Goal: Task Accomplishment & Management: Contribute content

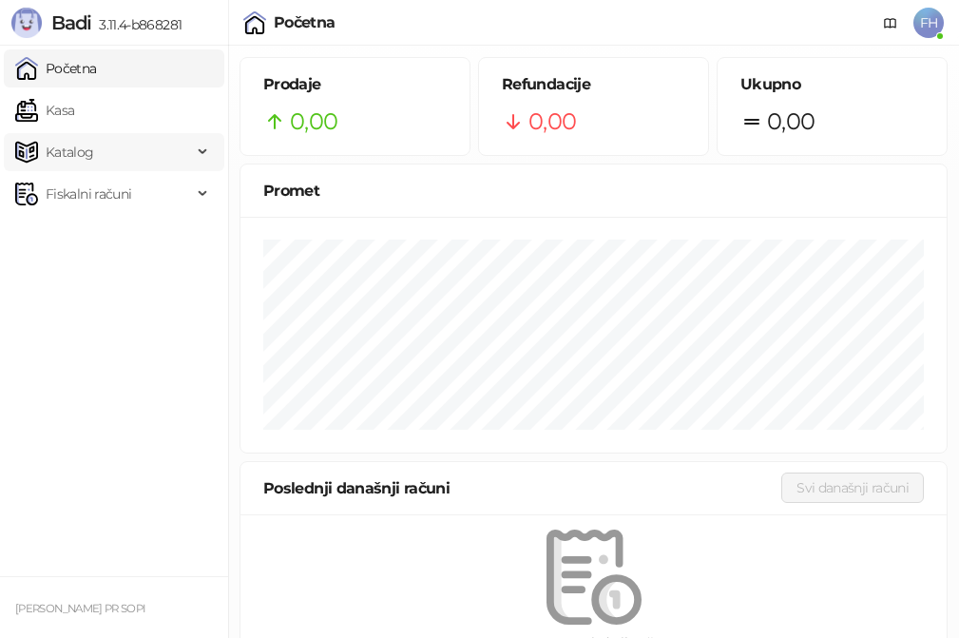
click at [126, 145] on span "Katalog" at bounding box center [103, 152] width 177 height 38
click at [89, 277] on link "Artikli" at bounding box center [56, 277] width 67 height 38
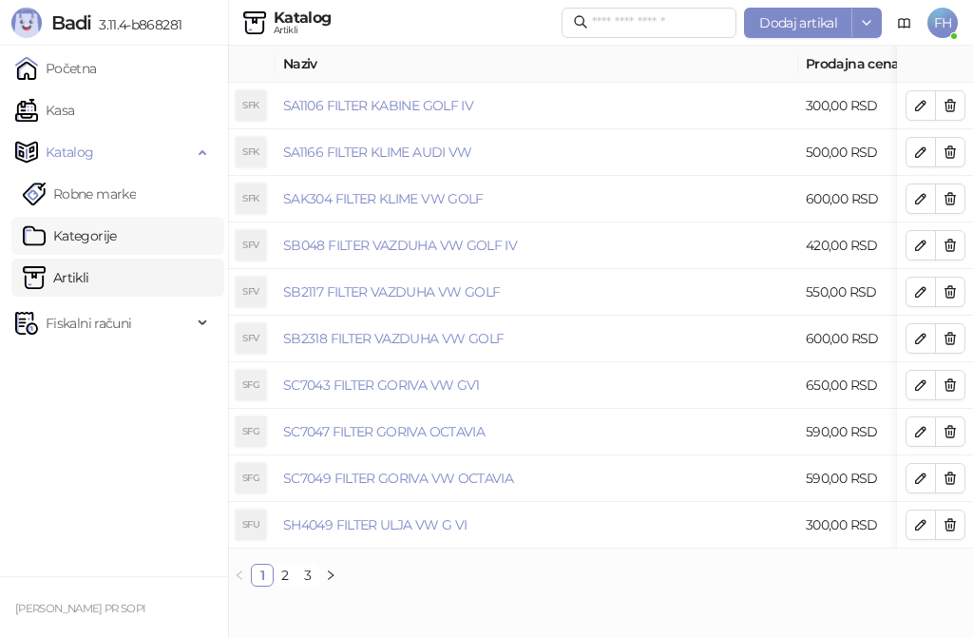
click at [93, 236] on link "Kategorije" at bounding box center [70, 236] width 94 height 38
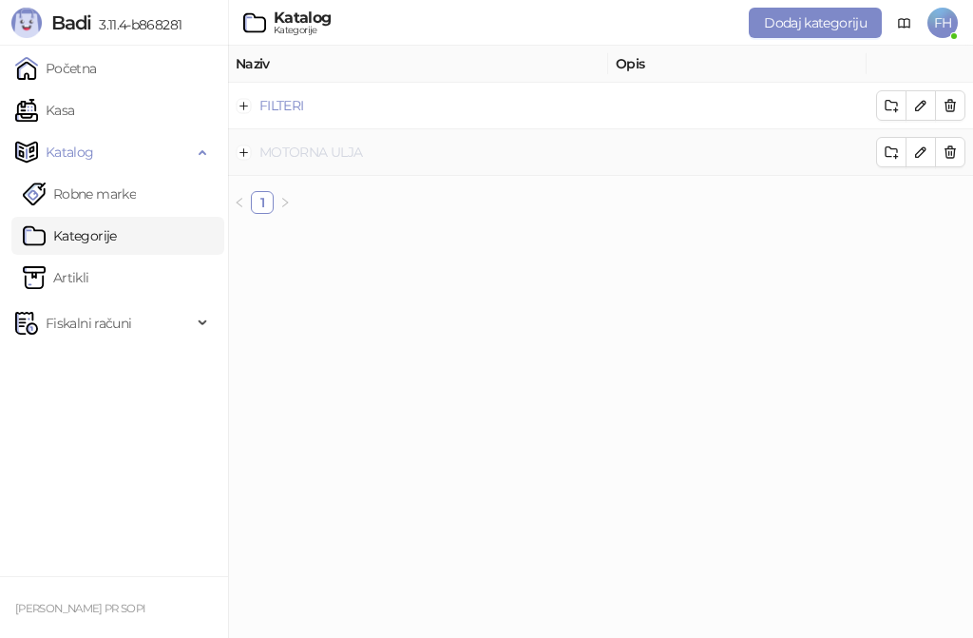
click at [332, 156] on link "MOTORNA ULJA" at bounding box center [310, 151] width 103 height 17
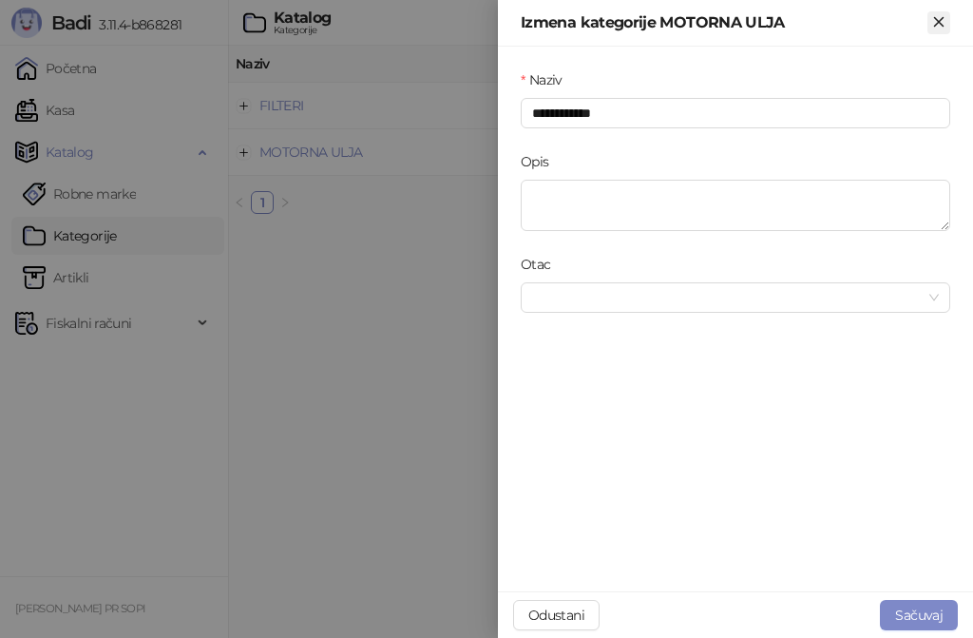
click at [940, 21] on icon "Zatvori" at bounding box center [938, 21] width 9 height 9
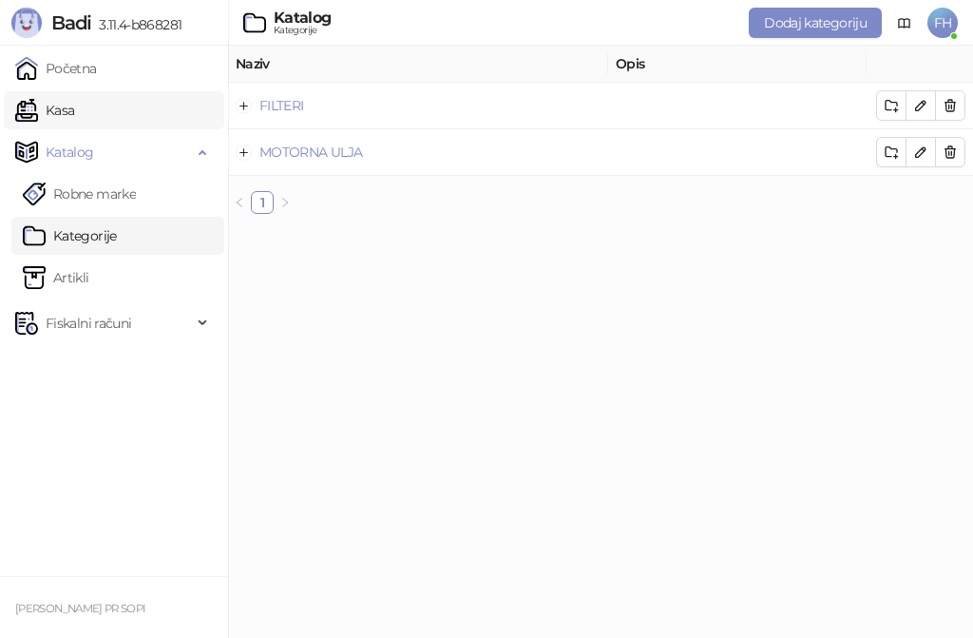
click at [74, 115] on link "Kasa" at bounding box center [44, 110] width 59 height 38
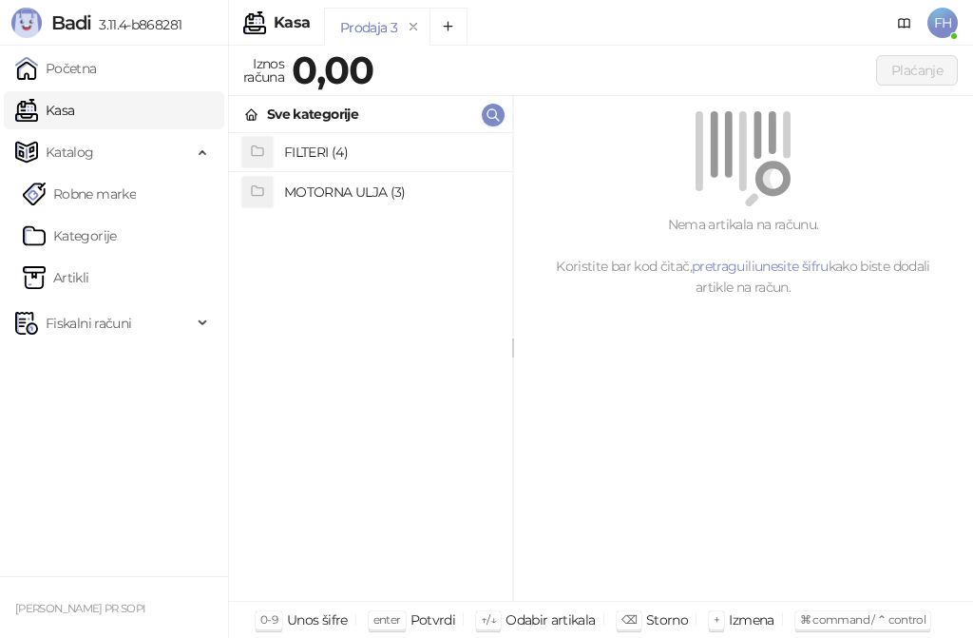
click at [355, 201] on h4 "MOTORNA ULJA (3)" at bounding box center [390, 192] width 213 height 30
click at [335, 199] on h4 "CYCLON (0)" at bounding box center [390, 191] width 213 height 30
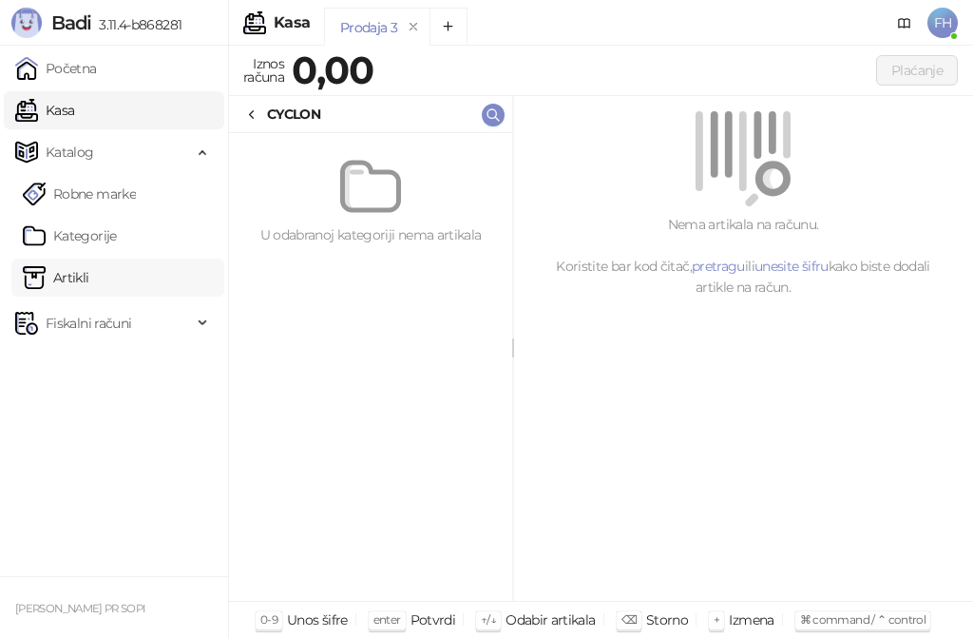
click at [85, 271] on link "Artikli" at bounding box center [56, 277] width 67 height 38
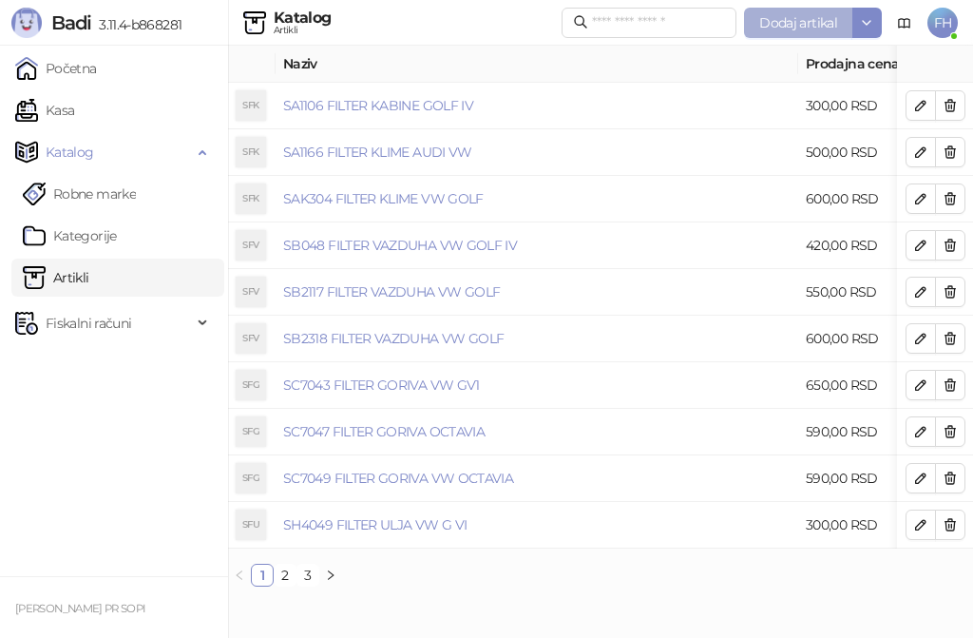
click at [786, 19] on span "Dodaj artikal" at bounding box center [798, 22] width 78 height 17
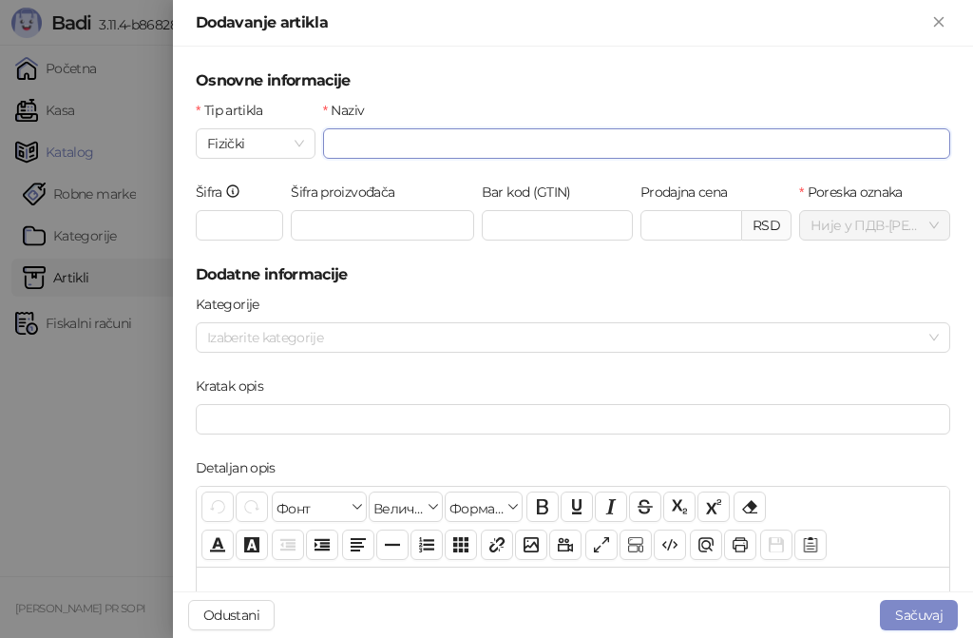
paste input "**********"
type input "**********"
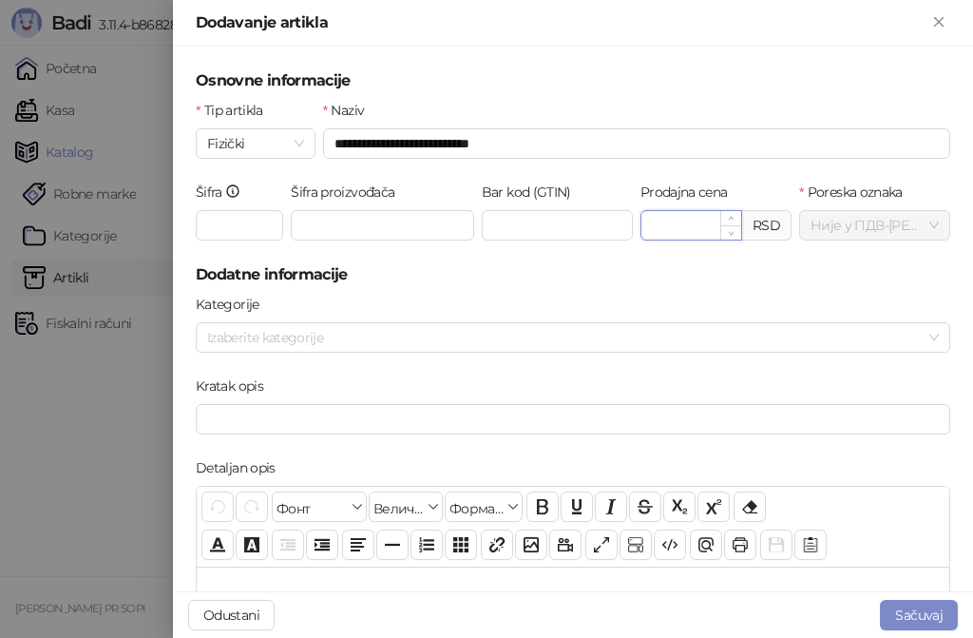
click at [651, 221] on input "Prodajna cena" at bounding box center [691, 225] width 100 height 29
click at [482, 341] on div at bounding box center [563, 337] width 727 height 27
type input "******"
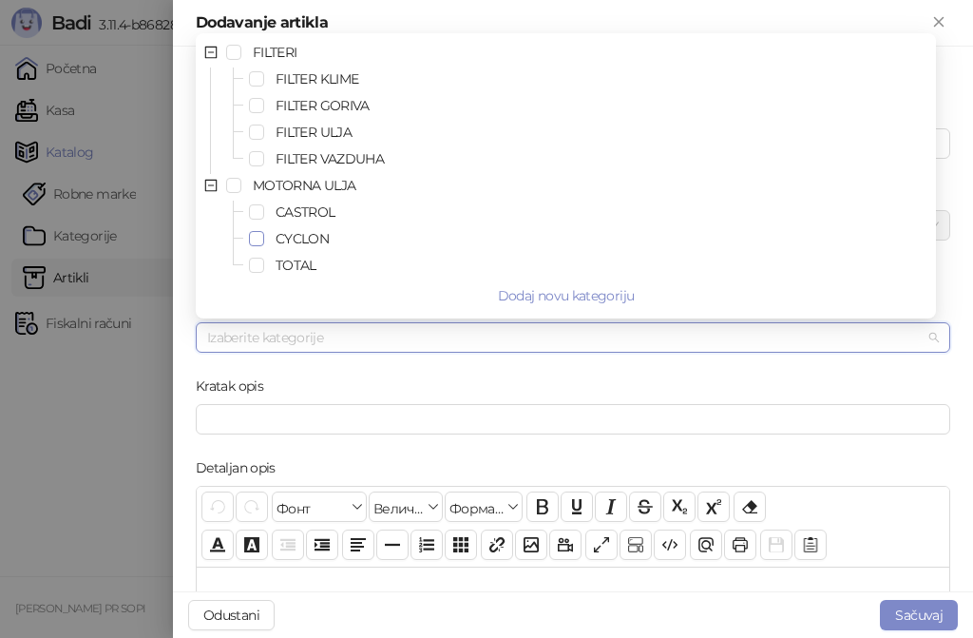
click at [261, 237] on span "Select CYCLON" at bounding box center [256, 238] width 15 height 15
click at [421, 376] on div "Kratak opis" at bounding box center [573, 389] width 754 height 29
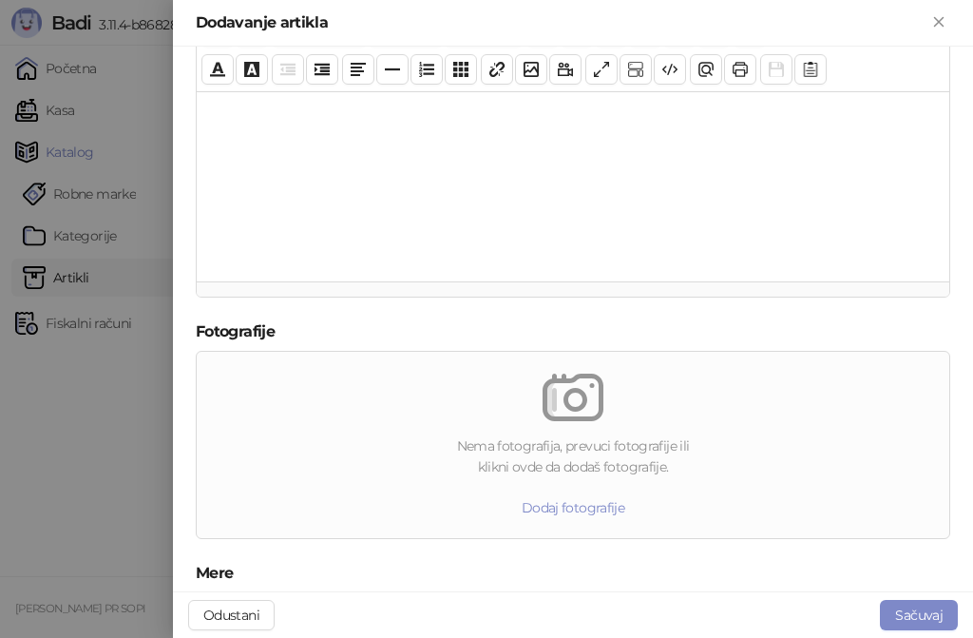
scroll to position [664, 0]
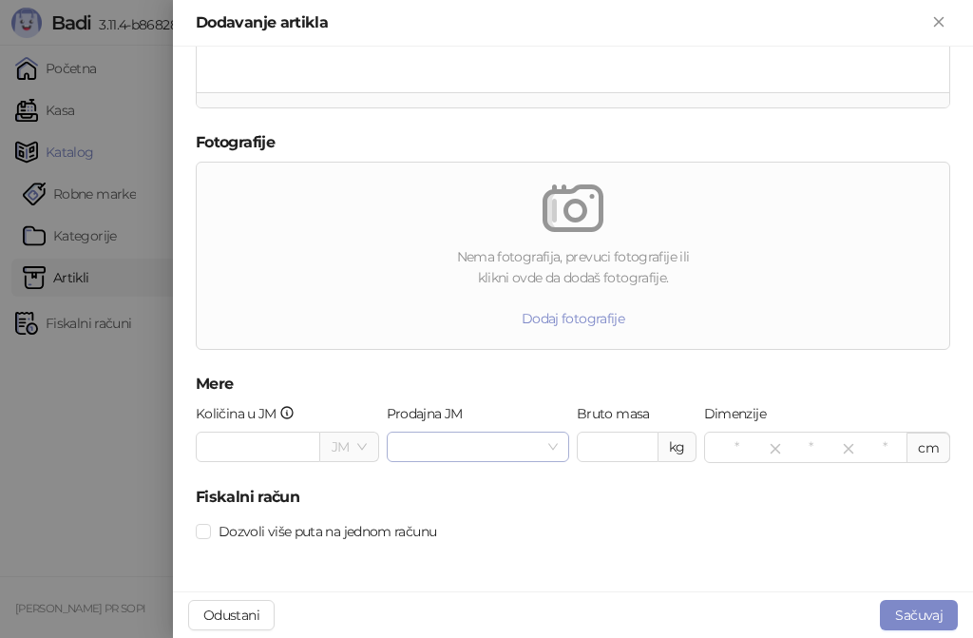
click at [429, 445] on input "Prodajna JM" at bounding box center [469, 446] width 143 height 29
click at [418, 514] on div "lit" at bounding box center [472, 515] width 149 height 21
click at [935, 604] on button "Sačuvaj" at bounding box center [919, 615] width 78 height 30
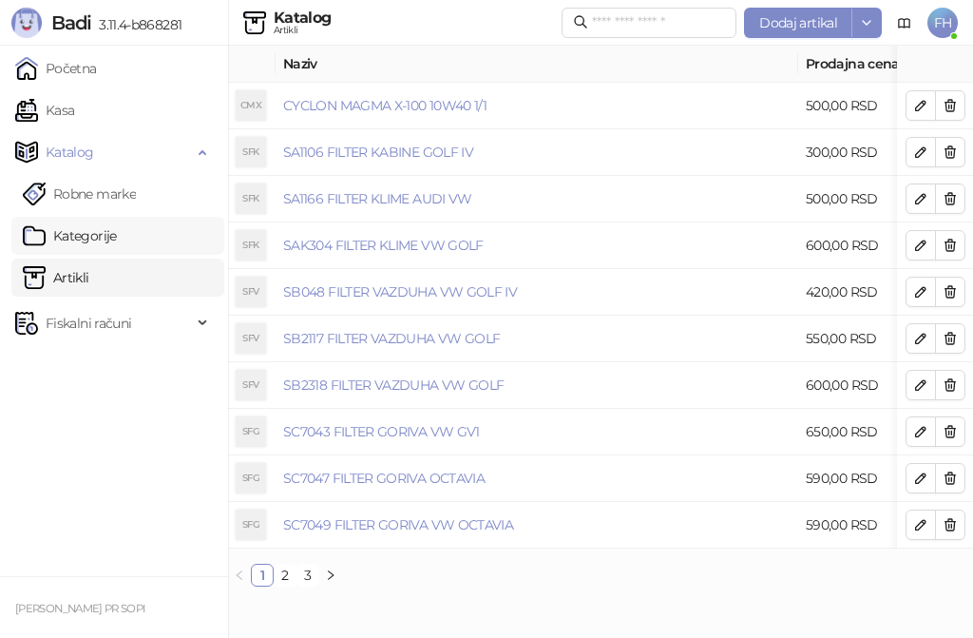
click at [113, 235] on link "Kategorije" at bounding box center [70, 236] width 94 height 38
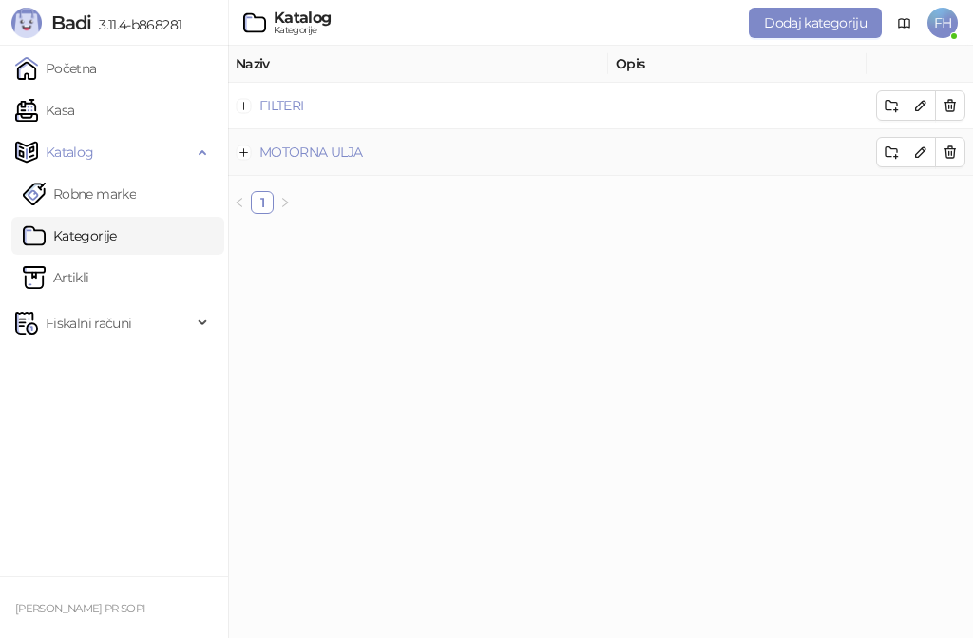
click at [373, 151] on td "MOTORNA ULJA" at bounding box center [418, 152] width 380 height 47
click at [325, 153] on link "MOTORNA ULJA" at bounding box center [310, 151] width 103 height 17
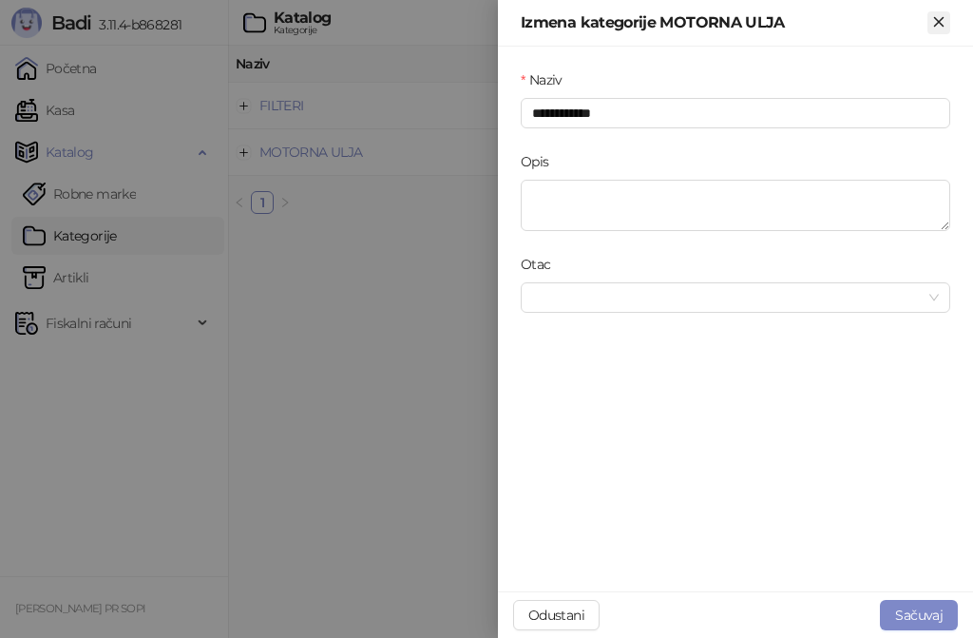
click at [940, 15] on icon "Zatvori" at bounding box center [938, 21] width 17 height 17
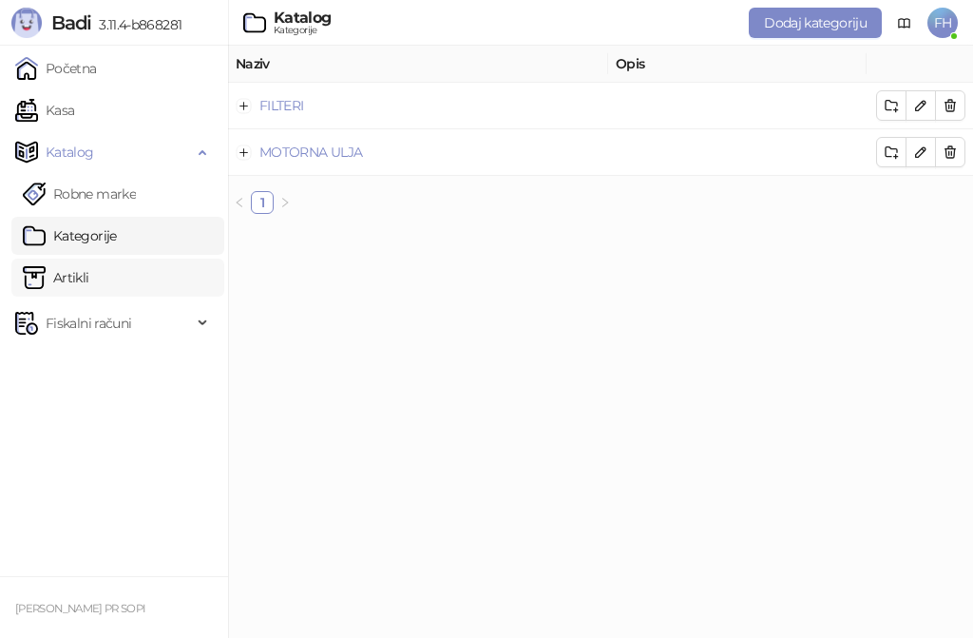
click at [72, 282] on link "Artikli" at bounding box center [56, 277] width 67 height 38
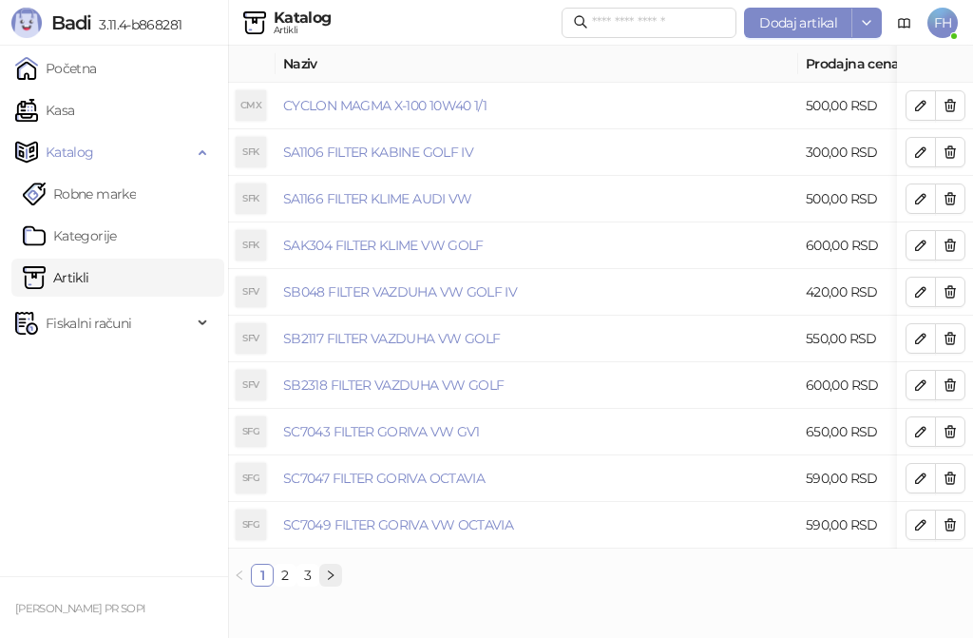
click at [334, 581] on icon "right" at bounding box center [330, 574] width 11 height 11
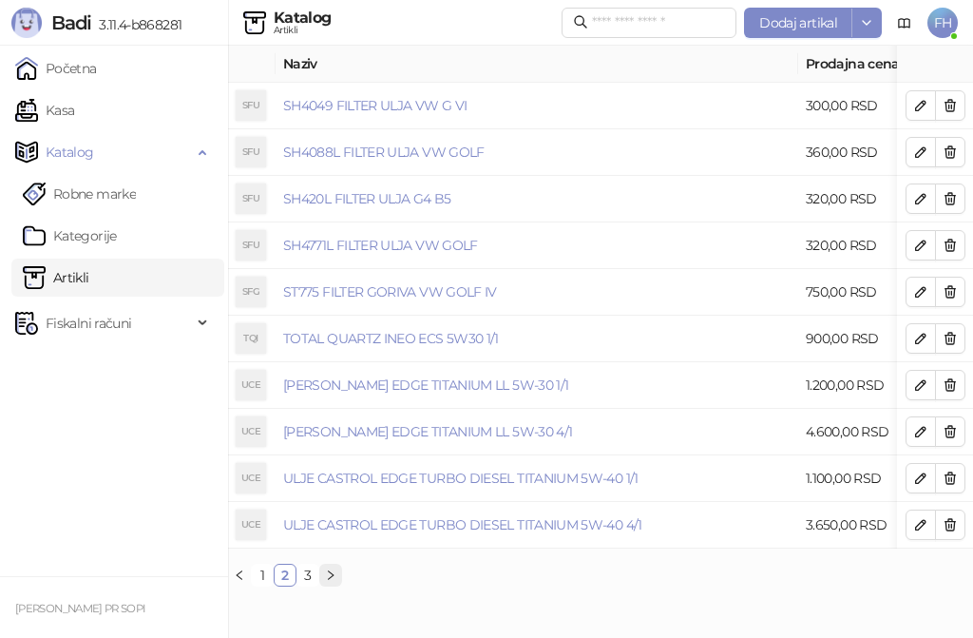
click at [329, 581] on icon "right" at bounding box center [330, 574] width 11 height 11
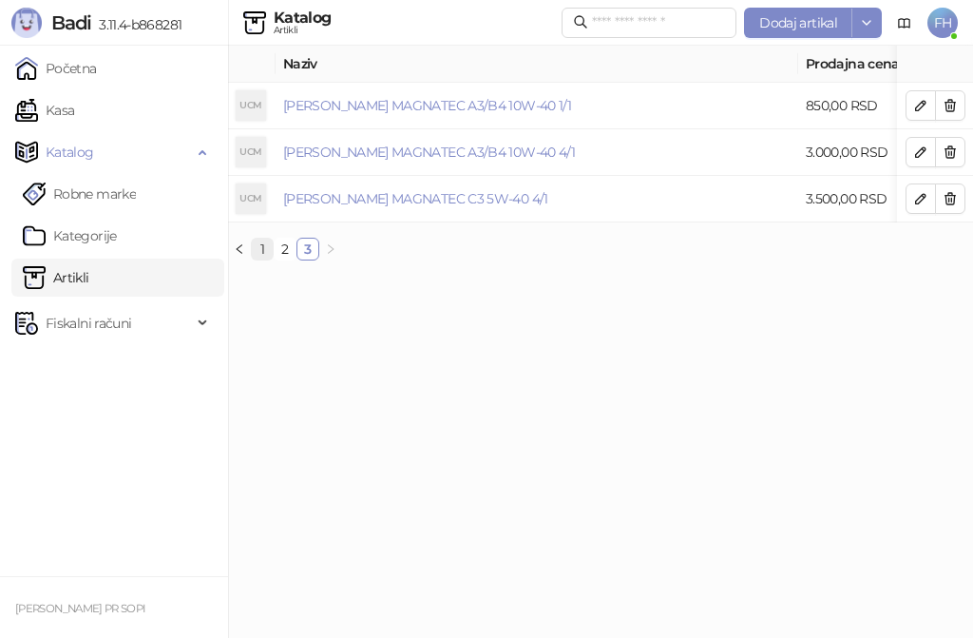
click at [262, 259] on link "1" at bounding box center [262, 249] width 21 height 21
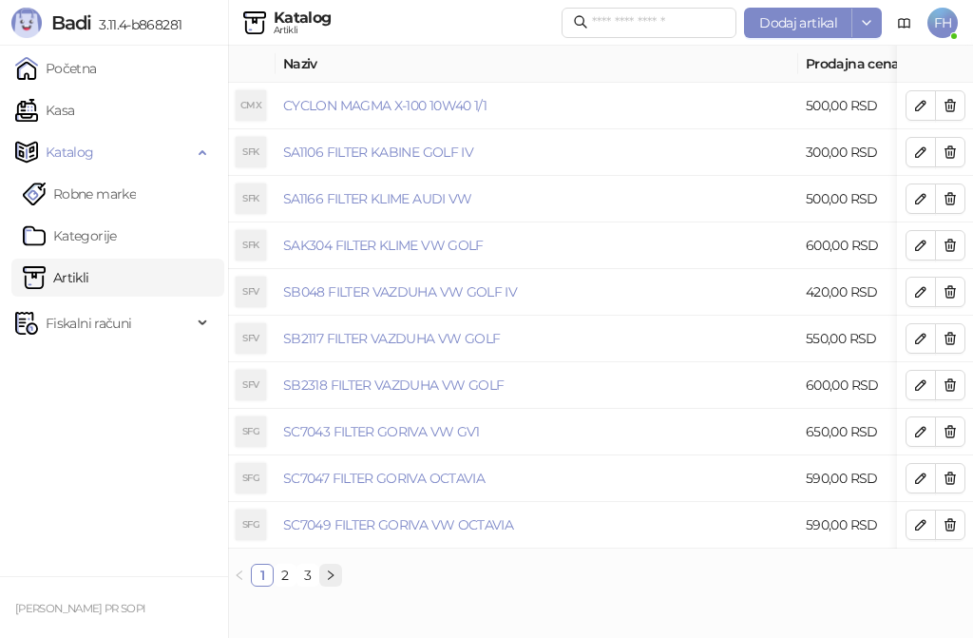
click at [330, 581] on icon "right" at bounding box center [330, 574] width 11 height 11
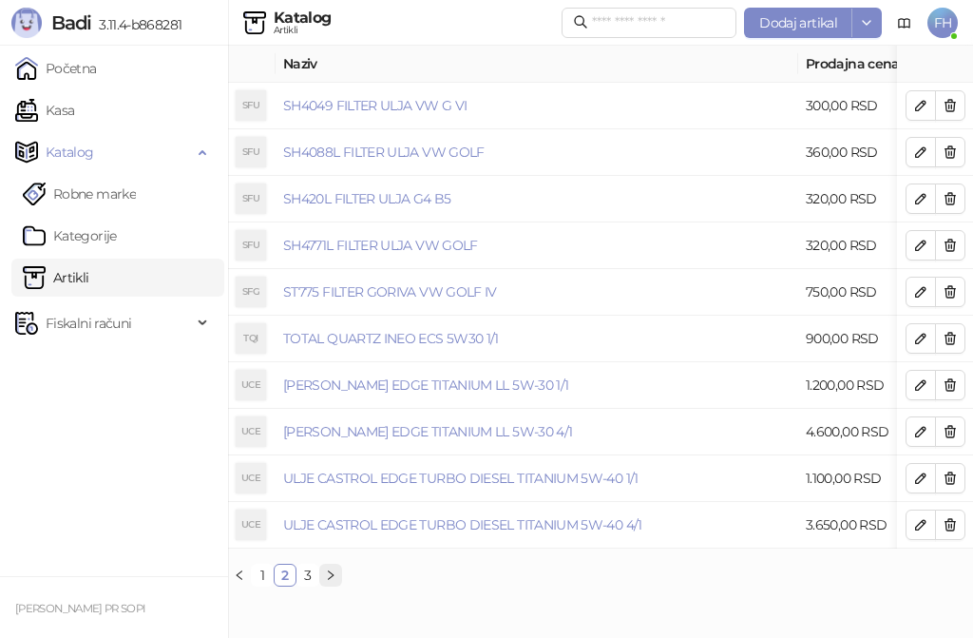
click at [328, 582] on button "button" at bounding box center [330, 574] width 23 height 23
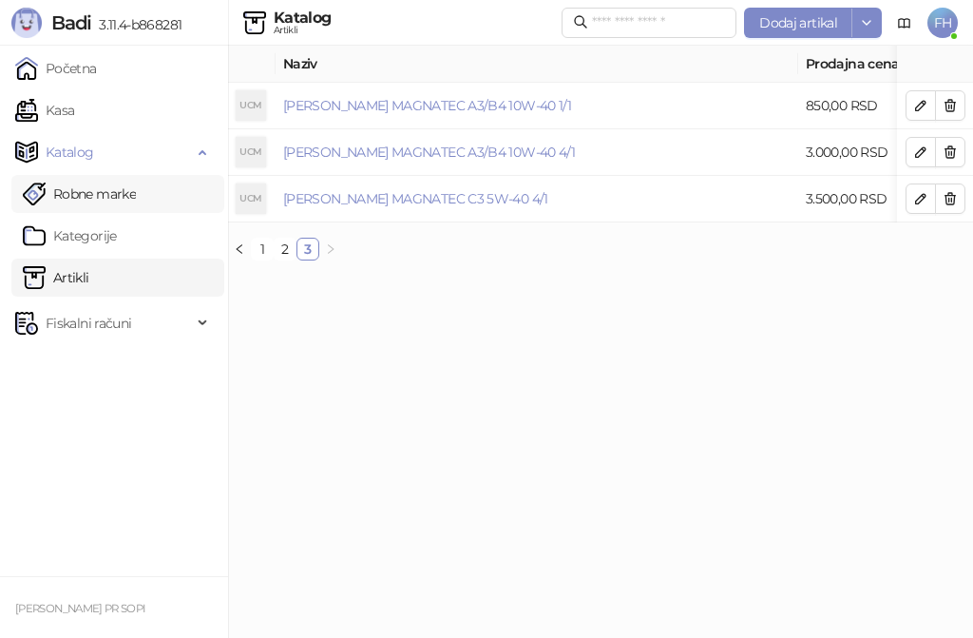
click at [103, 188] on link "Robne marke" at bounding box center [79, 194] width 113 height 38
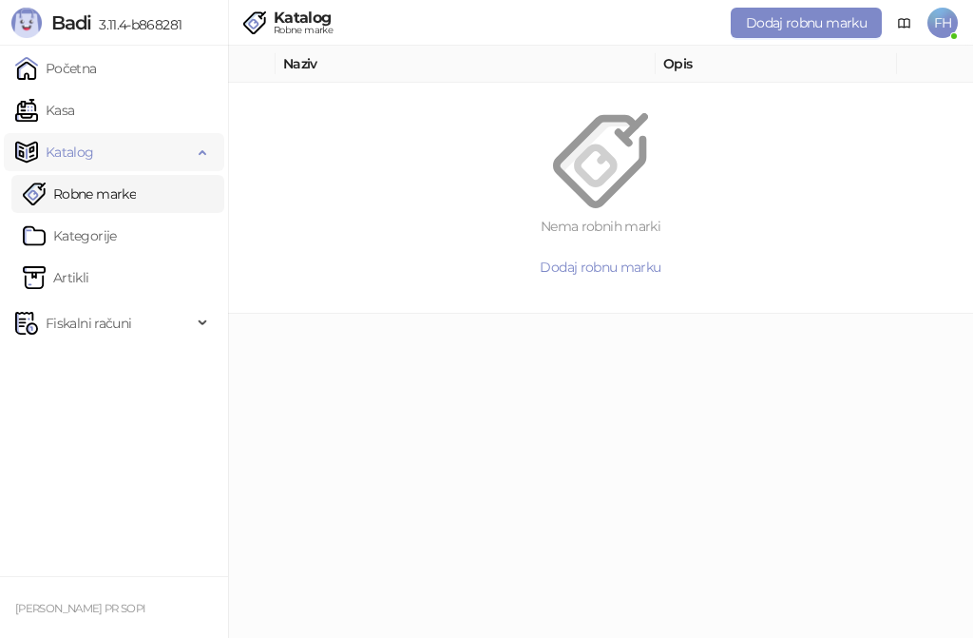
click at [107, 155] on span "Katalog" at bounding box center [103, 152] width 177 height 38
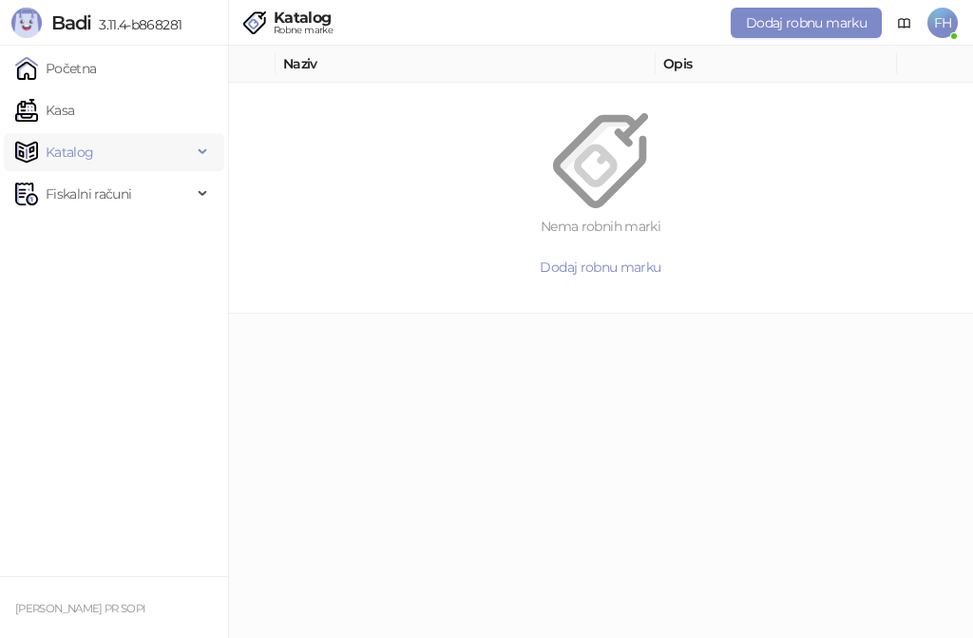
click at [181, 151] on span "Katalog" at bounding box center [103, 152] width 177 height 38
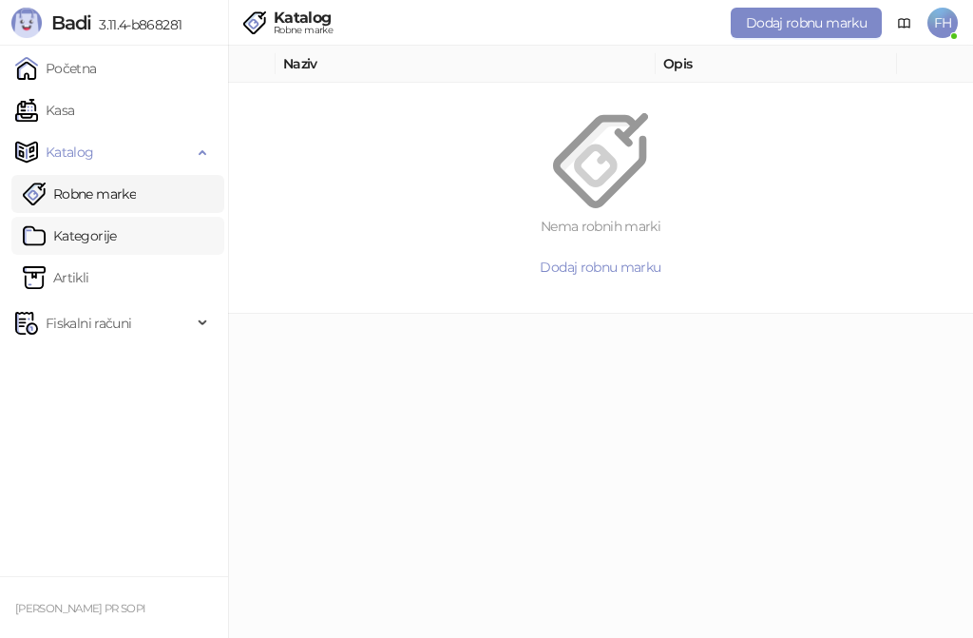
click at [110, 241] on link "Kategorije" at bounding box center [70, 236] width 94 height 38
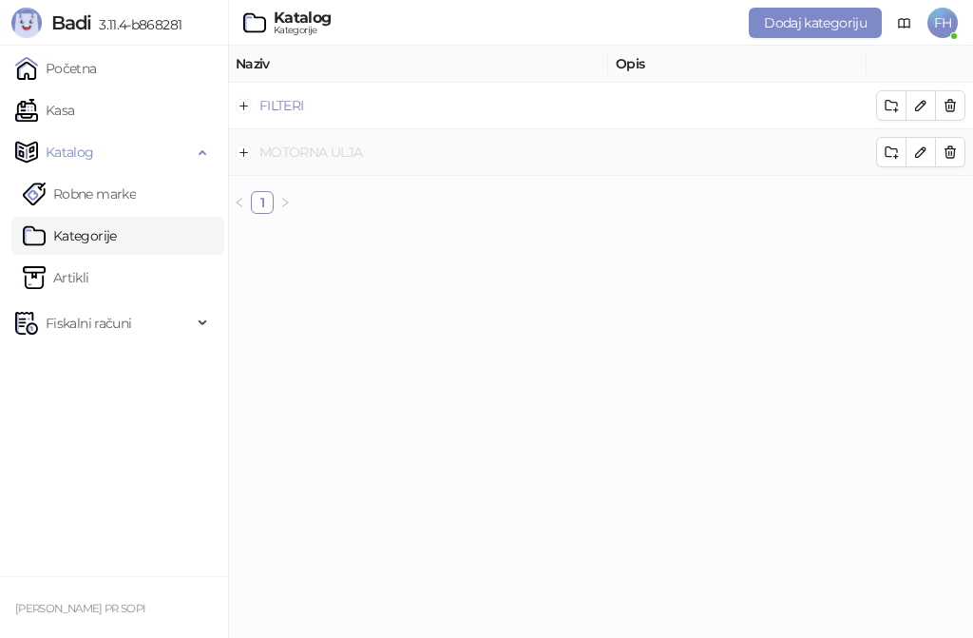
click at [322, 158] on link "MOTORNA ULJA" at bounding box center [310, 151] width 103 height 17
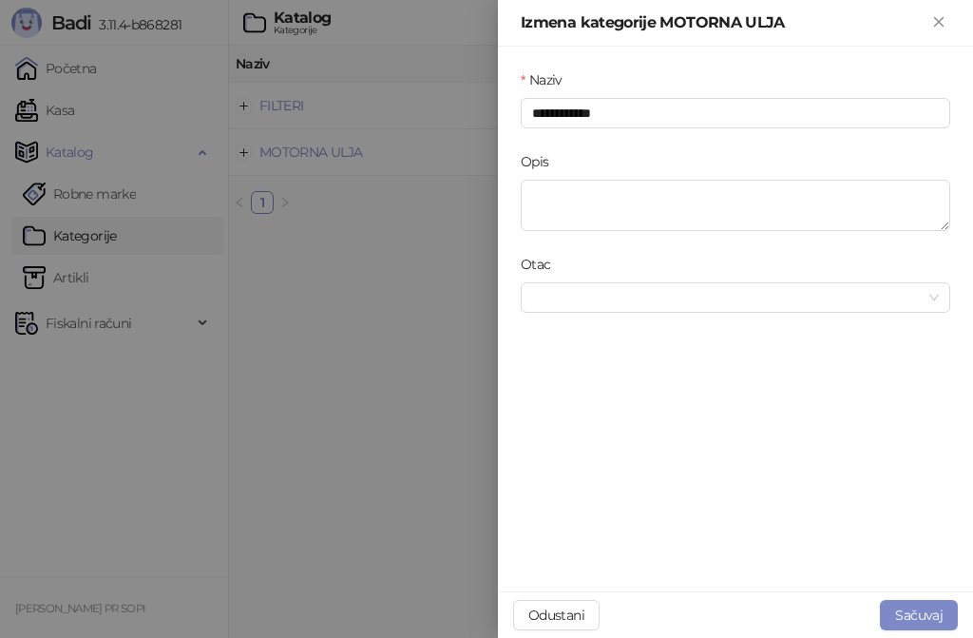
click at [349, 336] on div at bounding box center [486, 319] width 973 height 638
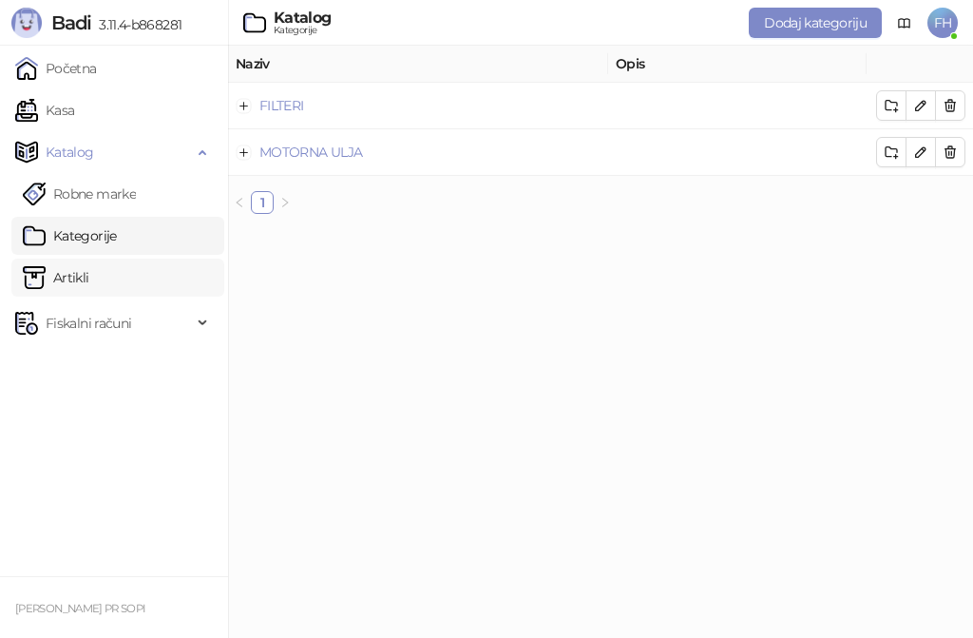
click at [89, 272] on link "Artikli" at bounding box center [56, 277] width 67 height 38
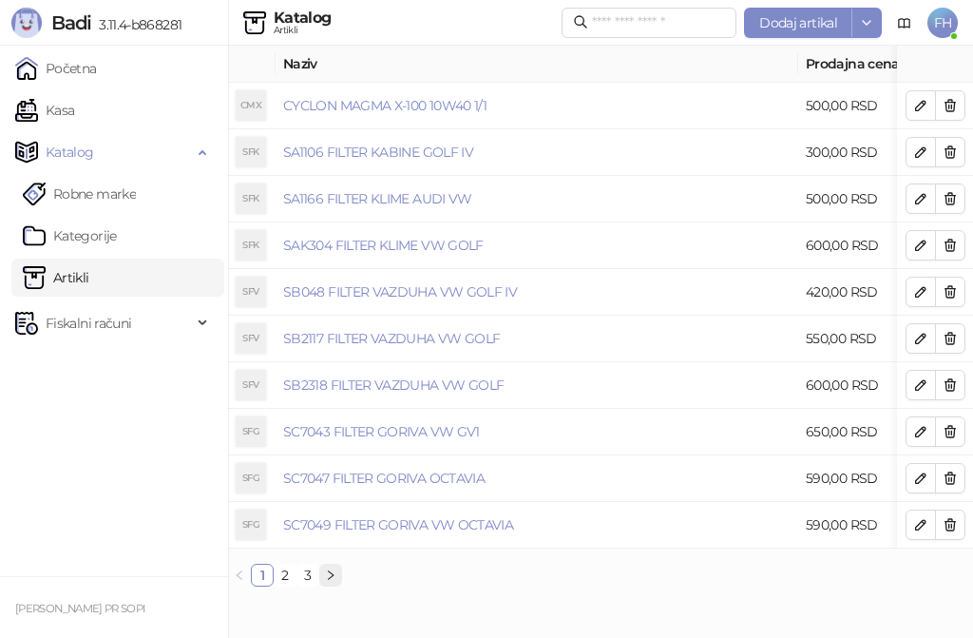
click at [329, 581] on icon "right" at bounding box center [330, 574] width 11 height 11
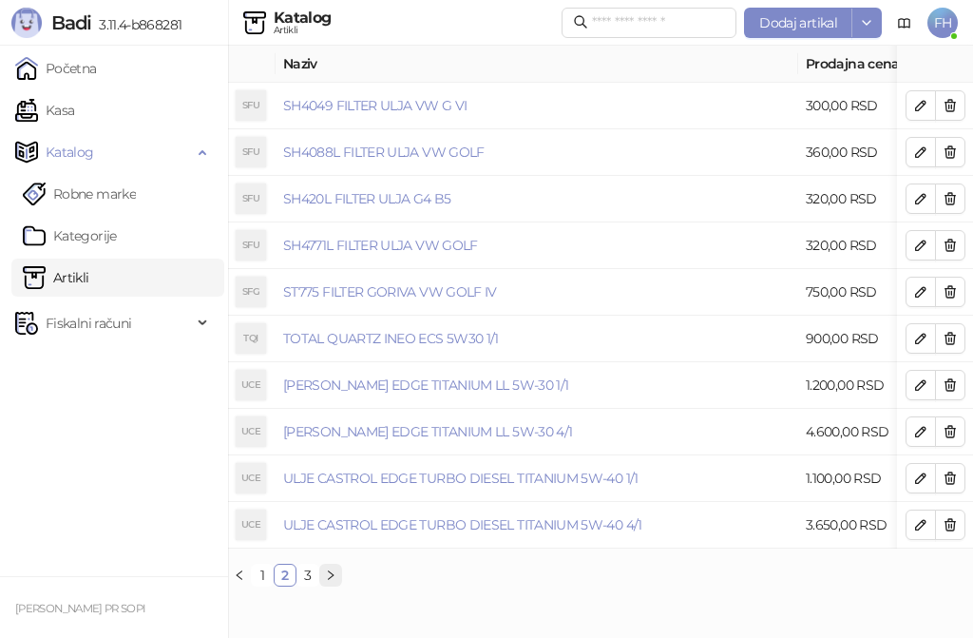
click at [330, 581] on icon "right" at bounding box center [330, 574] width 11 height 11
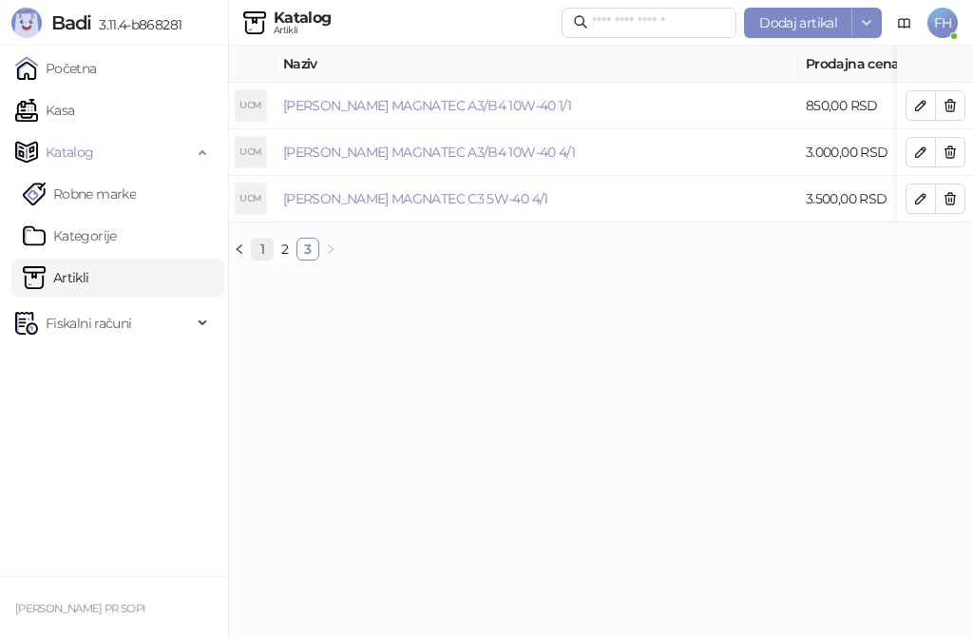
click at [266, 258] on link "1" at bounding box center [262, 249] width 21 height 21
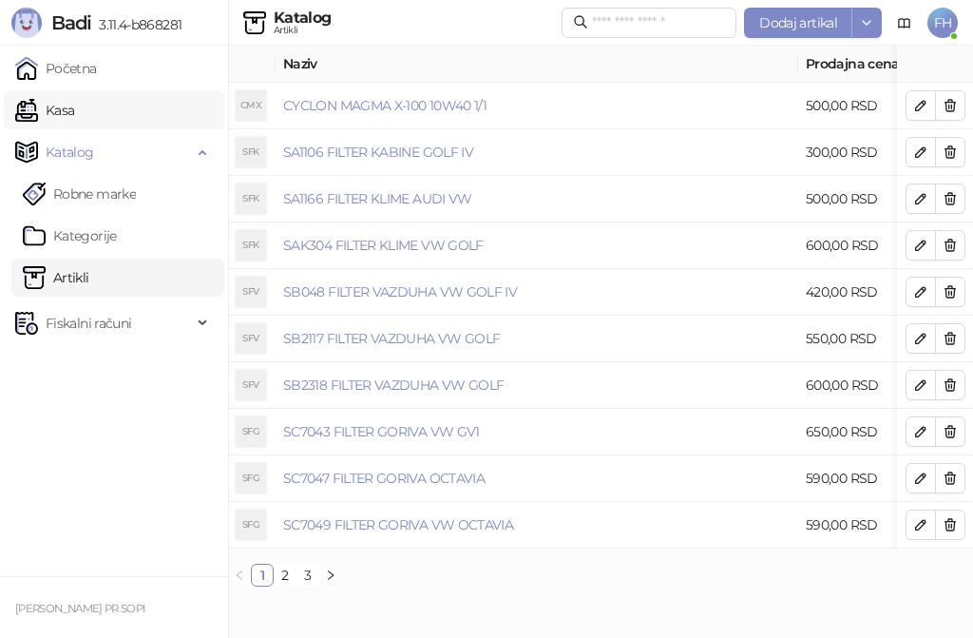
click at [74, 108] on link "Kasa" at bounding box center [44, 110] width 59 height 38
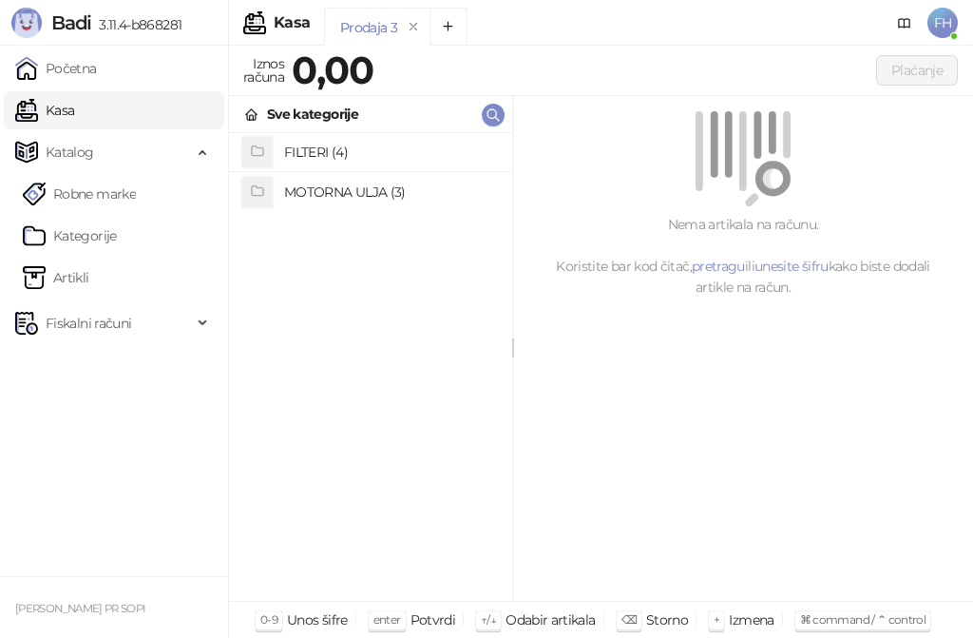
click at [360, 192] on h4 "MOTORNA ULJA (3)" at bounding box center [390, 192] width 213 height 30
click at [331, 195] on h4 "CYCLON (1)" at bounding box center [390, 191] width 213 height 30
click at [339, 153] on h4 "CYCLON MAGMA X-100 10W40 1/1" at bounding box center [390, 153] width 213 height 30
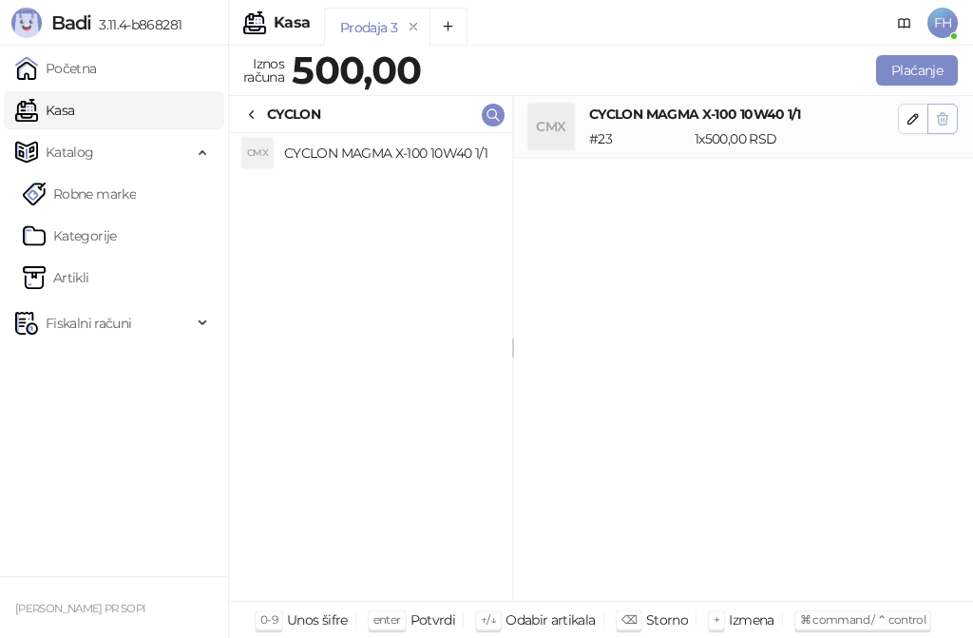
click at [946, 123] on icon "button" at bounding box center [943, 118] width 10 height 11
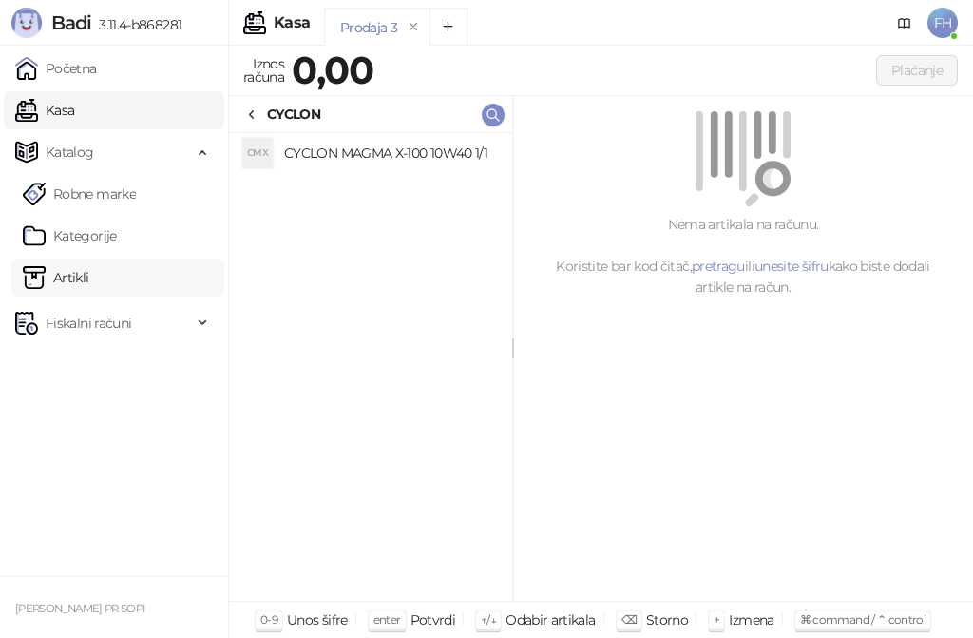
click at [89, 279] on link "Artikli" at bounding box center [56, 277] width 67 height 38
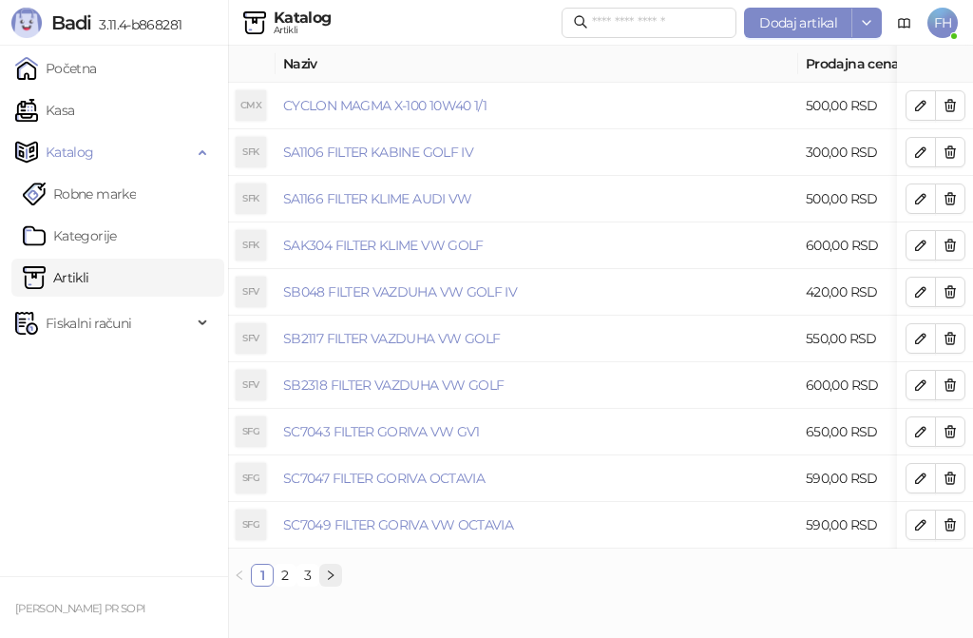
click at [325, 581] on icon "right" at bounding box center [330, 574] width 11 height 11
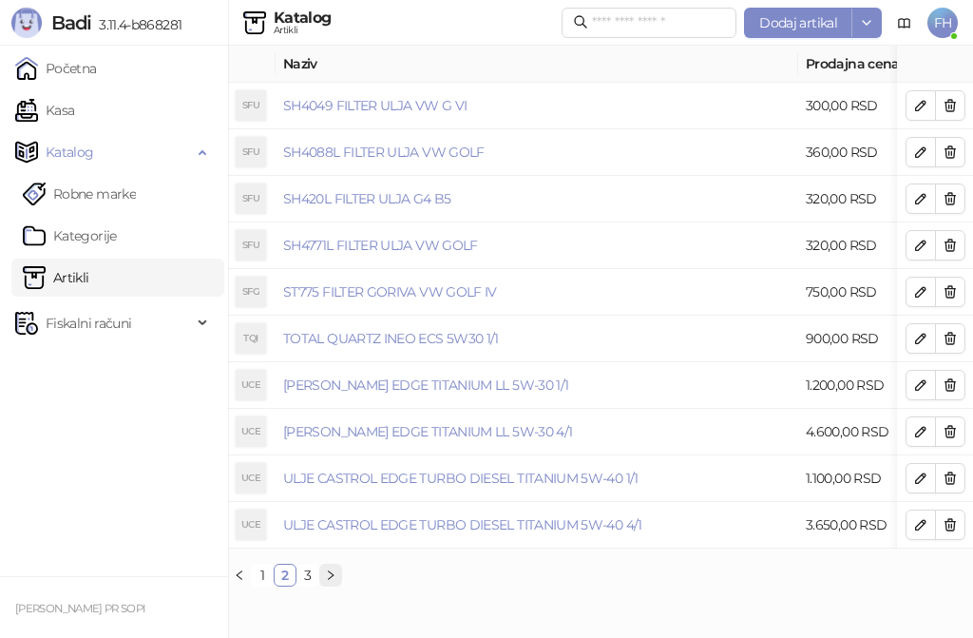
click at [331, 581] on icon "right" at bounding box center [330, 574] width 11 height 11
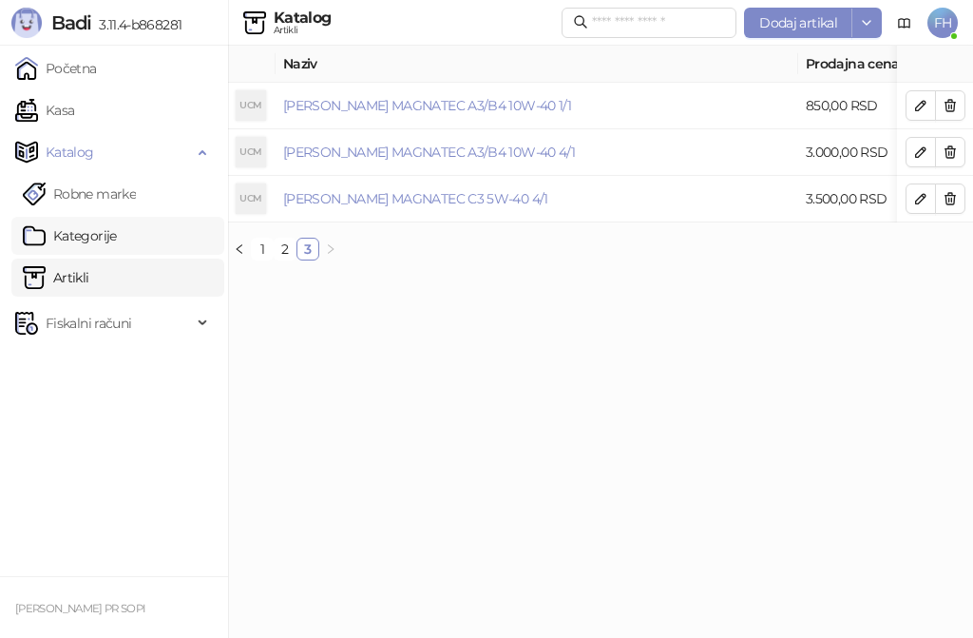
click at [113, 237] on link "Kategorije" at bounding box center [70, 236] width 94 height 38
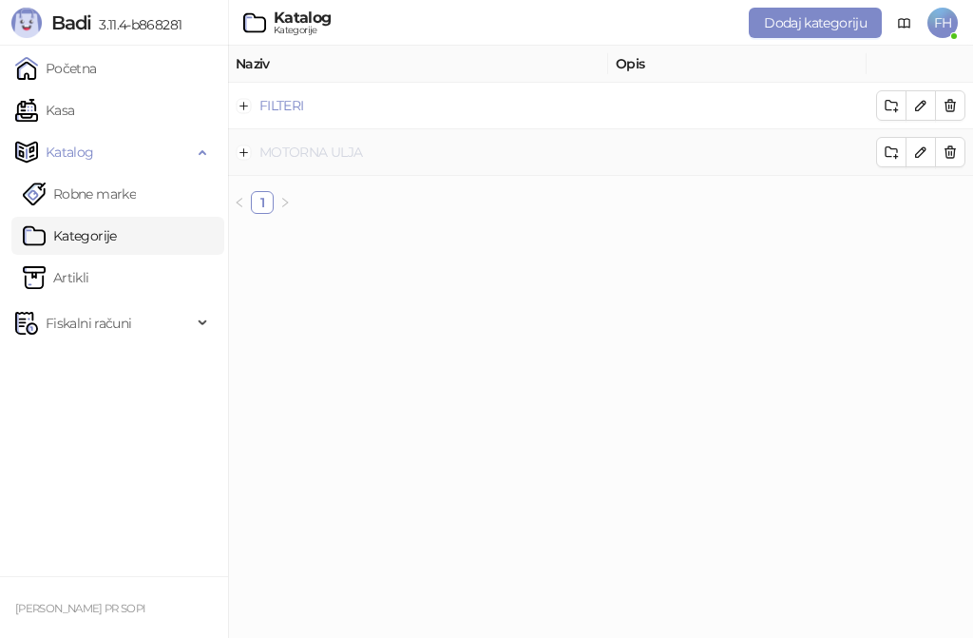
click at [290, 156] on link "MOTORNA ULJA" at bounding box center [310, 151] width 103 height 17
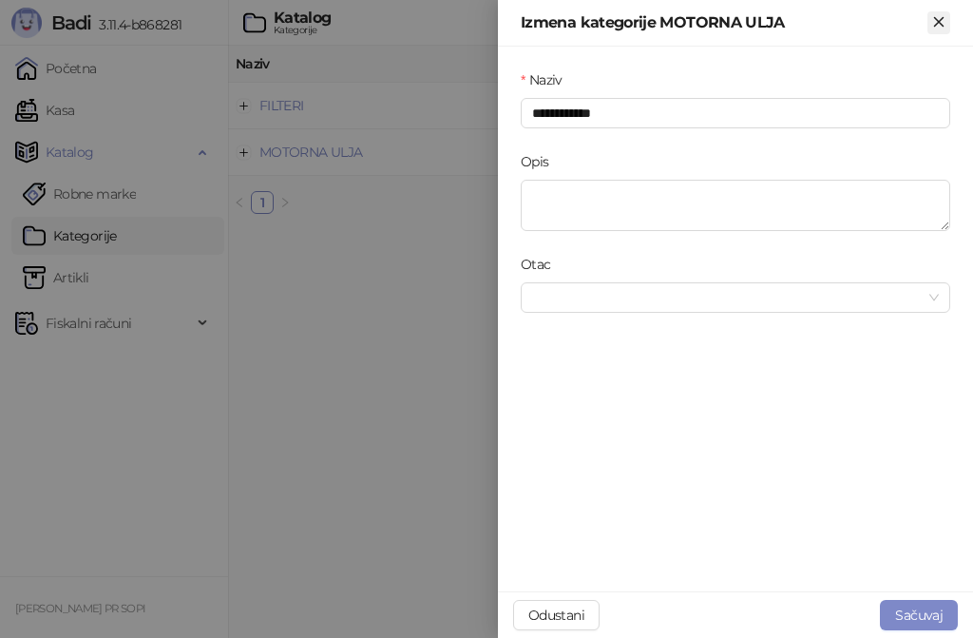
click at [938, 15] on icon "Zatvori" at bounding box center [938, 21] width 17 height 17
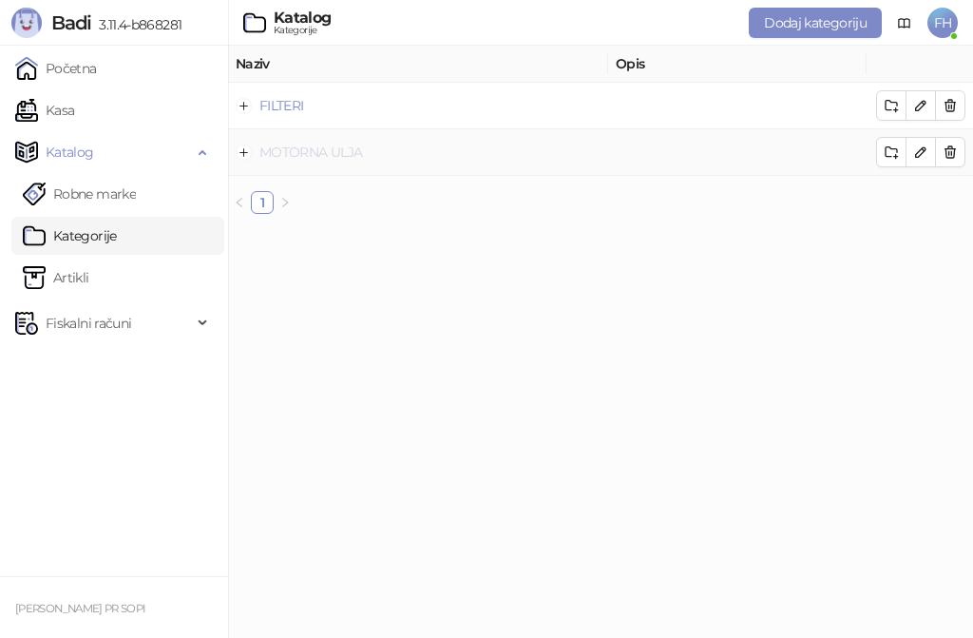
click at [354, 156] on link "MOTORNA ULJA" at bounding box center [310, 151] width 103 height 17
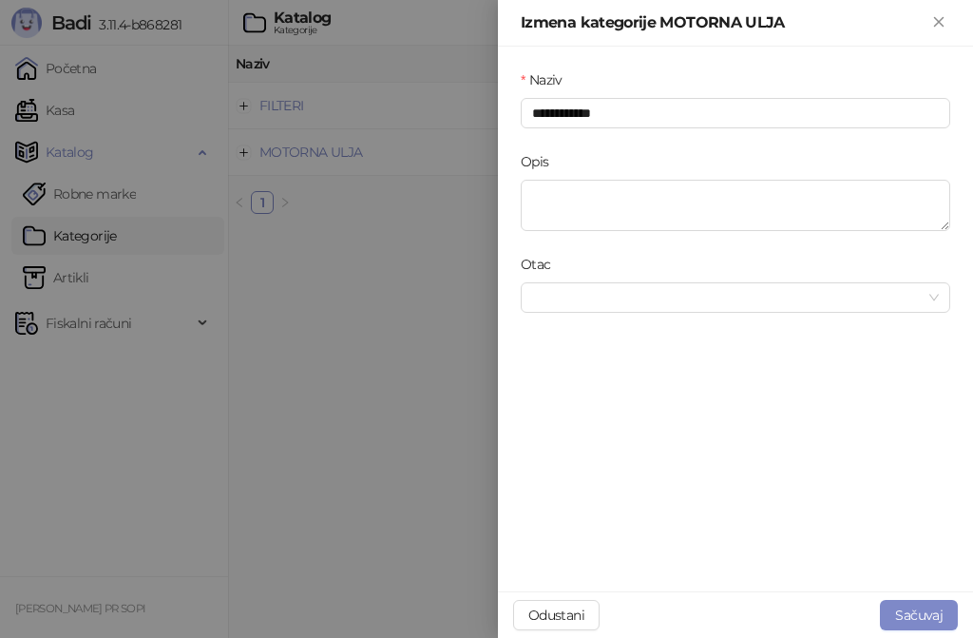
click at [405, 218] on div at bounding box center [486, 319] width 973 height 638
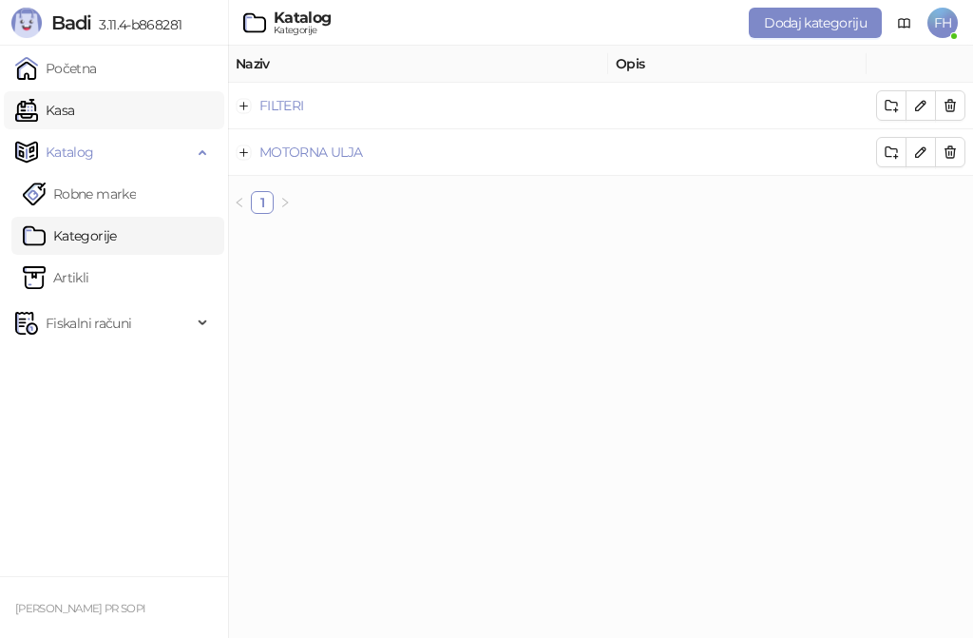
click at [74, 109] on link "Kasa" at bounding box center [44, 110] width 59 height 38
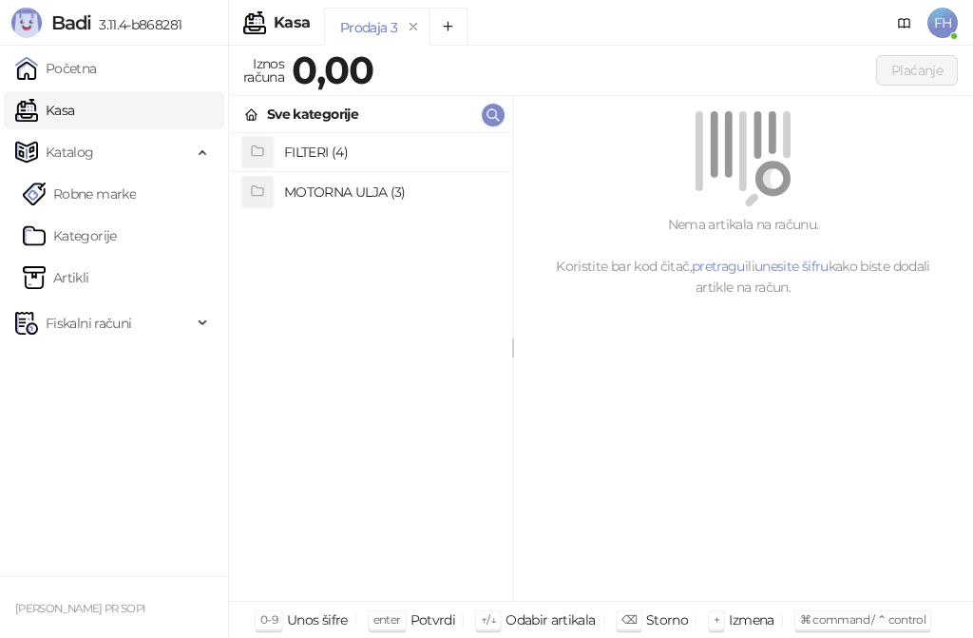
click at [328, 154] on h4 "FILTERI (4)" at bounding box center [390, 152] width 213 height 30
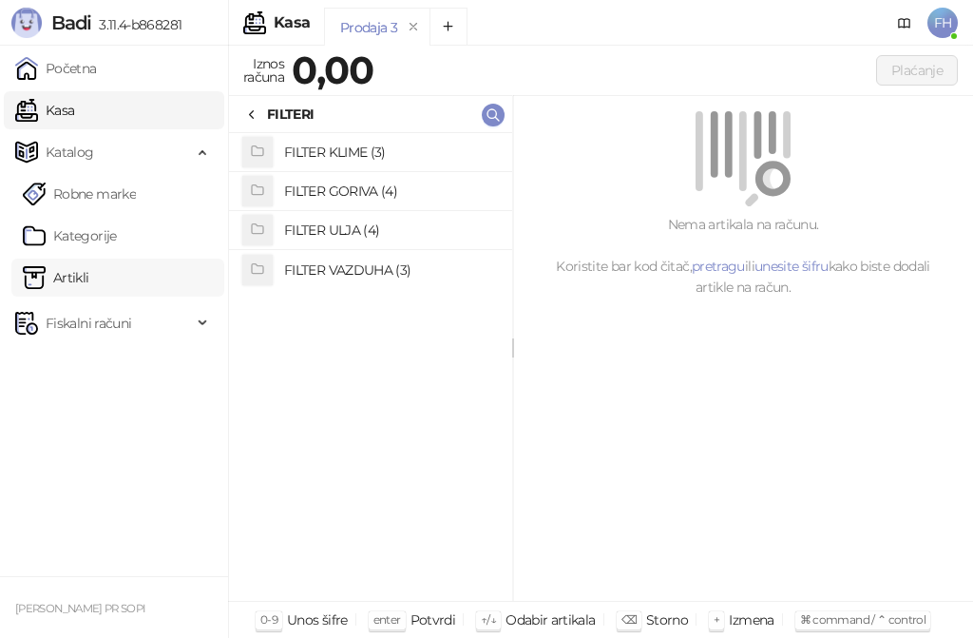
click at [89, 269] on link "Artikli" at bounding box center [56, 277] width 67 height 38
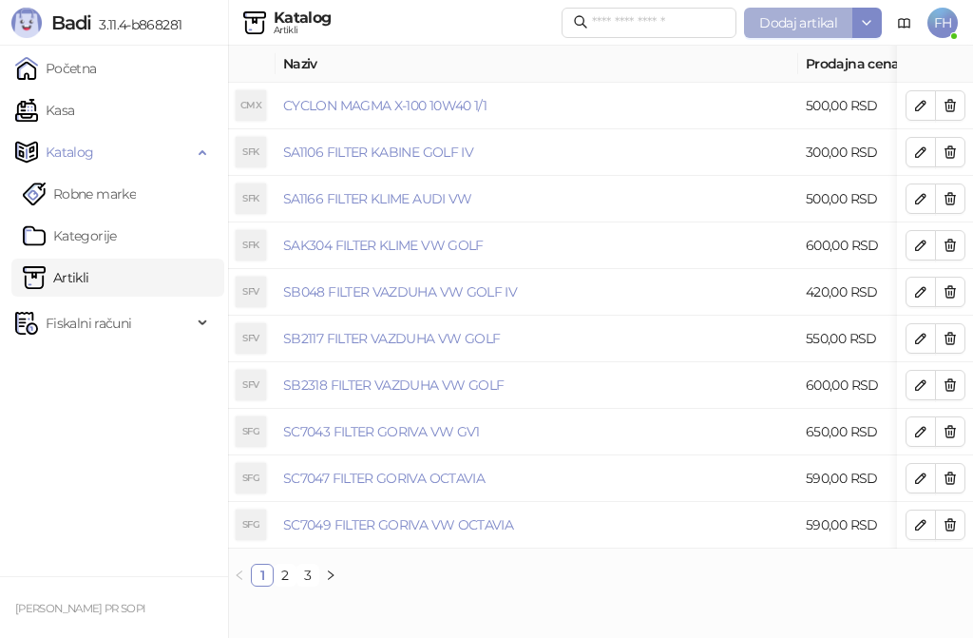
click at [811, 28] on span "Dodaj artikal" at bounding box center [798, 22] width 78 height 17
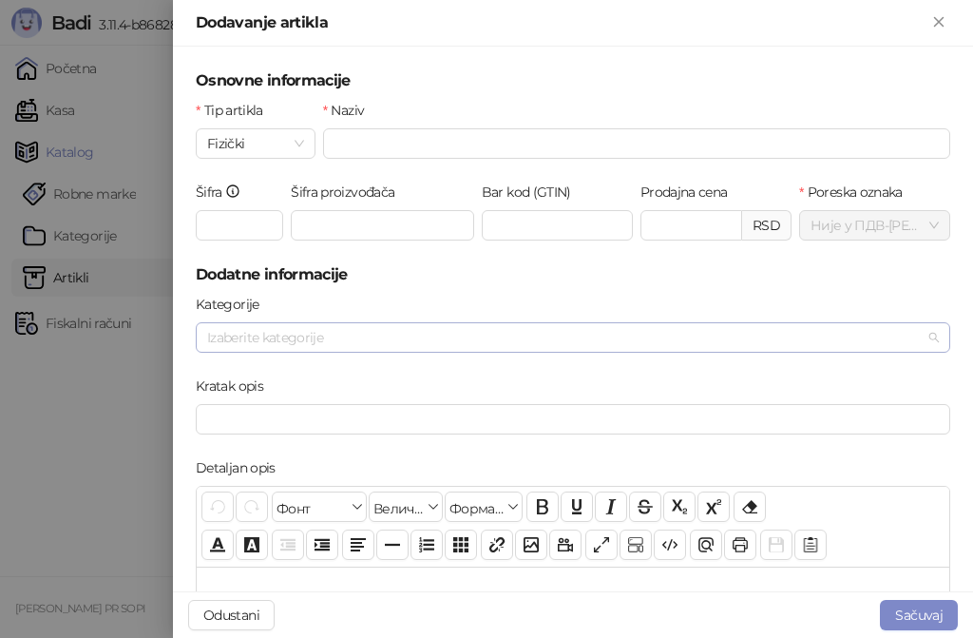
click at [443, 339] on div at bounding box center [563, 337] width 727 height 27
click at [52, 391] on div at bounding box center [486, 319] width 973 height 638
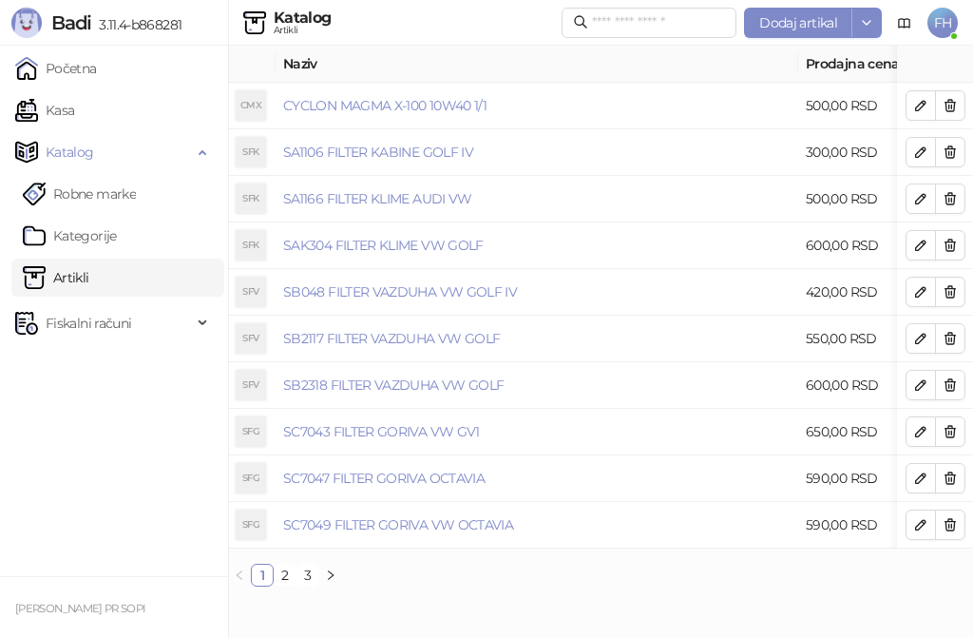
click at [89, 278] on link "Artikli" at bounding box center [56, 277] width 67 height 38
click at [793, 22] on span "Dodaj artikal" at bounding box center [798, 22] width 78 height 17
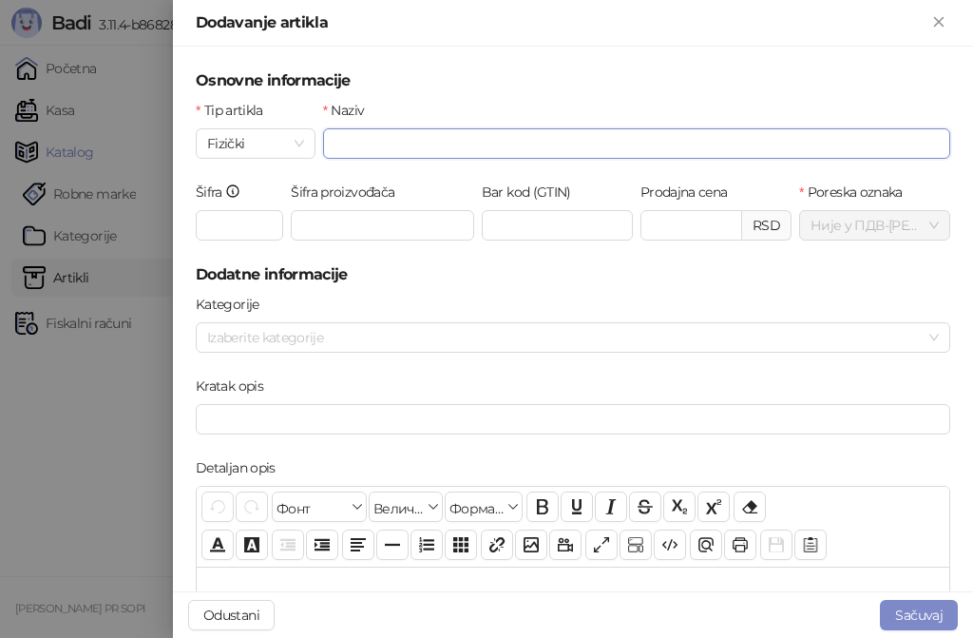
paste input "**********"
type input "**********"
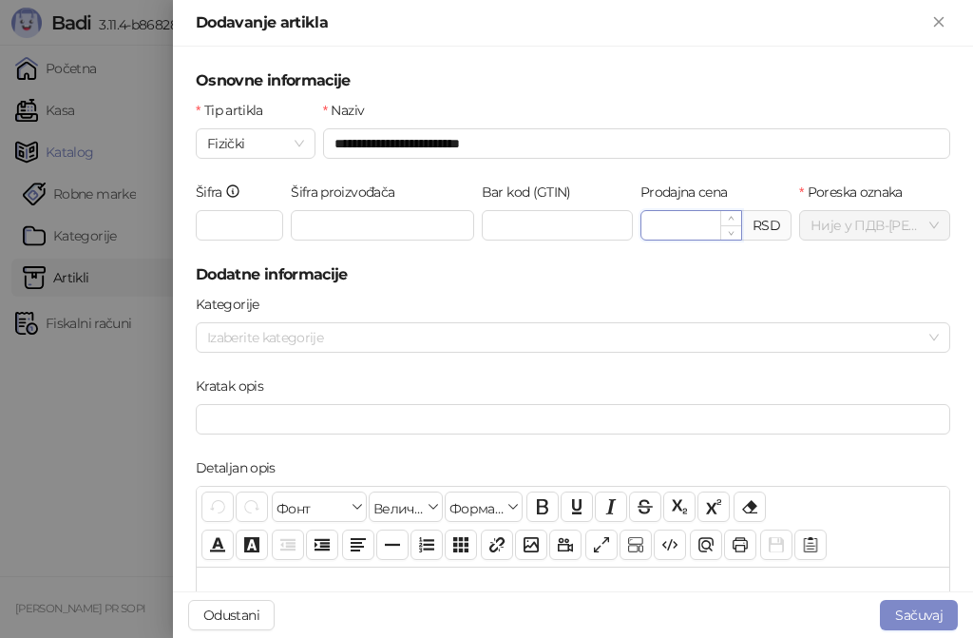
click at [666, 220] on input "Prodajna cena" at bounding box center [691, 225] width 100 height 29
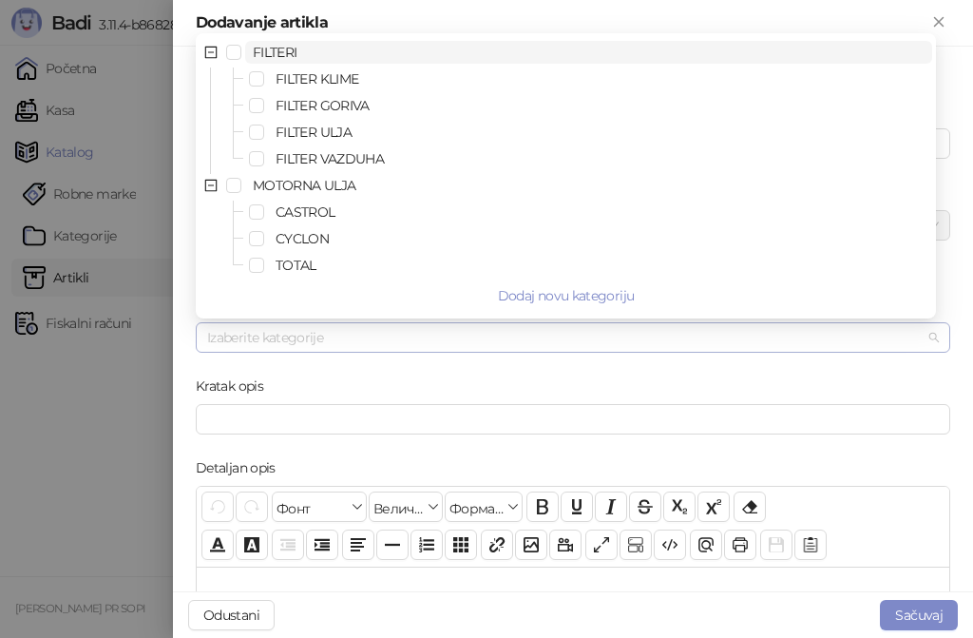
click at [510, 329] on div at bounding box center [563, 337] width 727 height 27
type input "******"
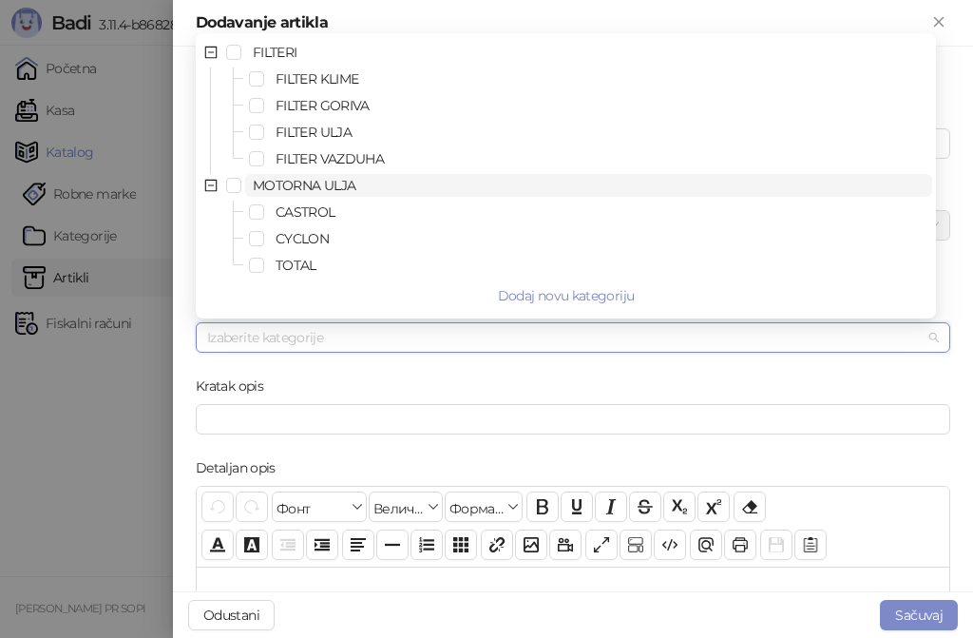
click at [338, 186] on span "MOTORNA ULJA" at bounding box center [304, 185] width 103 height 17
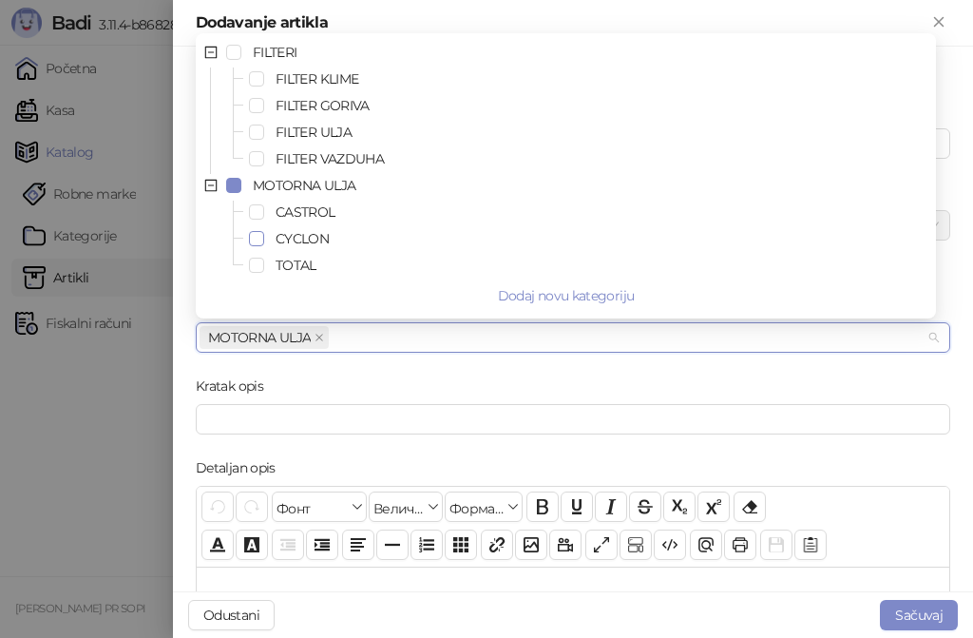
click at [259, 234] on span "Select CYCLON" at bounding box center [256, 238] width 15 height 15
click at [260, 239] on span "Select CYCLON" at bounding box center [256, 238] width 15 height 15
click at [256, 262] on span "Select TOTAL" at bounding box center [256, 265] width 15 height 15
click at [728, 391] on div "Kratak opis" at bounding box center [573, 389] width 754 height 29
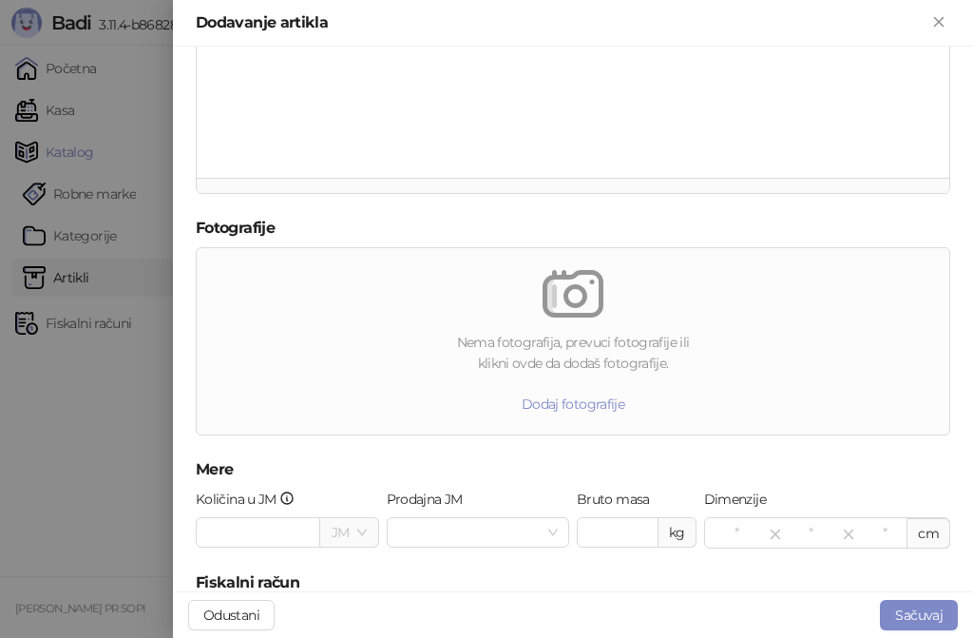
scroll to position [664, 0]
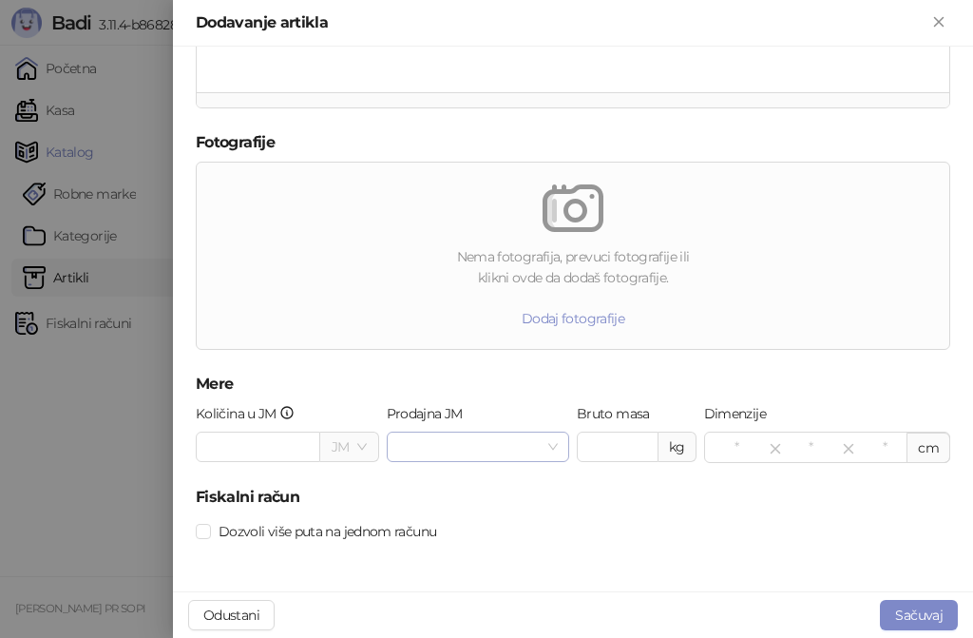
click at [501, 455] on input "Prodajna JM" at bounding box center [469, 446] width 143 height 29
click at [425, 514] on div "lit" at bounding box center [472, 515] width 149 height 21
click at [932, 618] on button "Sačuvaj" at bounding box center [919, 615] width 78 height 30
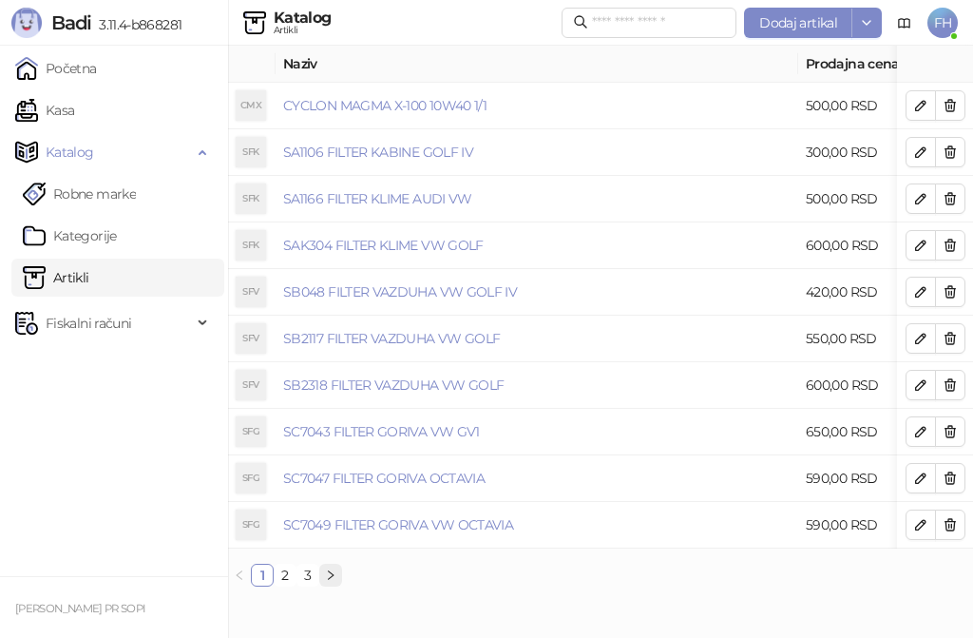
click at [332, 581] on icon "right" at bounding box center [330, 574] width 11 height 11
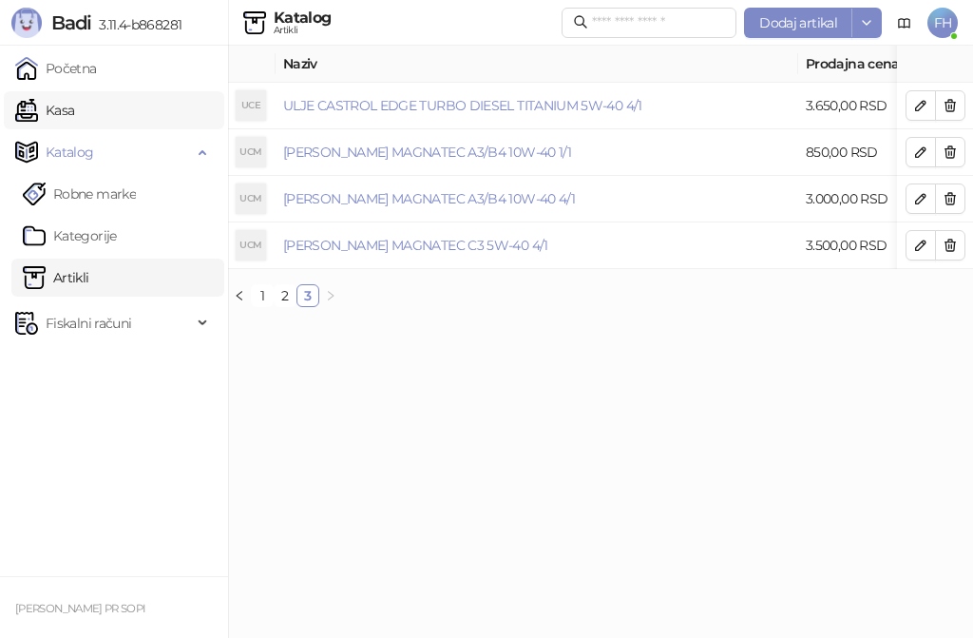
click at [74, 112] on link "Kasa" at bounding box center [44, 110] width 59 height 38
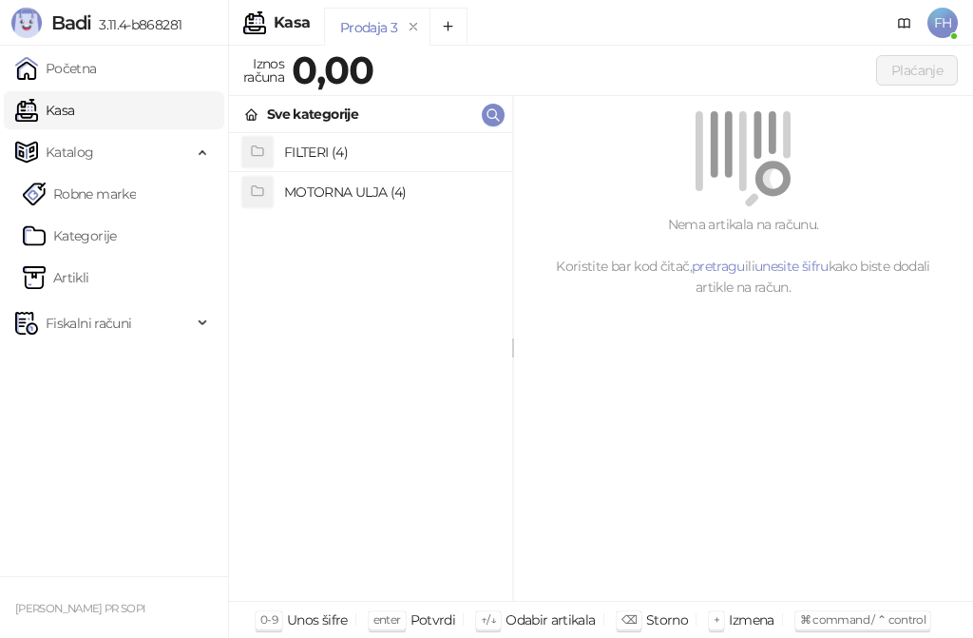
click at [382, 193] on h4 "MOTORNA ULJA (4)" at bounding box center [390, 192] width 213 height 30
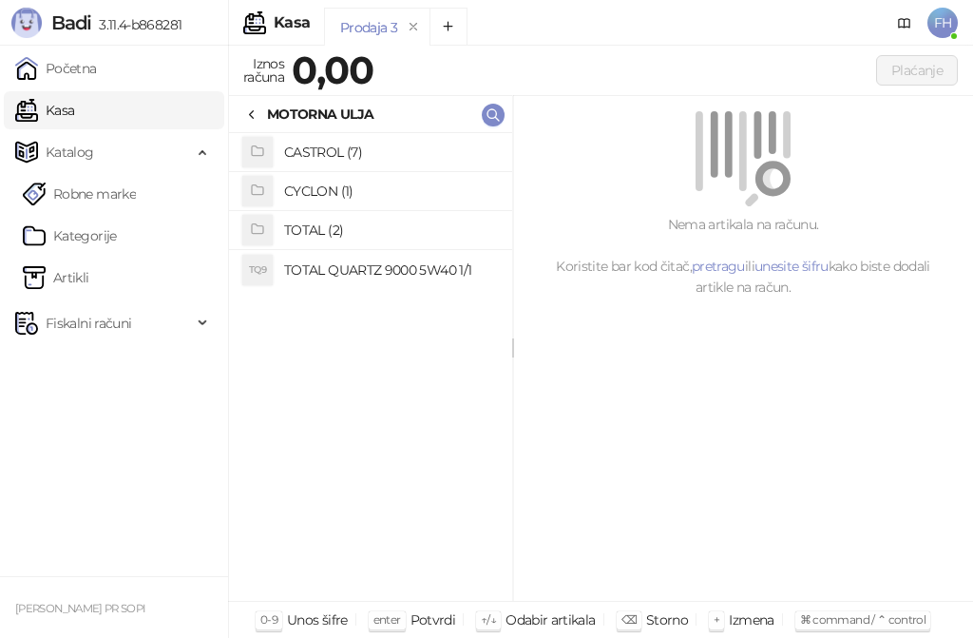
click at [342, 228] on h4 "TOTAL (2)" at bounding box center [390, 230] width 213 height 30
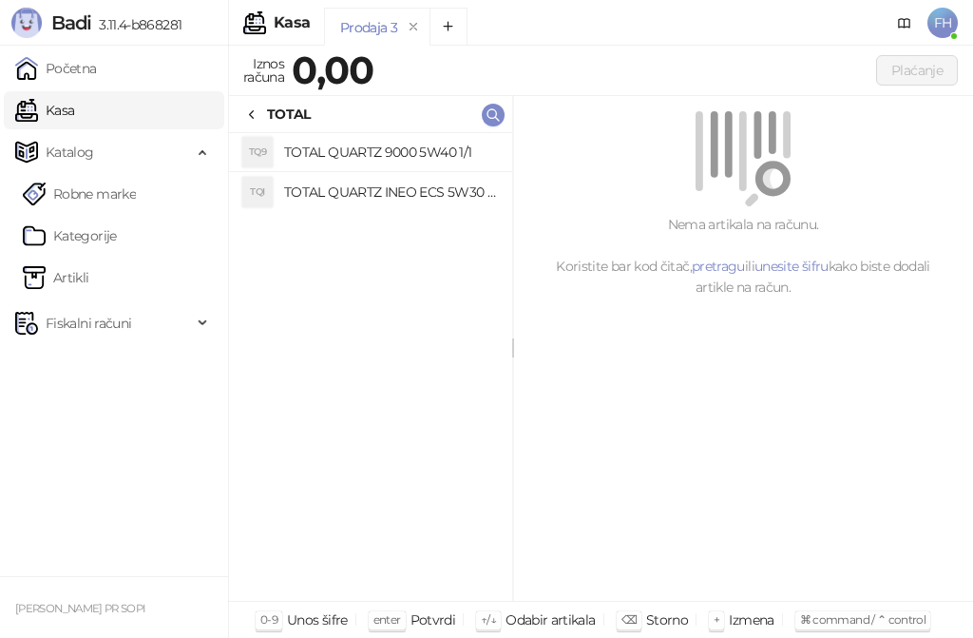
click at [385, 160] on h4 "TOTAL QUARTZ 9000 5W40 1/1" at bounding box center [390, 152] width 213 height 30
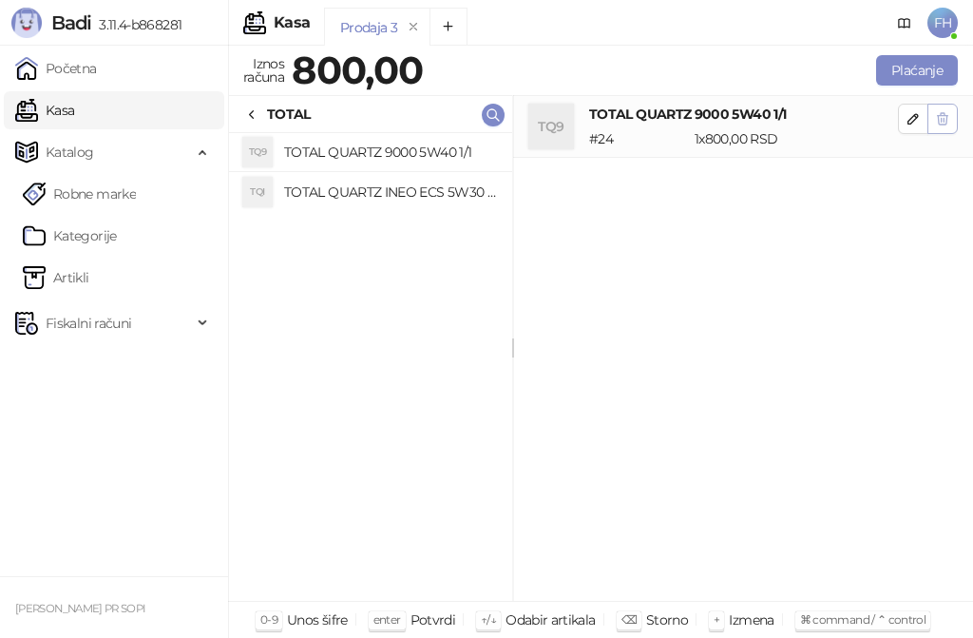
click at [936, 117] on icon "button" at bounding box center [942, 118] width 15 height 15
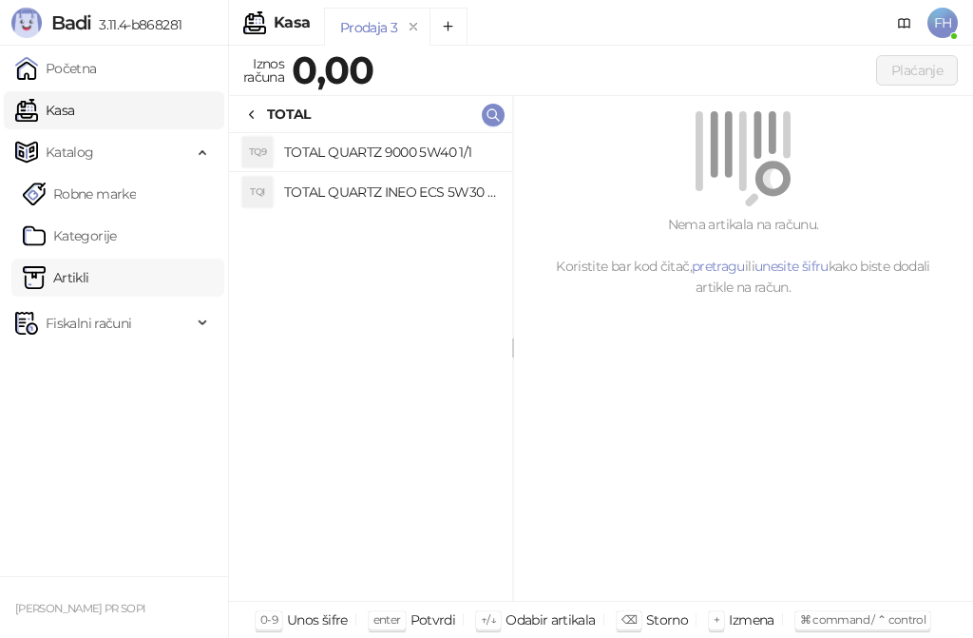
click at [75, 274] on link "Artikli" at bounding box center [56, 277] width 67 height 38
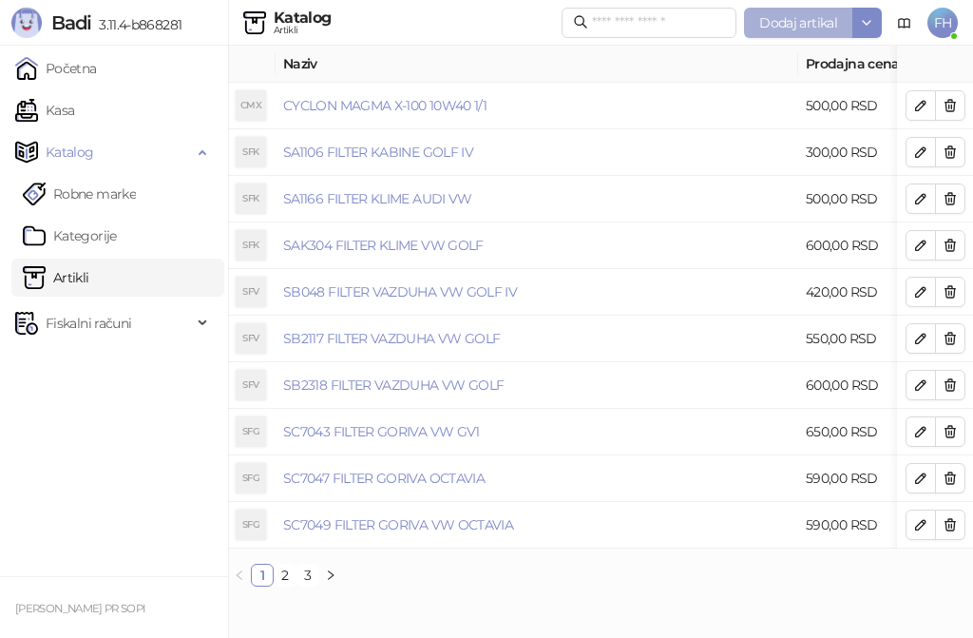
click at [805, 16] on span "Dodaj artikal" at bounding box center [798, 22] width 78 height 17
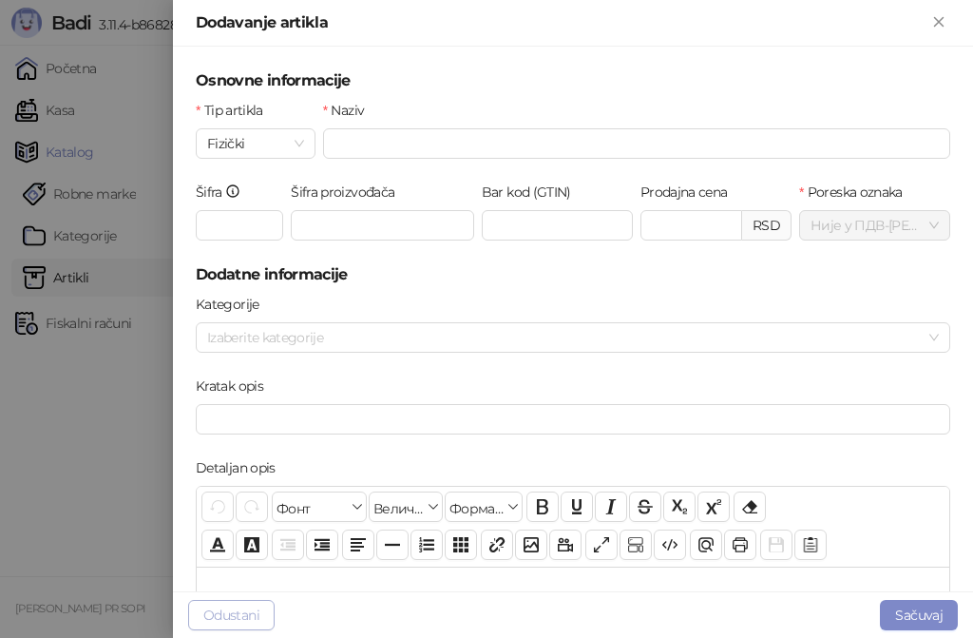
click at [237, 614] on button "Odustani" at bounding box center [231, 615] width 86 height 30
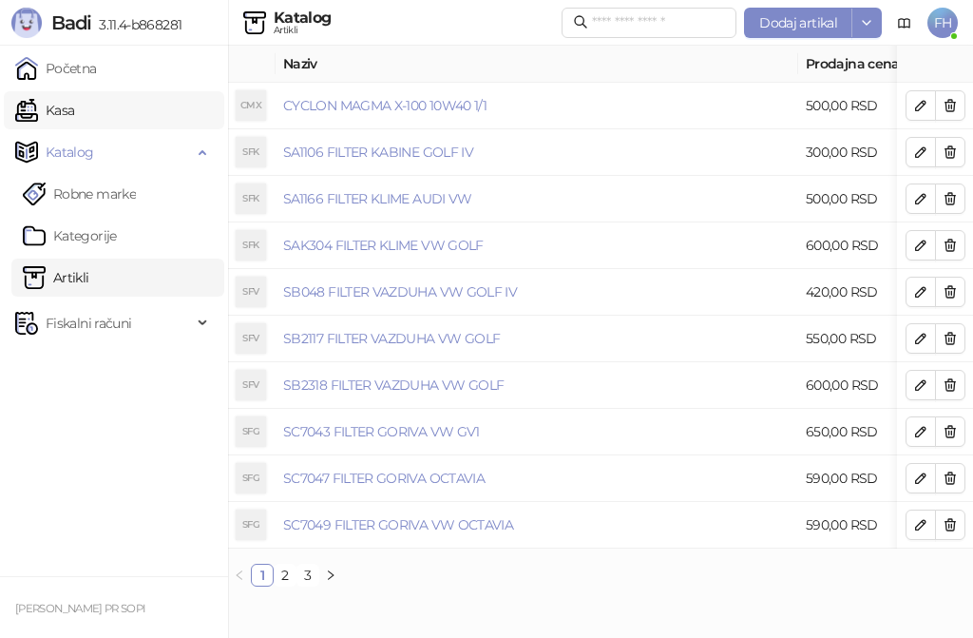
click at [74, 113] on link "Kasa" at bounding box center [44, 110] width 59 height 38
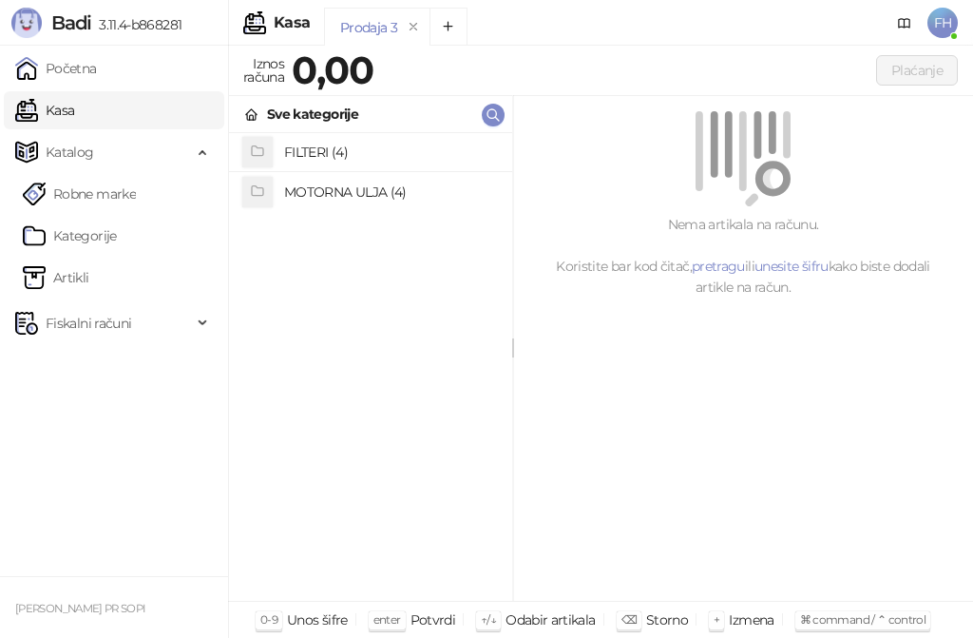
click at [328, 192] on h4 "MOTORNA ULJA (4)" at bounding box center [390, 192] width 213 height 30
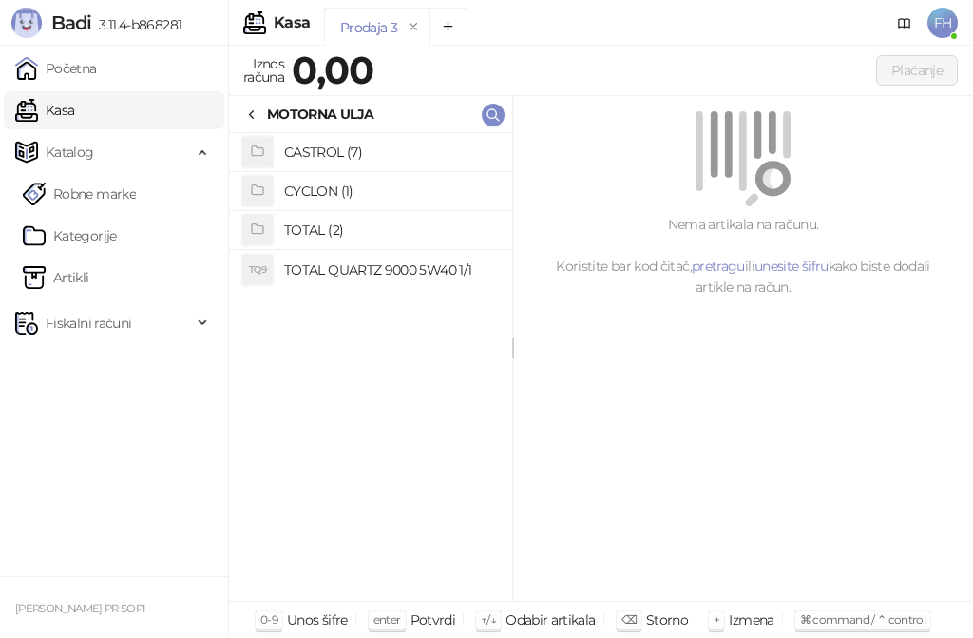
click at [325, 234] on h4 "TOTAL (2)" at bounding box center [390, 230] width 213 height 30
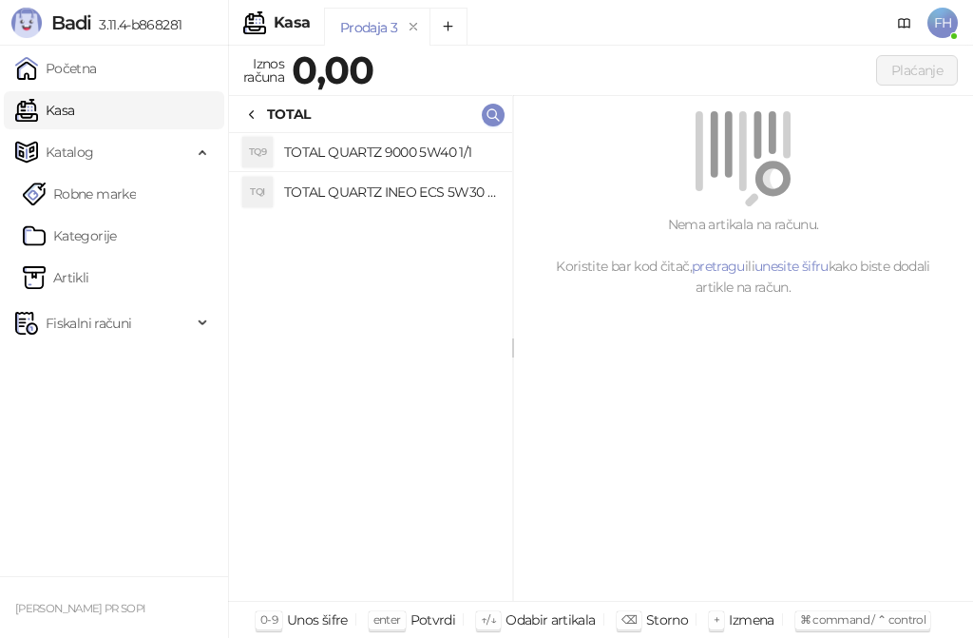
click at [256, 116] on icon at bounding box center [251, 114] width 15 height 15
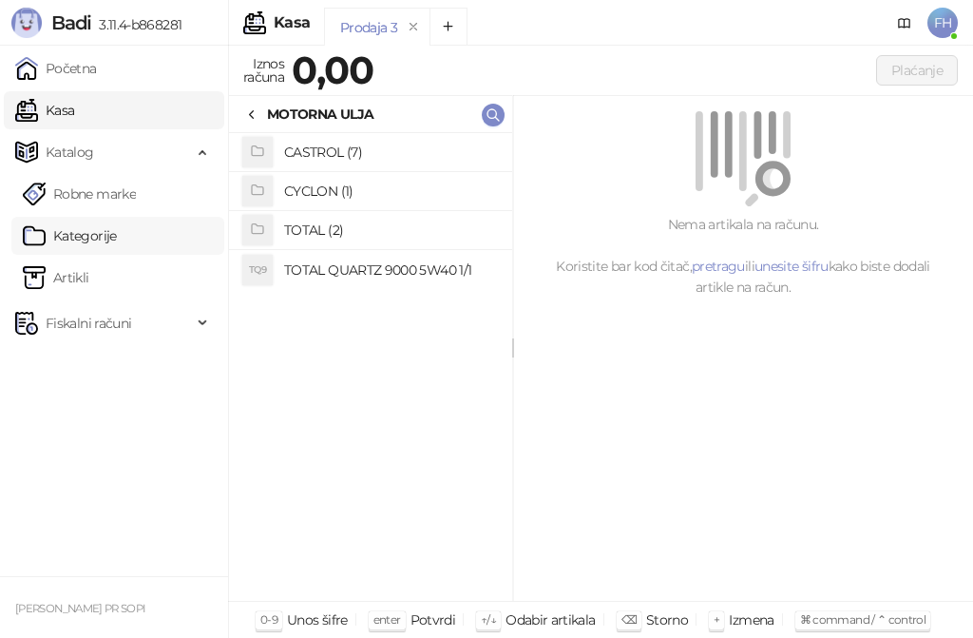
click at [117, 232] on link "Kategorije" at bounding box center [70, 236] width 94 height 38
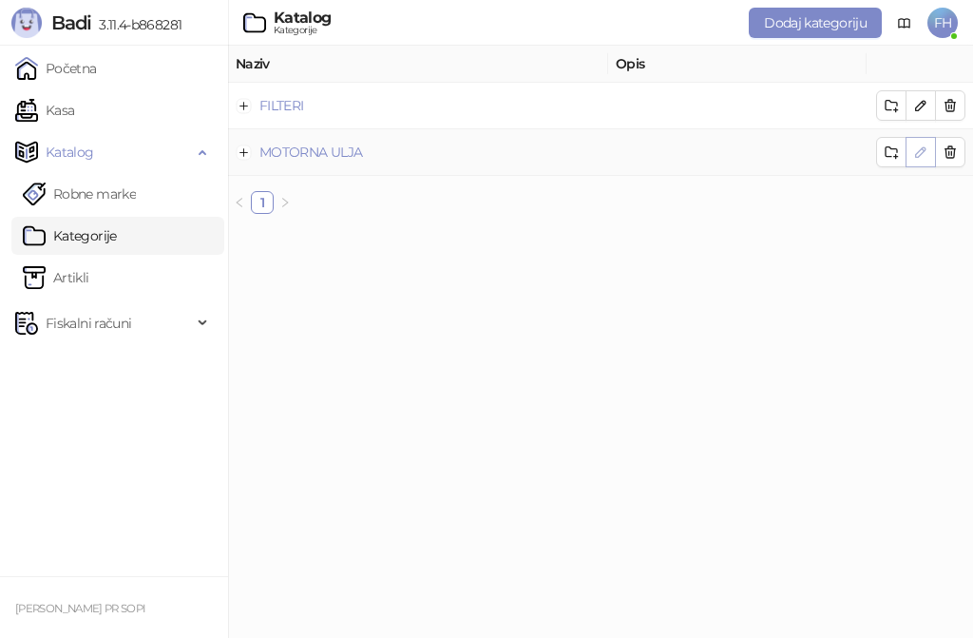
click at [918, 154] on icon "button" at bounding box center [920, 151] width 15 height 15
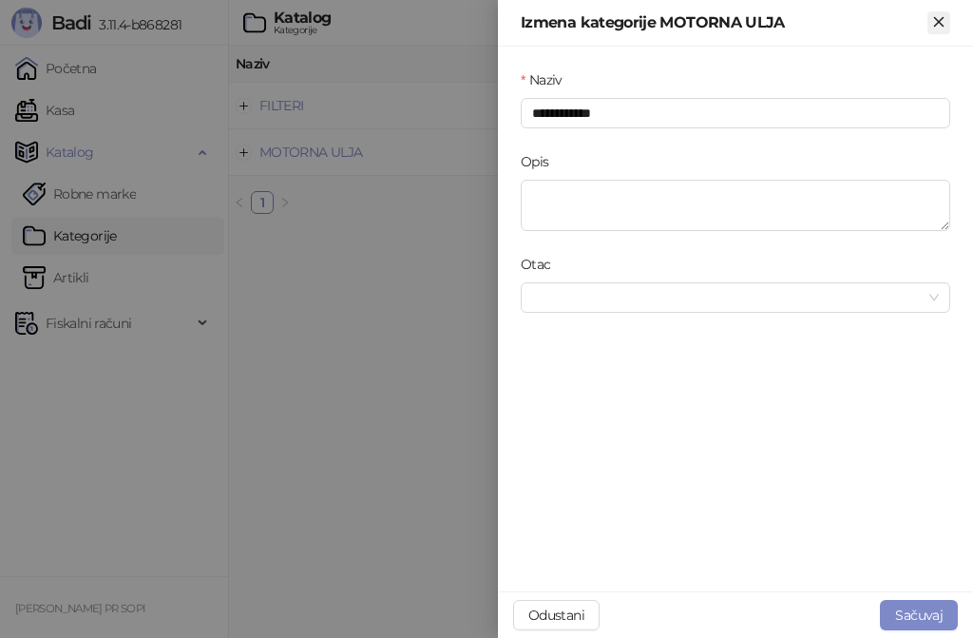
click at [935, 19] on icon "Zatvori" at bounding box center [938, 21] width 9 height 9
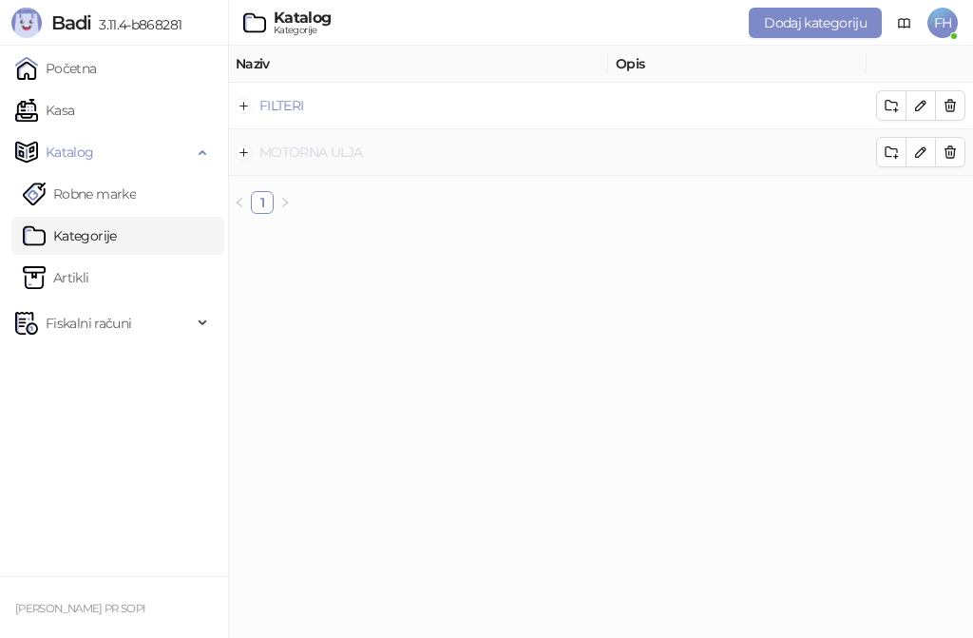
click at [319, 154] on link "MOTORNA ULJA" at bounding box center [310, 151] width 103 height 17
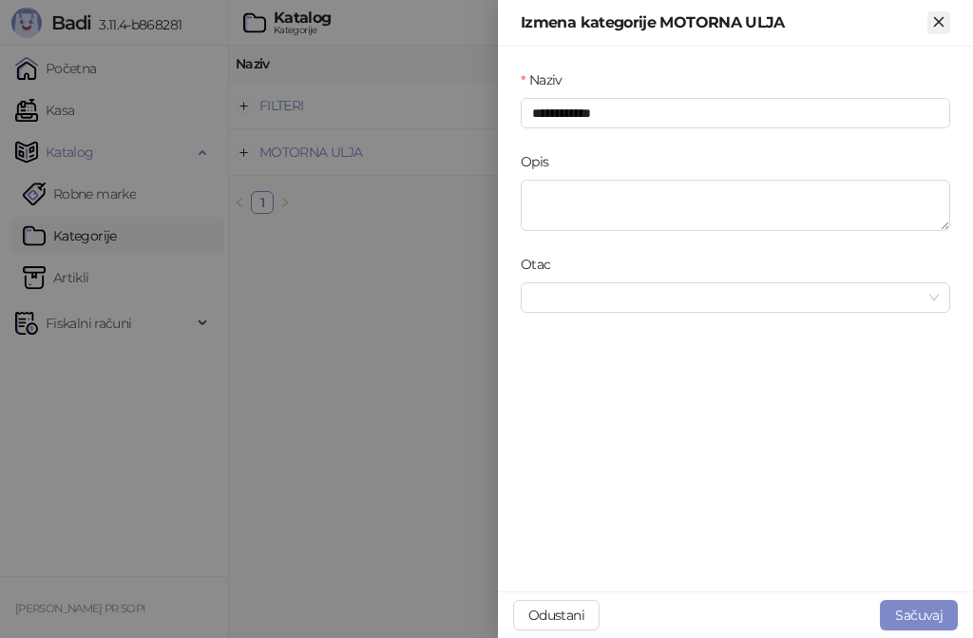
click at [938, 26] on icon "Zatvori" at bounding box center [938, 21] width 17 height 17
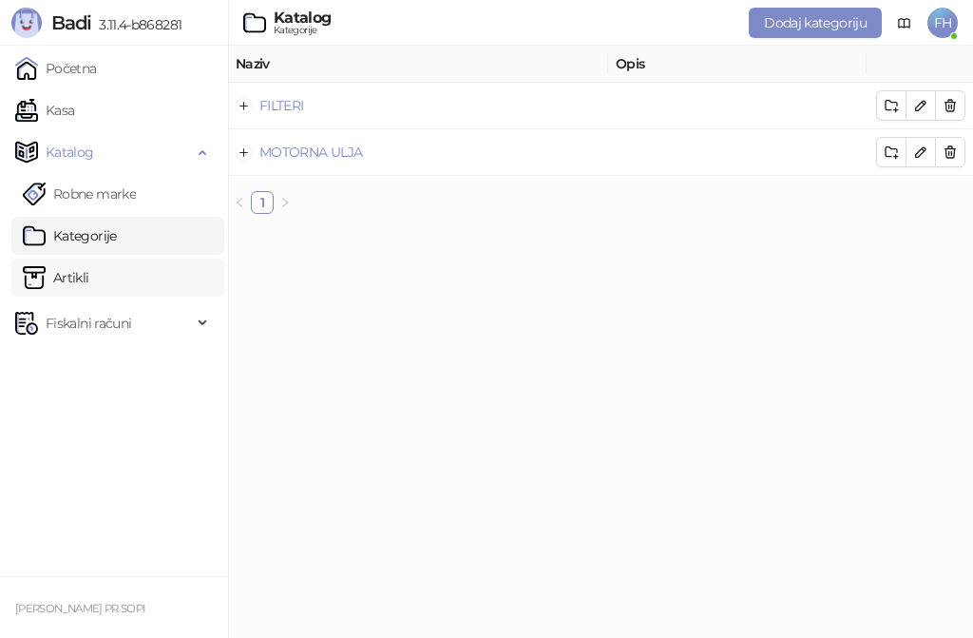
click at [81, 275] on link "Artikli" at bounding box center [56, 277] width 67 height 38
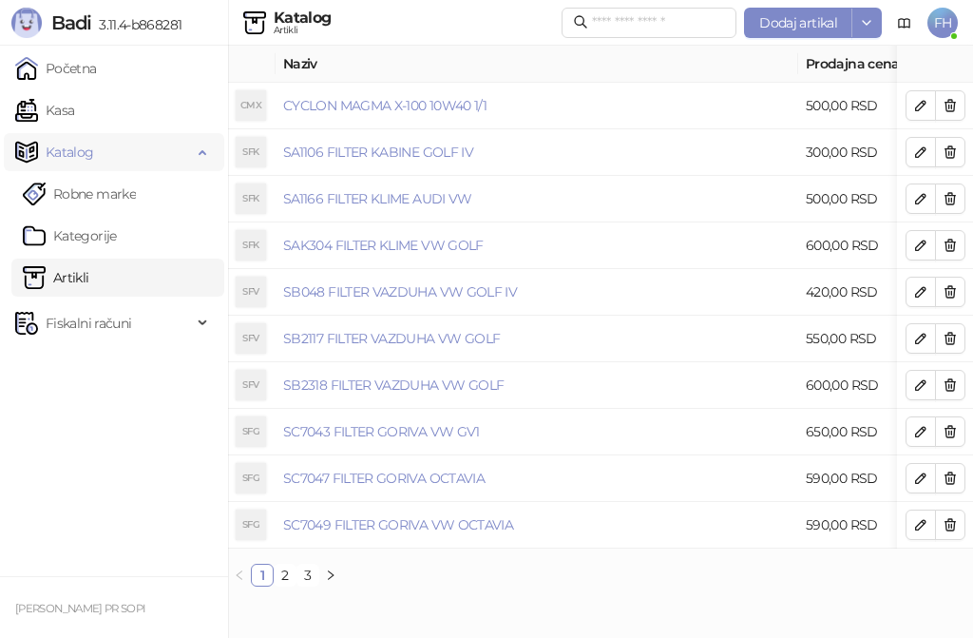
click at [83, 150] on span "Katalog" at bounding box center [70, 152] width 48 height 38
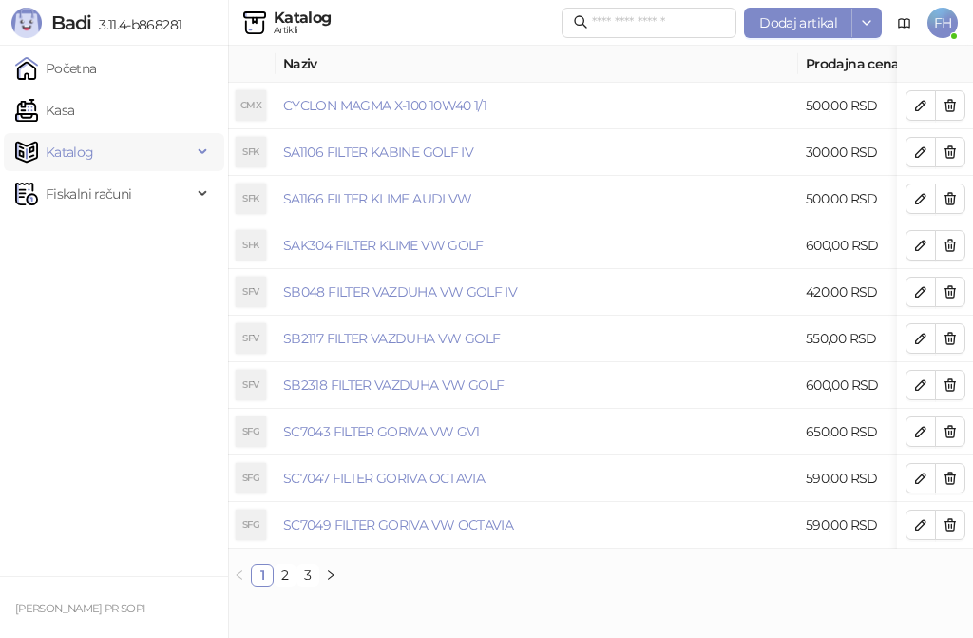
click at [196, 155] on div "Katalog" at bounding box center [114, 152] width 220 height 38
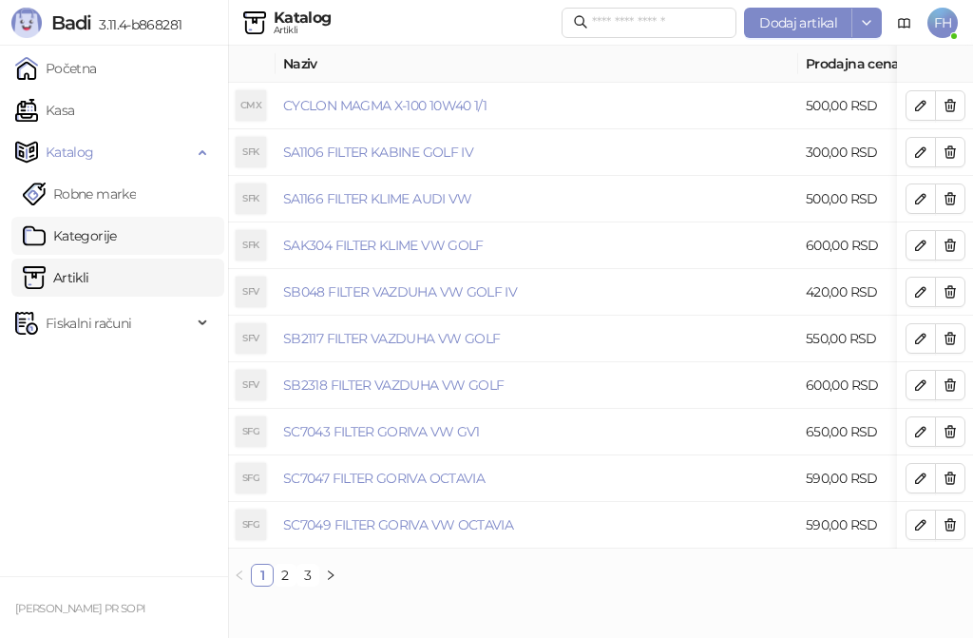
click at [117, 232] on link "Kategorije" at bounding box center [70, 236] width 94 height 38
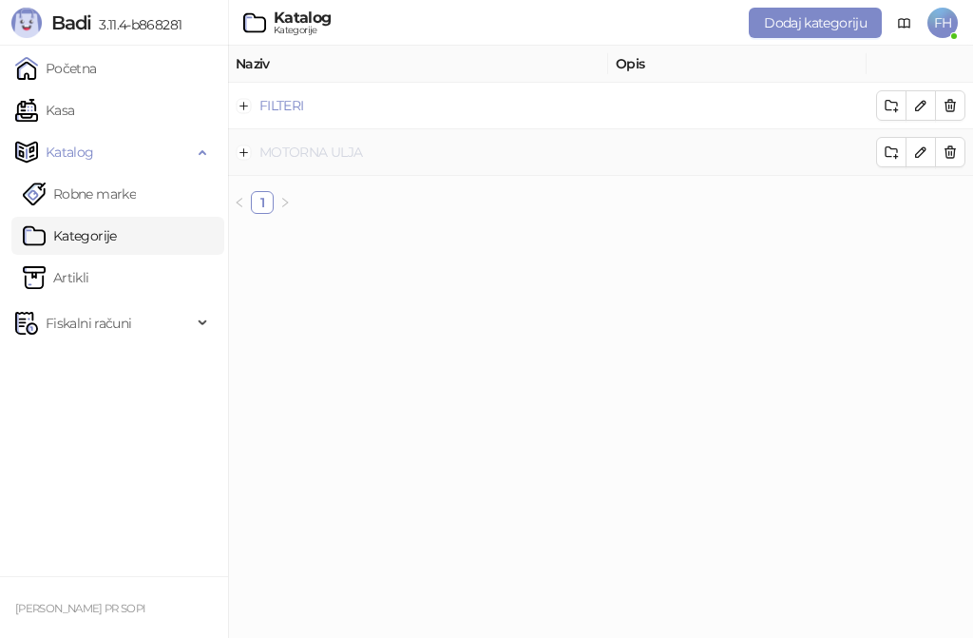
click at [353, 156] on link "MOTORNA ULJA" at bounding box center [310, 151] width 103 height 17
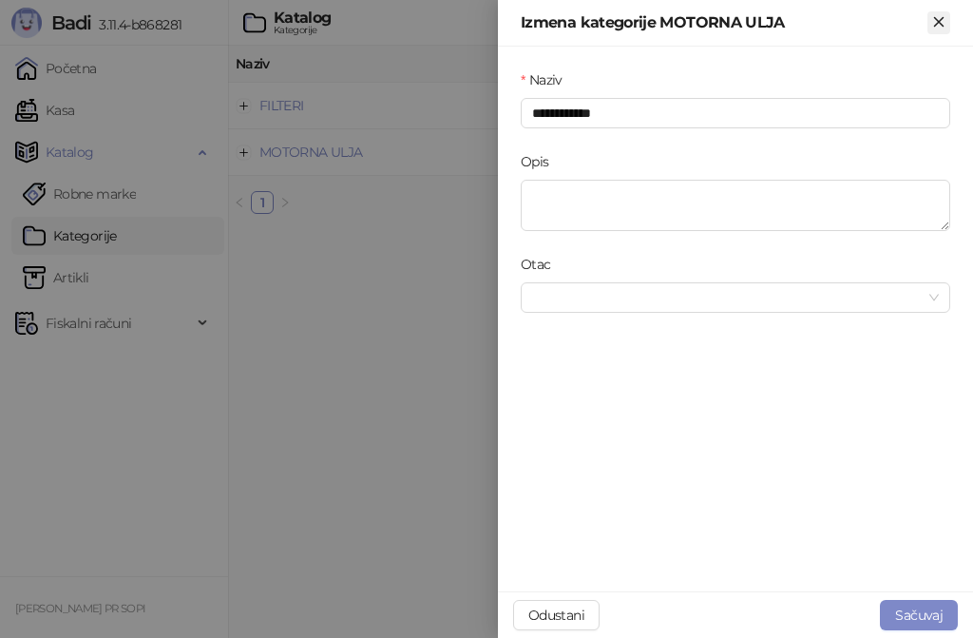
click at [939, 21] on icon "Zatvori" at bounding box center [938, 21] width 9 height 9
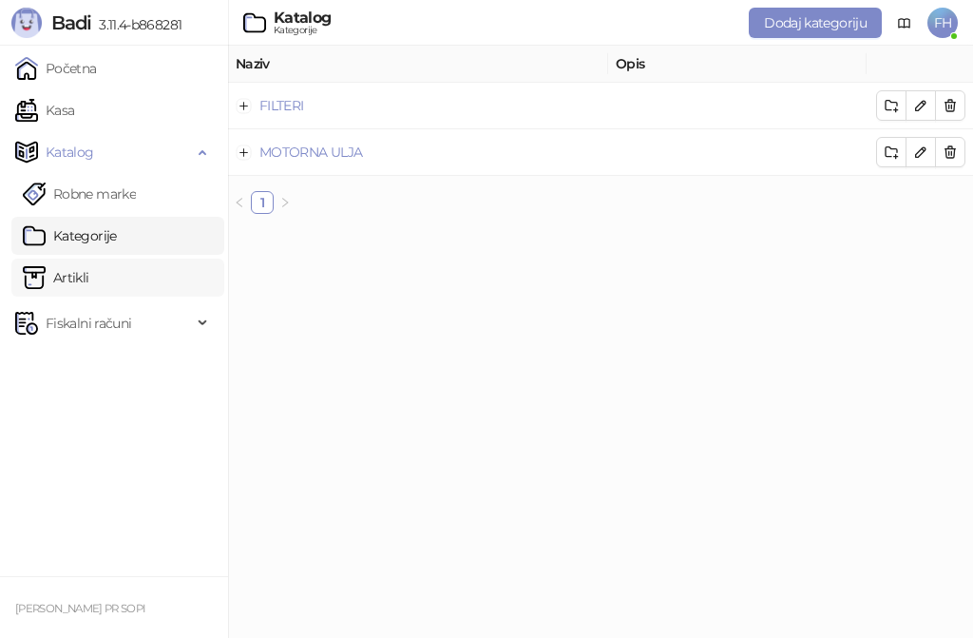
click at [89, 277] on link "Artikli" at bounding box center [56, 277] width 67 height 38
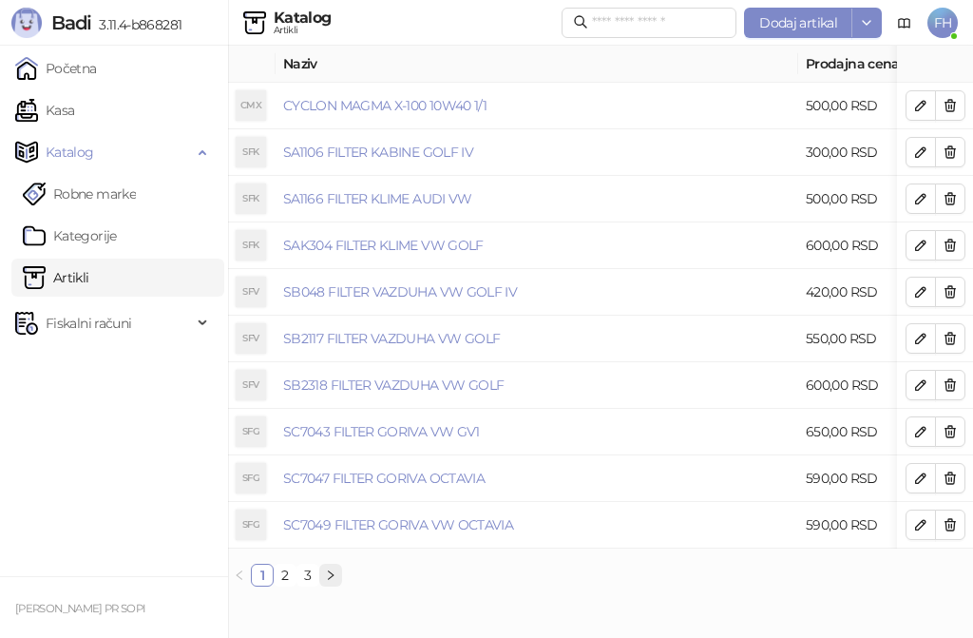
click at [324, 586] on button "button" at bounding box center [330, 574] width 23 height 23
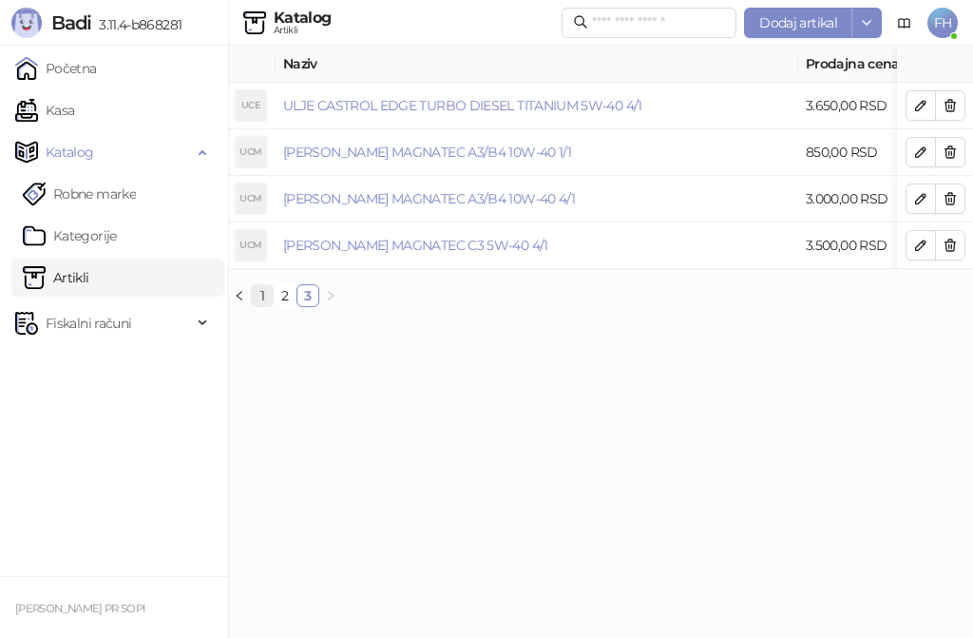
click at [267, 306] on link "1" at bounding box center [262, 295] width 21 height 21
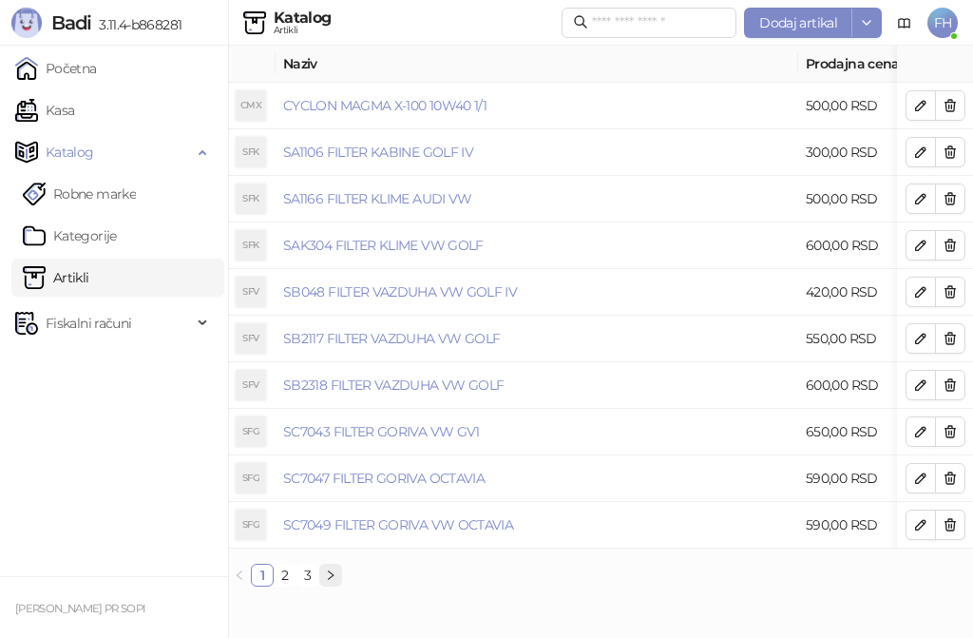
click at [329, 581] on icon "right" at bounding box center [330, 574] width 11 height 11
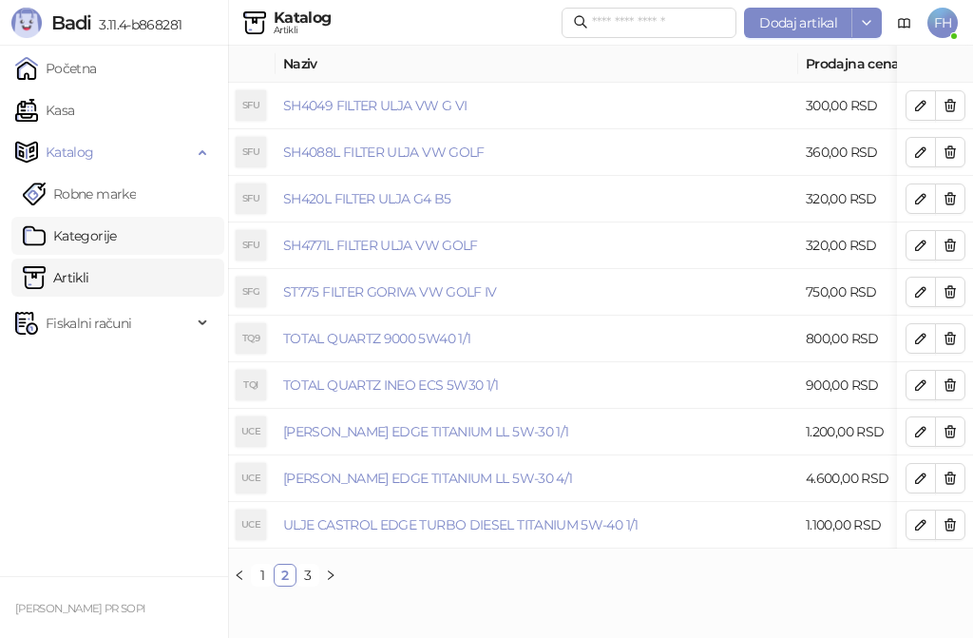
click at [117, 231] on link "Kategorije" at bounding box center [70, 236] width 94 height 38
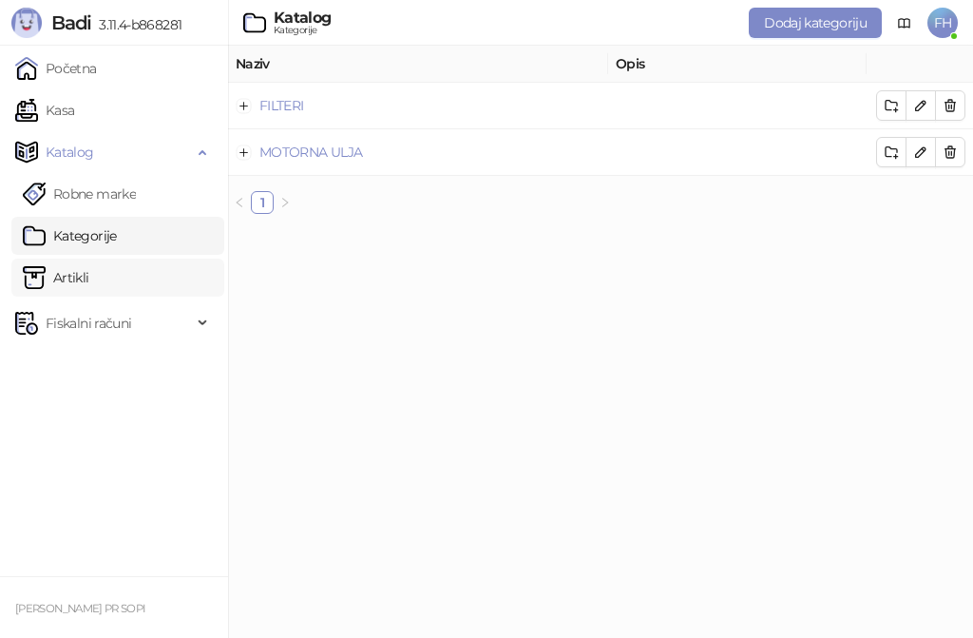
click at [89, 268] on link "Artikli" at bounding box center [56, 277] width 67 height 38
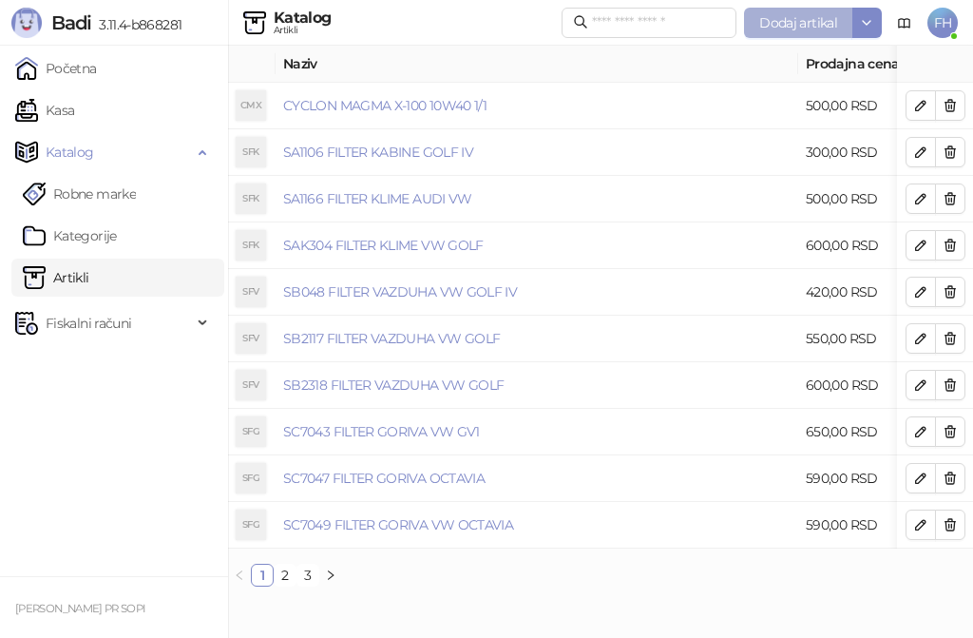
click at [773, 24] on span "Dodaj artikal" at bounding box center [798, 22] width 78 height 17
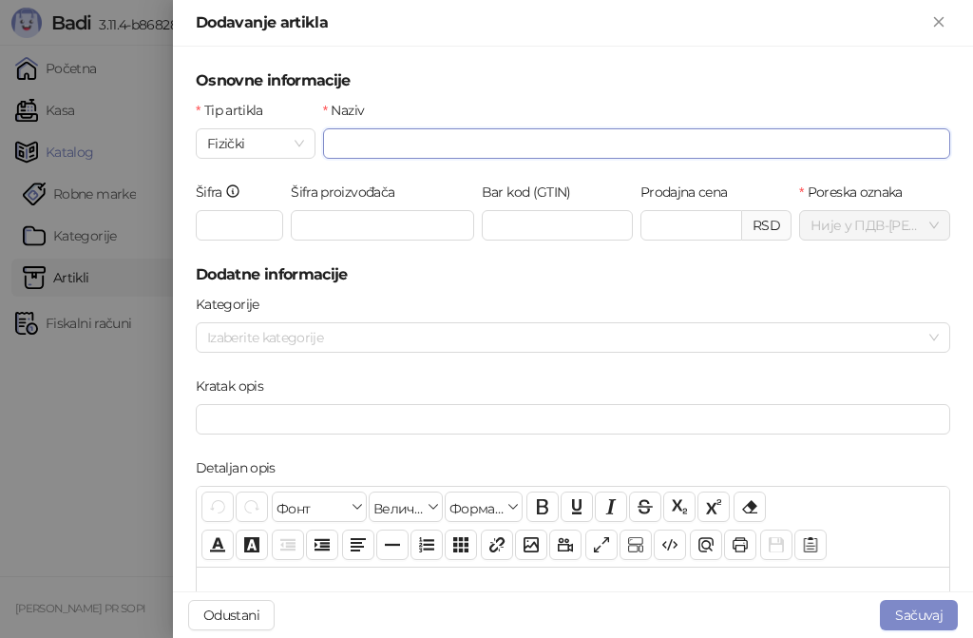
click at [475, 148] on input "Naziv" at bounding box center [636, 143] width 627 height 30
paste input "**********"
type input "**********"
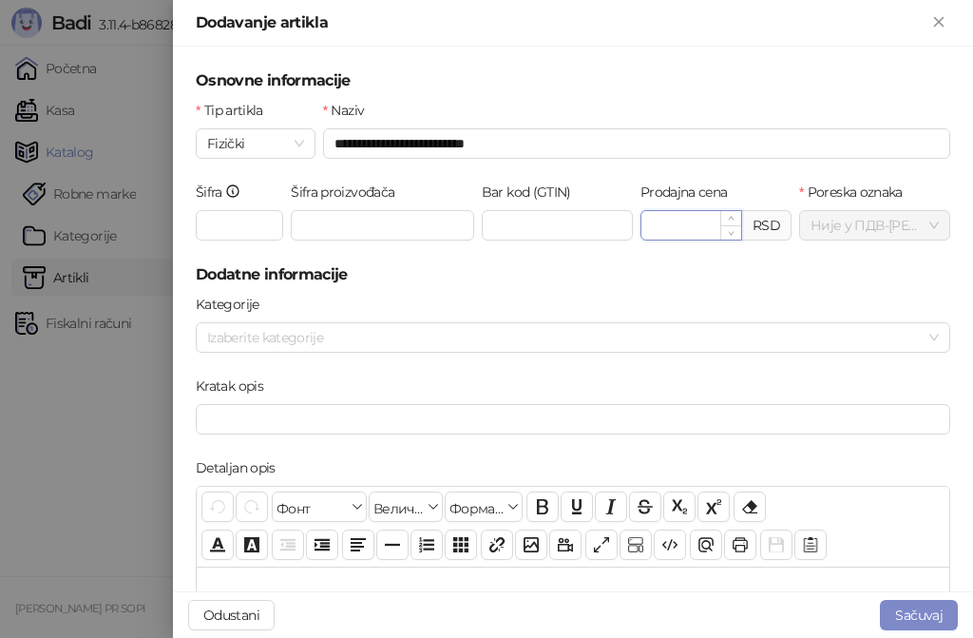
click at [674, 226] on input "Prodajna cena" at bounding box center [691, 225] width 100 height 29
click at [407, 331] on div at bounding box center [563, 337] width 727 height 27
type input "******"
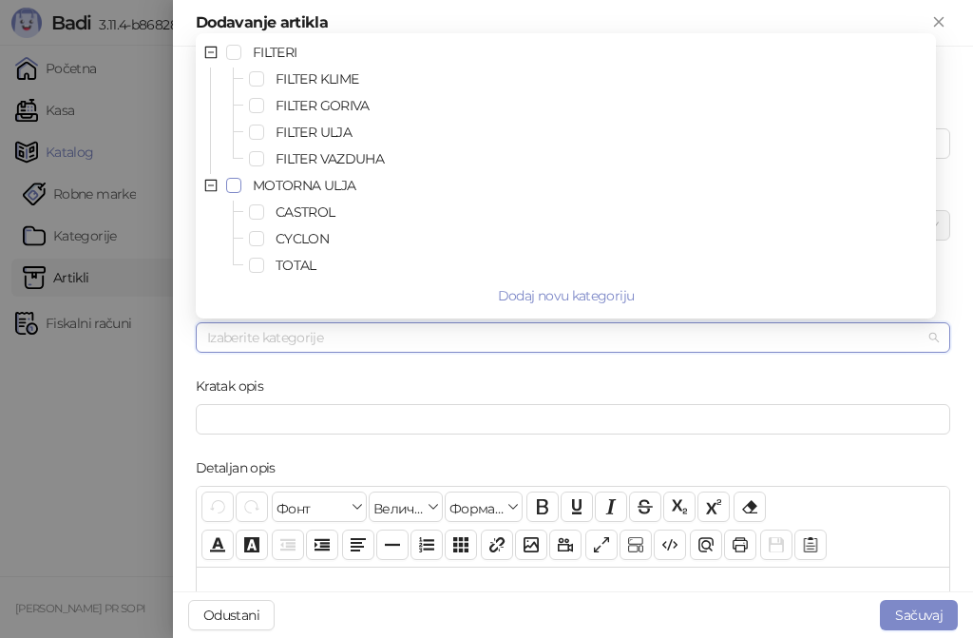
click at [237, 182] on span "Select MOTORNA ULJA" at bounding box center [233, 185] width 15 height 15
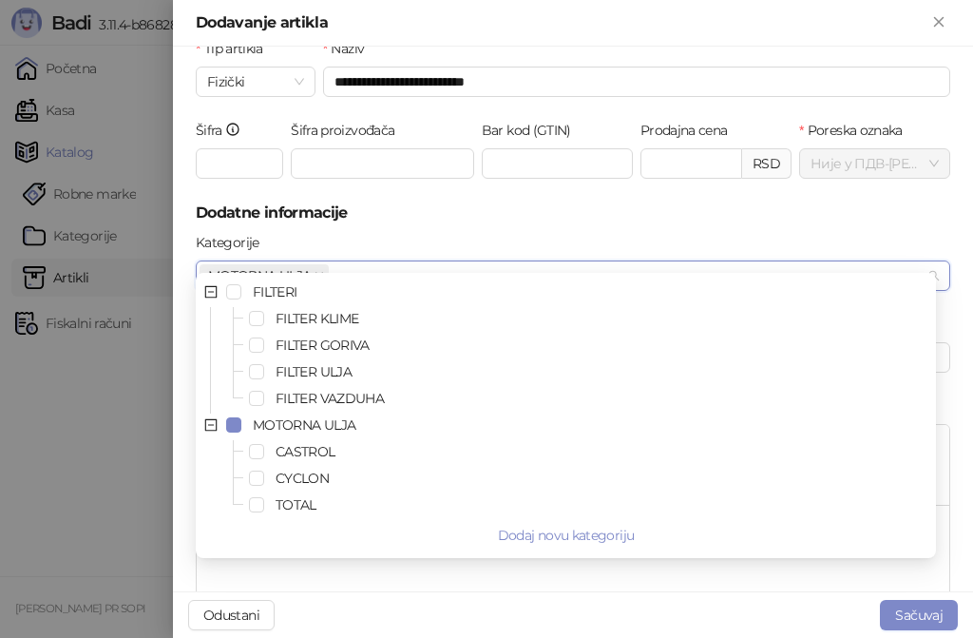
scroll to position [95, 0]
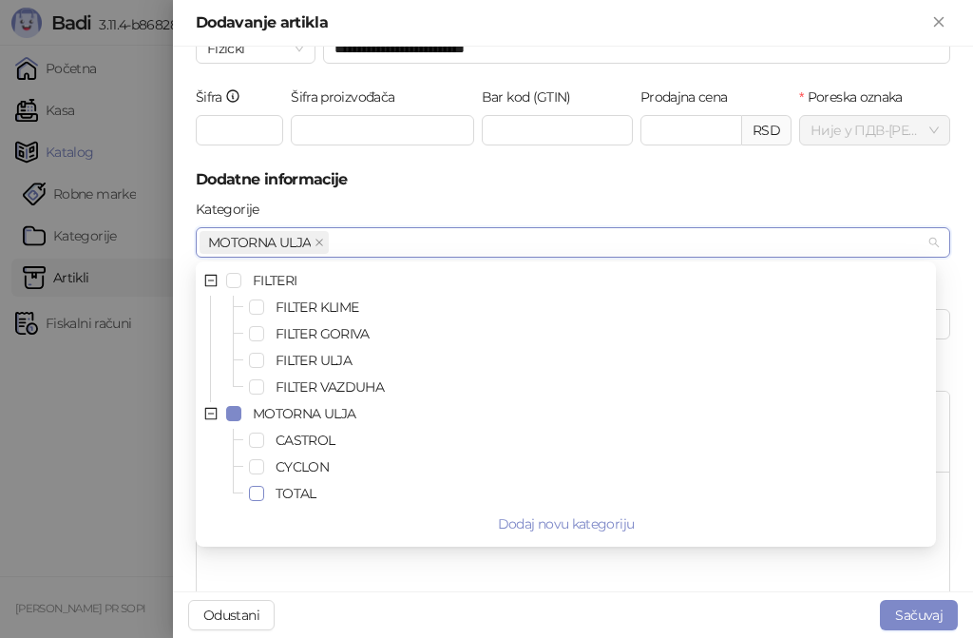
click at [261, 492] on span "Select TOTAL" at bounding box center [256, 493] width 15 height 15
click at [263, 489] on span "Select TOTAL" at bounding box center [256, 493] width 15 height 15
click at [261, 493] on span "Select TOTAL" at bounding box center [256, 493] width 15 height 15
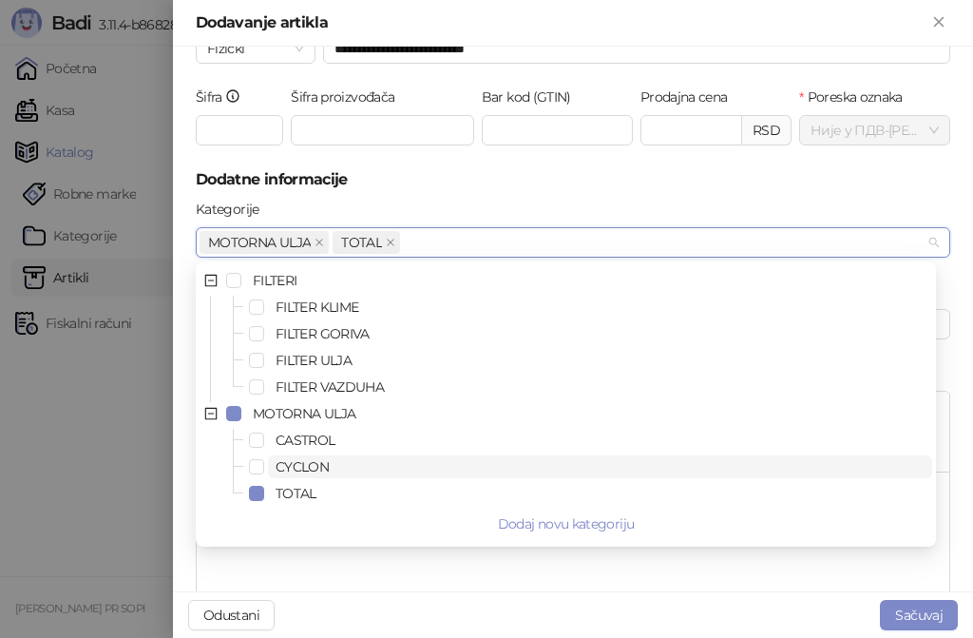
scroll to position [3, 0]
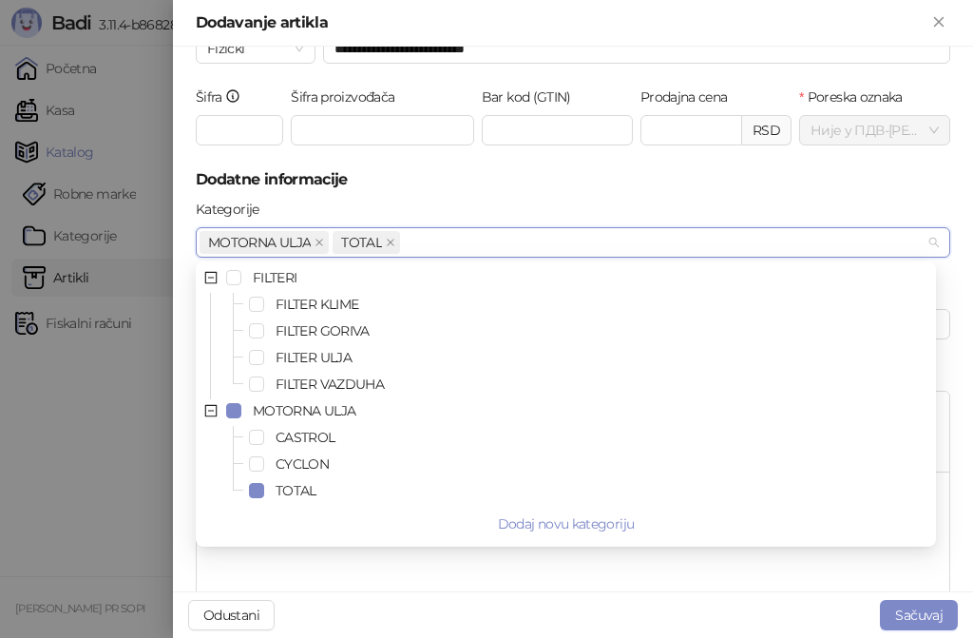
click at [594, 169] on h5 "Dodatne informacije" at bounding box center [573, 179] width 754 height 23
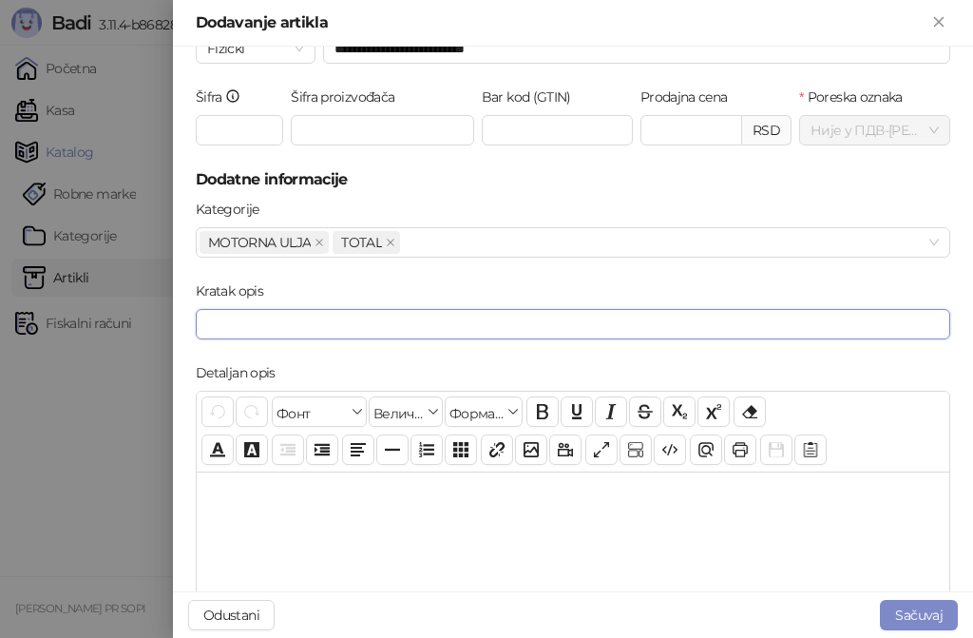
click at [584, 329] on input "Kratak opis" at bounding box center [573, 324] width 754 height 30
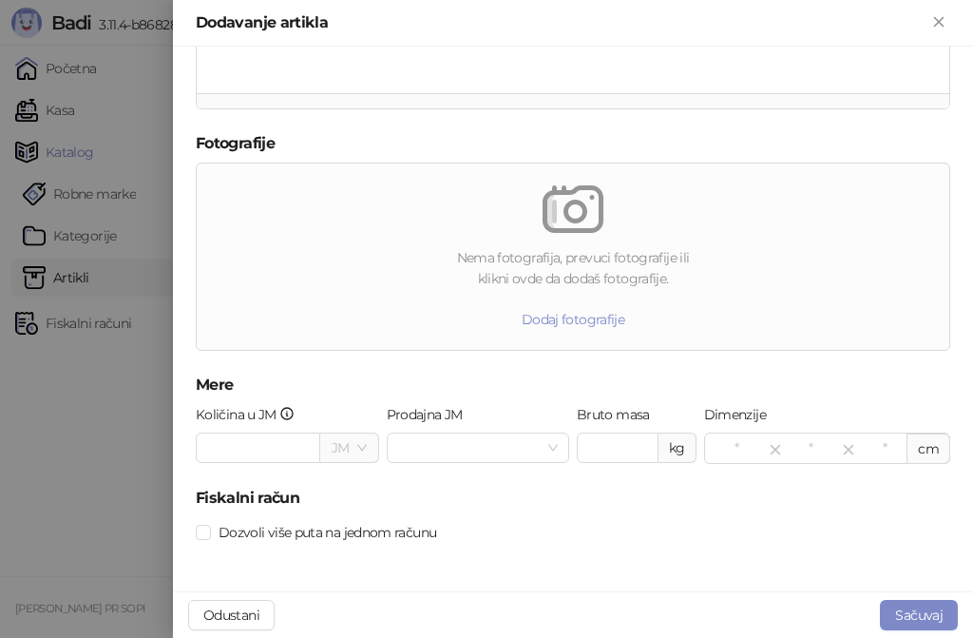
scroll to position [664, 0]
click at [502, 445] on input "Prodajna JM" at bounding box center [469, 446] width 143 height 29
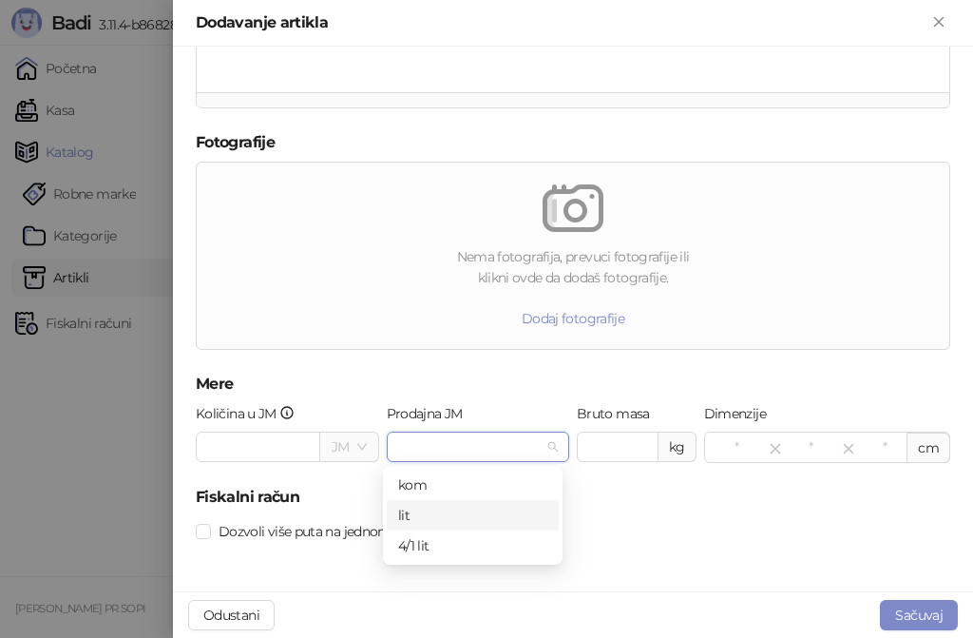
click at [447, 511] on div "lit" at bounding box center [472, 515] width 149 height 21
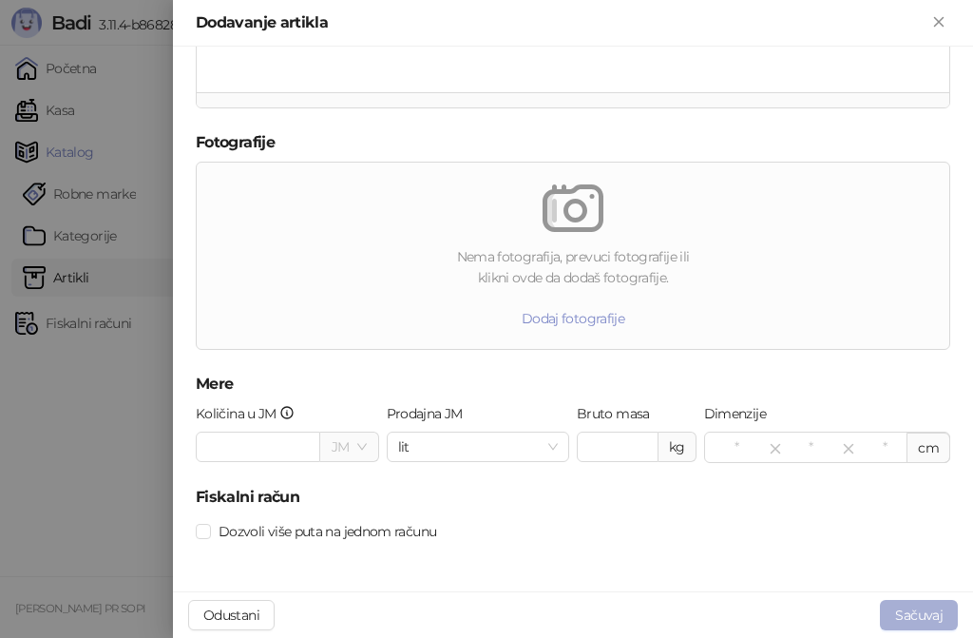
click at [903, 607] on button "Sačuvaj" at bounding box center [919, 615] width 78 height 30
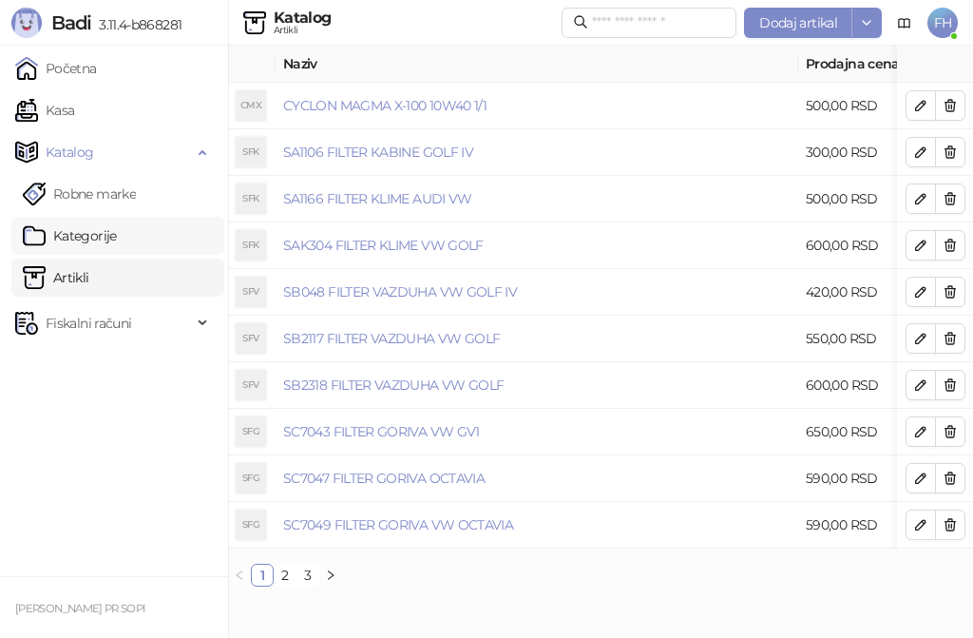
click at [74, 221] on link "Kategorije" at bounding box center [70, 236] width 94 height 38
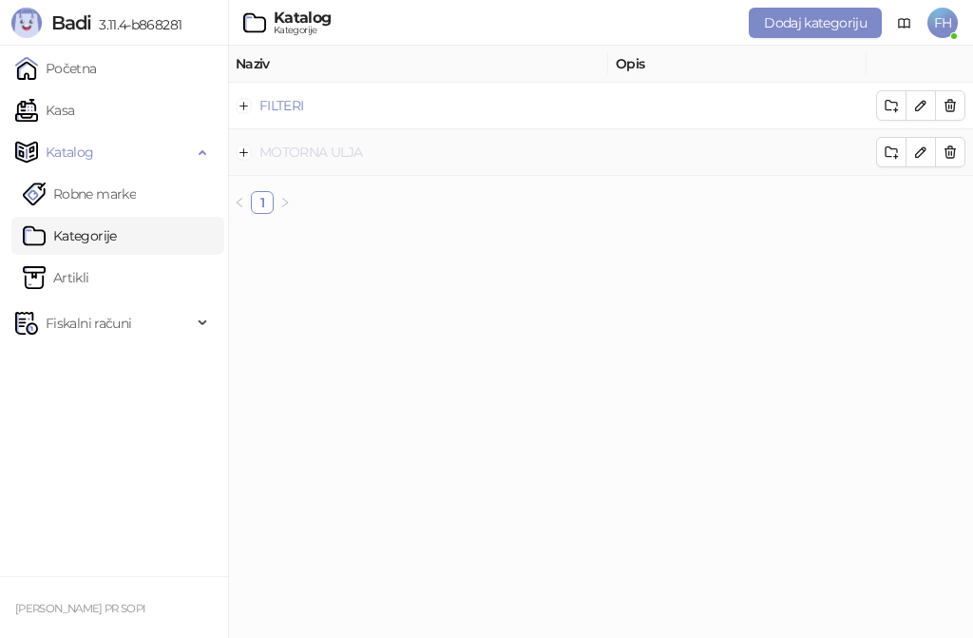
click at [299, 148] on link "MOTORNA ULJA" at bounding box center [310, 151] width 103 height 17
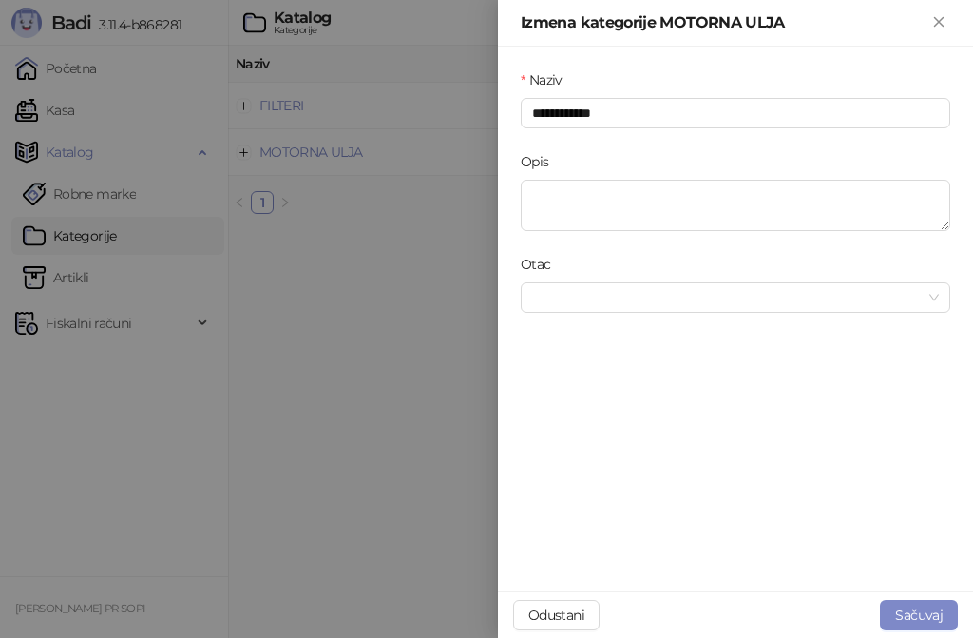
click at [359, 256] on div at bounding box center [486, 319] width 973 height 638
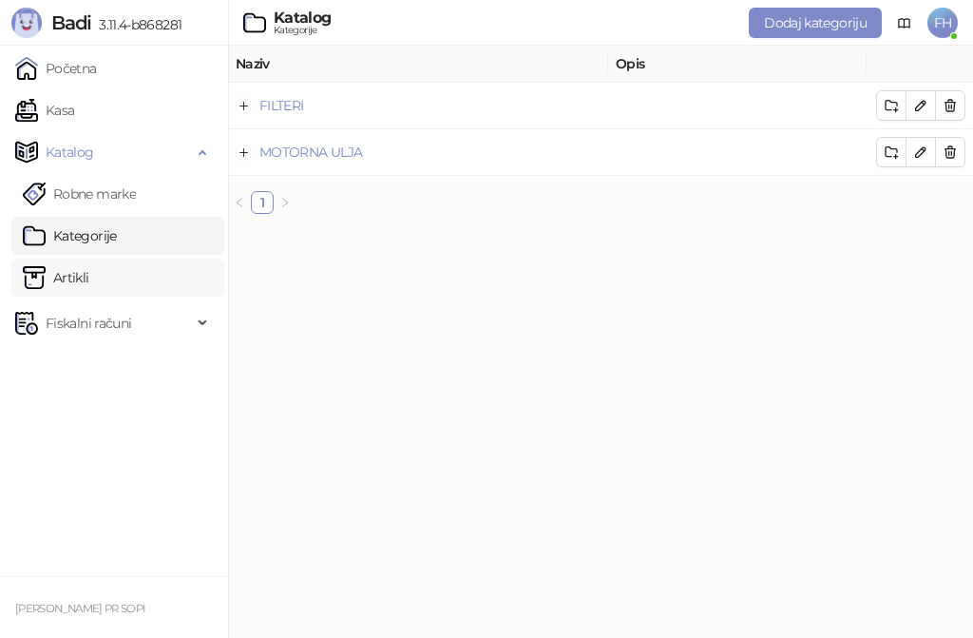
drag, startPoint x: 99, startPoint y: 277, endPoint x: 110, endPoint y: 273, distance: 12.4
click at [89, 277] on link "Artikli" at bounding box center [56, 277] width 67 height 38
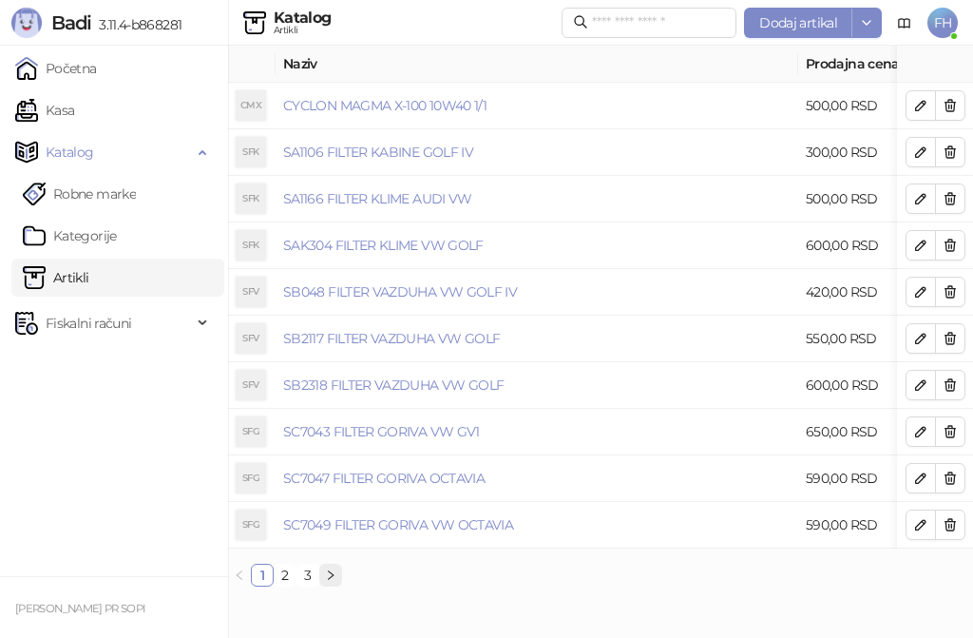
click at [334, 581] on icon "right" at bounding box center [330, 574] width 11 height 11
click at [363, 601] on div "Naziv Prodajna cena Kategorije SFU SH4049 FILTER ULJA VW G VI 300,00 RSD FILTER…" at bounding box center [600, 324] width 745 height 556
click at [97, 230] on link "Kategorije" at bounding box center [70, 236] width 94 height 38
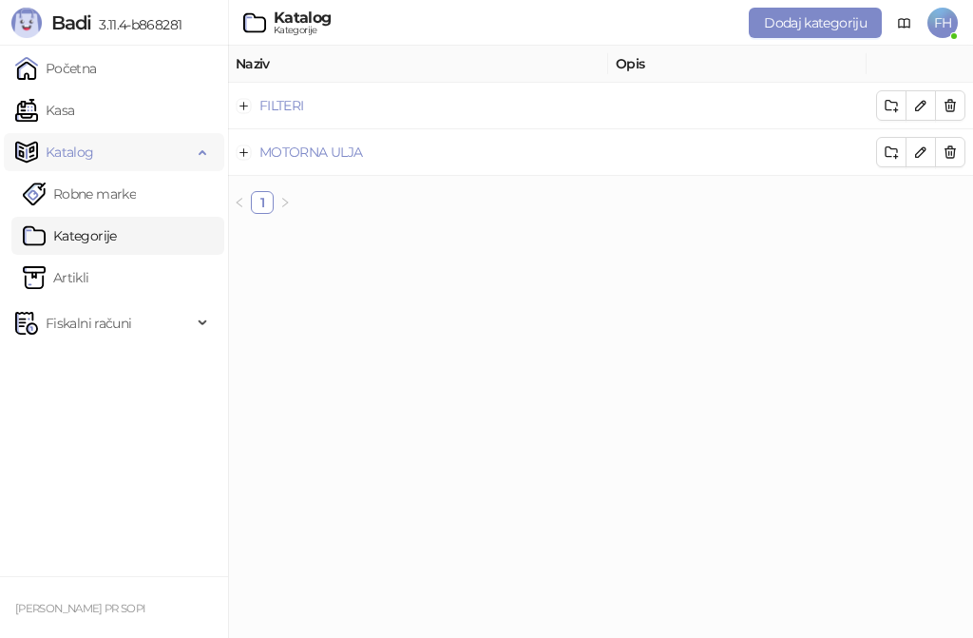
click at [114, 156] on span "Katalog" at bounding box center [103, 152] width 177 height 38
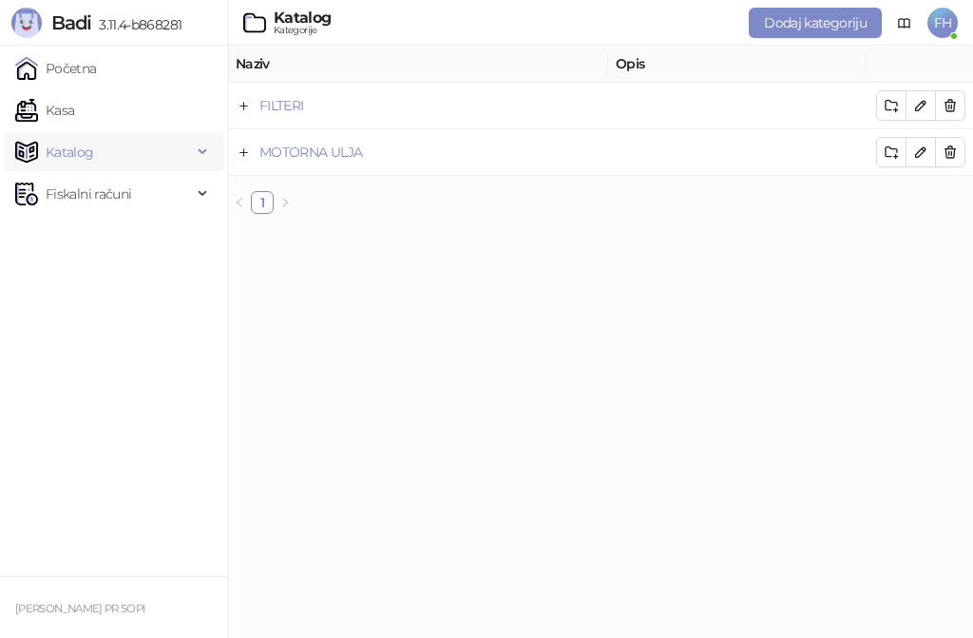
click at [117, 155] on span "Katalog" at bounding box center [103, 152] width 177 height 38
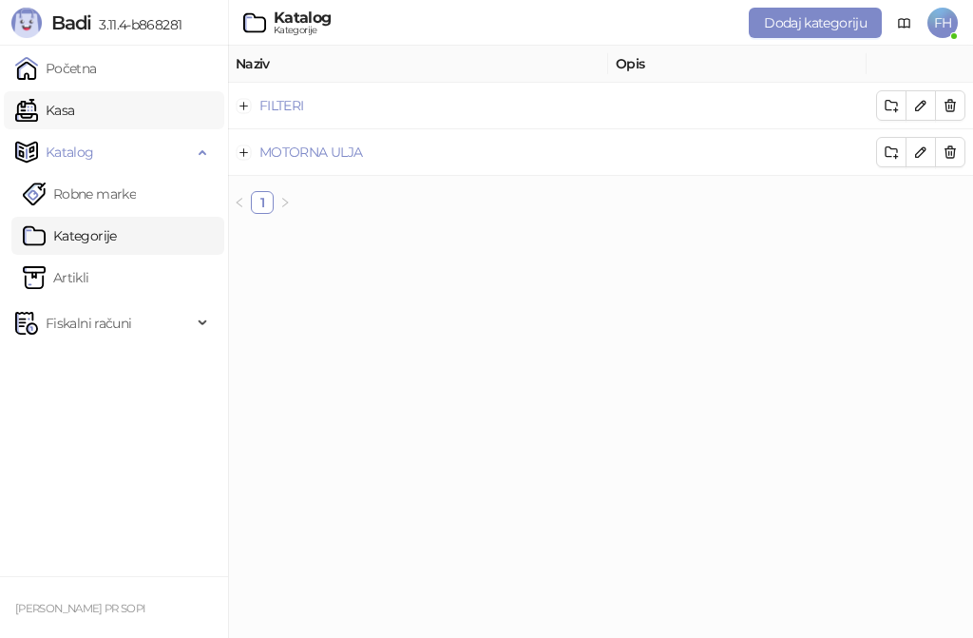
click at [74, 110] on link "Kasa" at bounding box center [44, 110] width 59 height 38
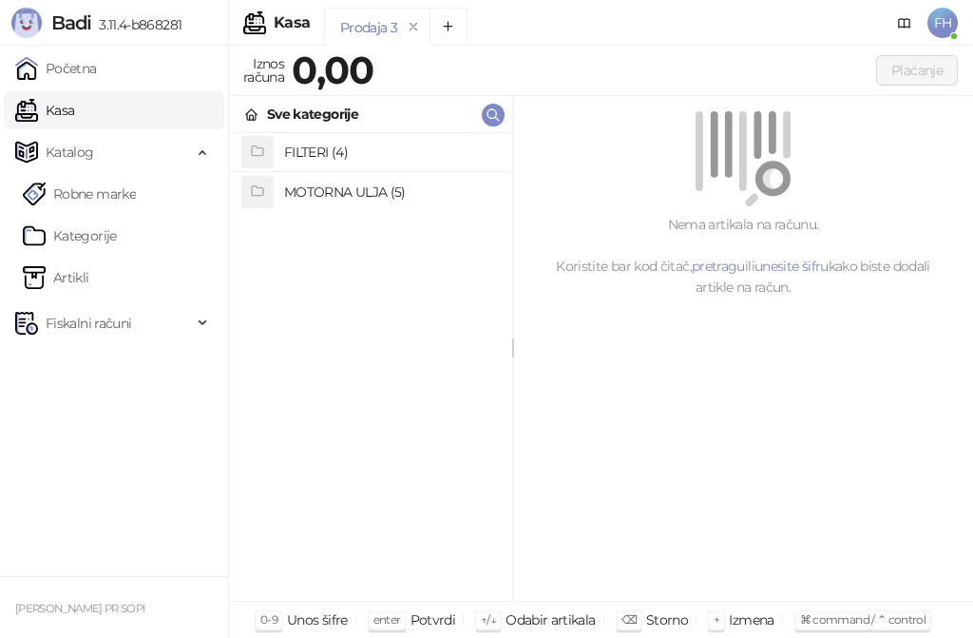
click at [327, 184] on h4 "MOTORNA ULJA (5)" at bounding box center [390, 192] width 213 height 30
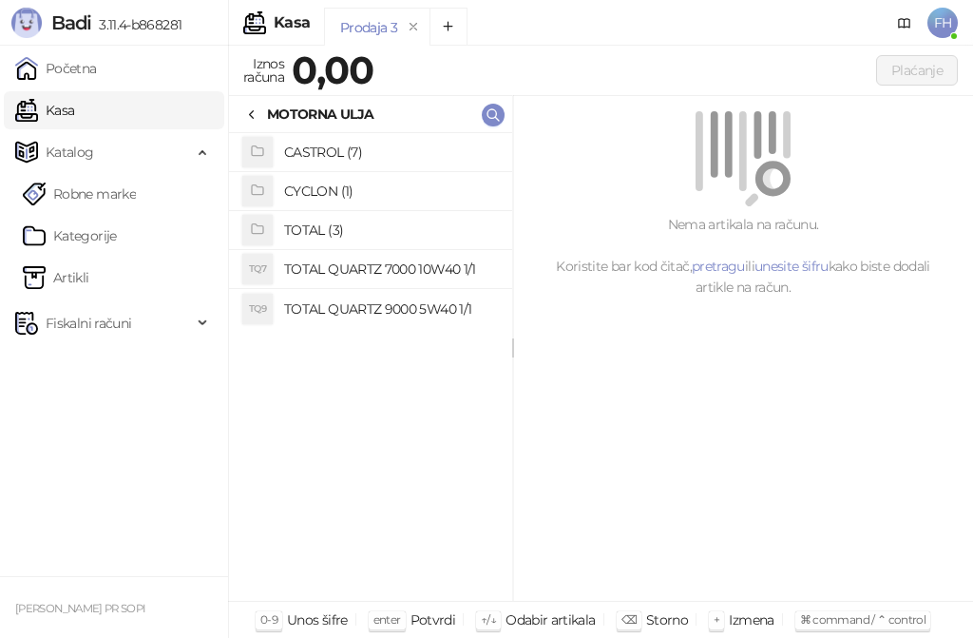
click at [300, 234] on h4 "TOTAL (3)" at bounding box center [390, 230] width 213 height 30
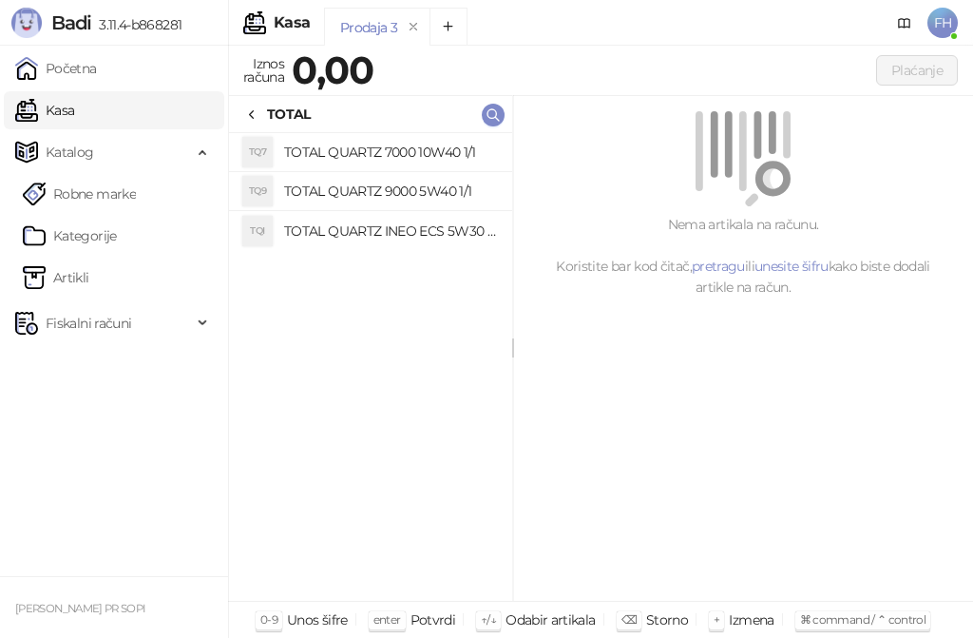
click at [252, 116] on icon at bounding box center [252, 115] width 4 height 8
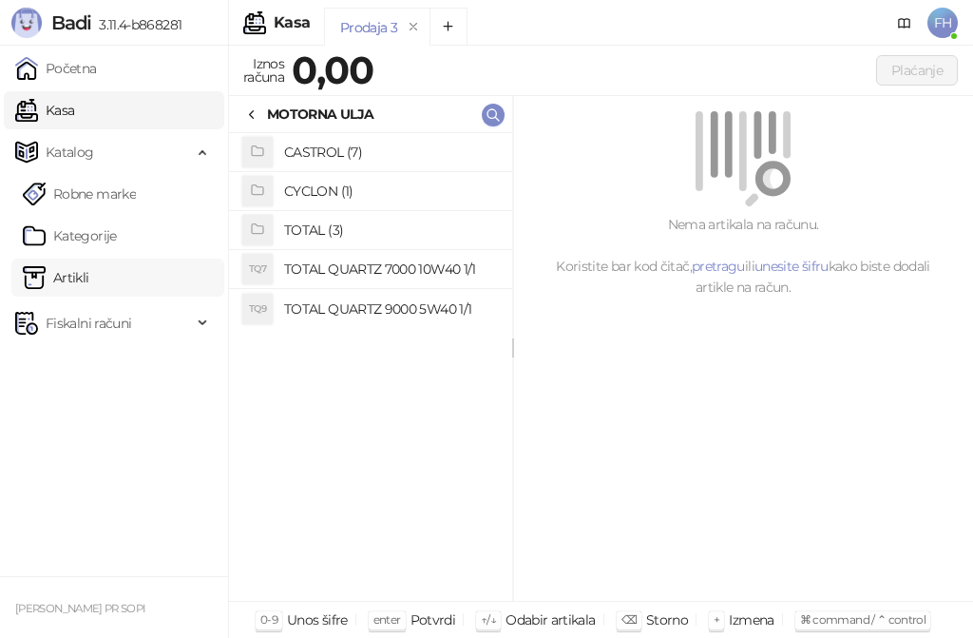
click at [63, 277] on link "Artikli" at bounding box center [56, 277] width 67 height 38
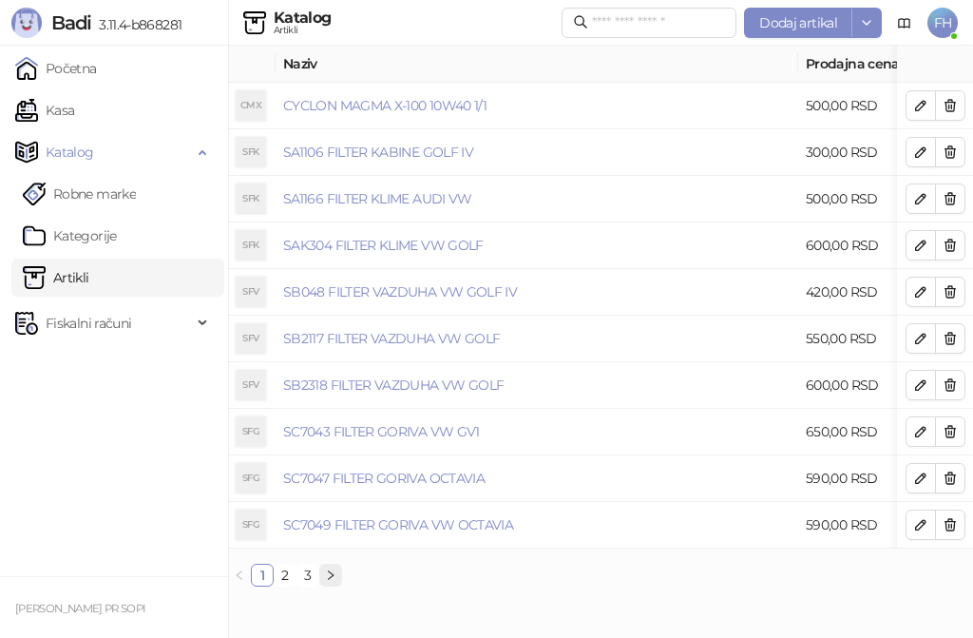
click at [327, 582] on button "button" at bounding box center [330, 574] width 23 height 23
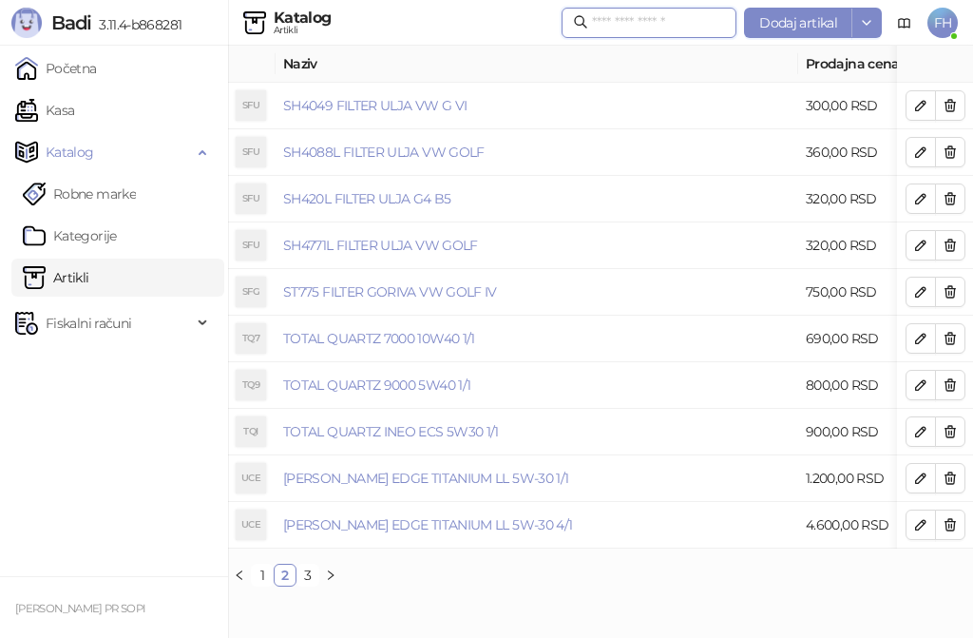
click at [631, 28] on input "text" at bounding box center [658, 22] width 133 height 21
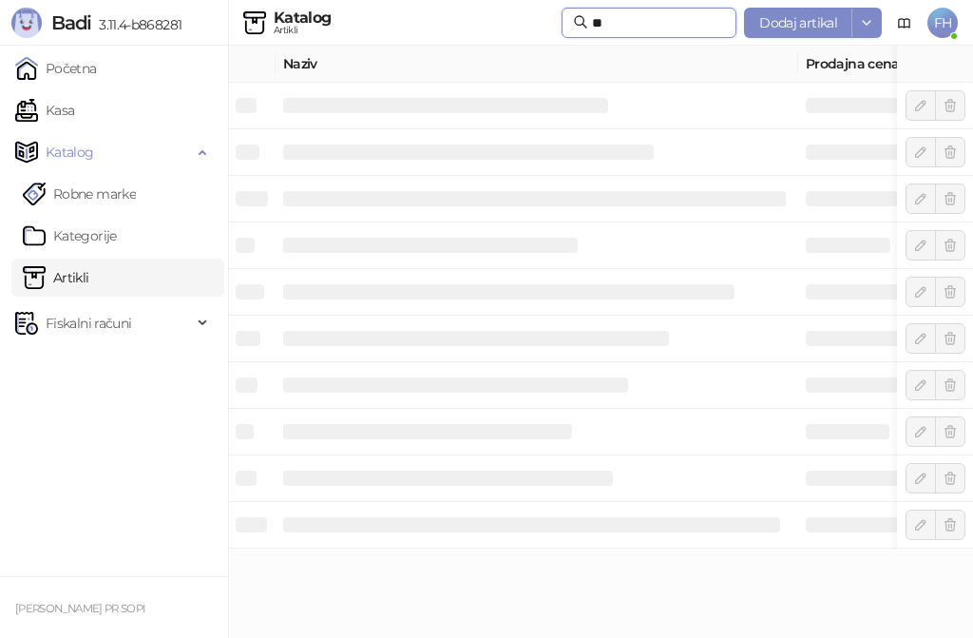
type input "*"
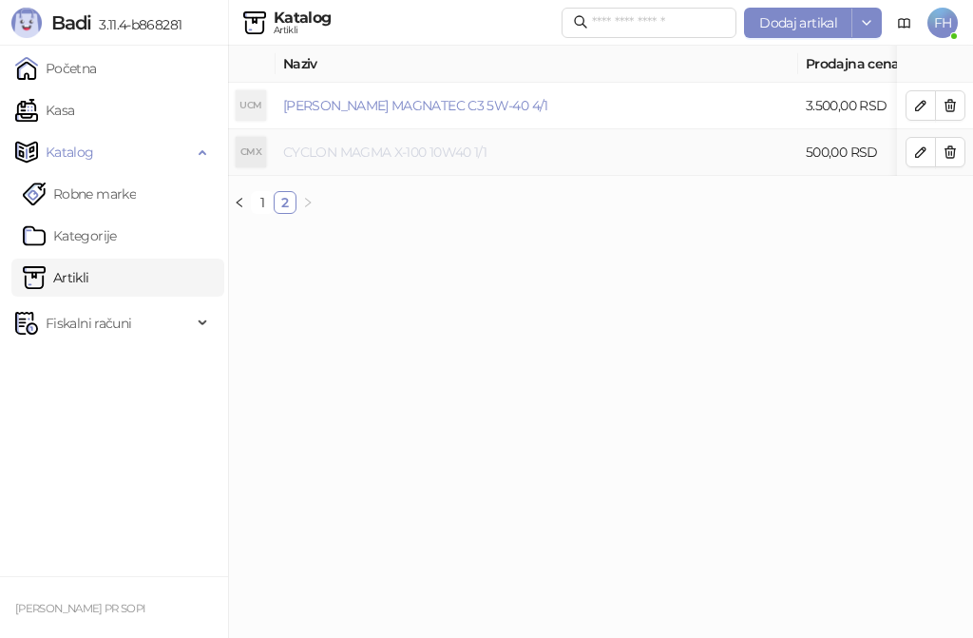
click at [388, 155] on link "CYCLON MAGMA X-100 10W40 1/1" at bounding box center [384, 151] width 203 height 17
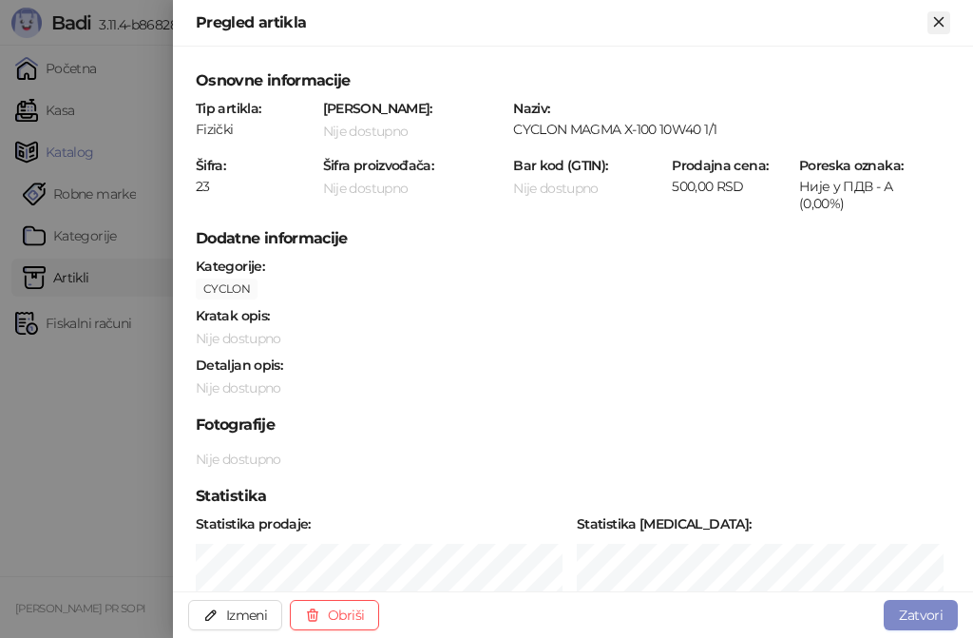
click at [935, 26] on icon "Zatvori" at bounding box center [938, 21] width 17 height 17
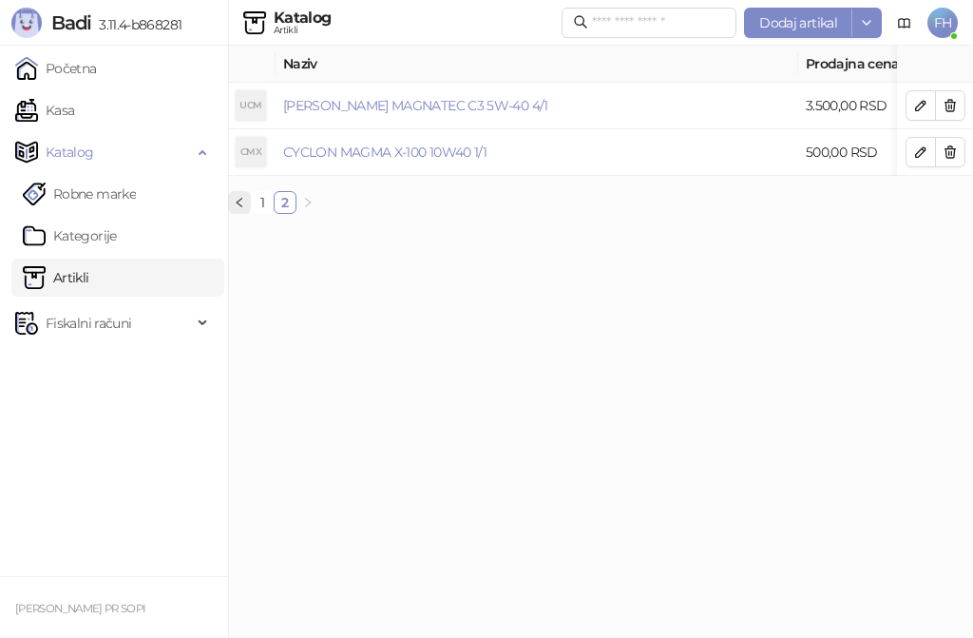
click at [240, 208] on icon "left" at bounding box center [239, 202] width 11 height 11
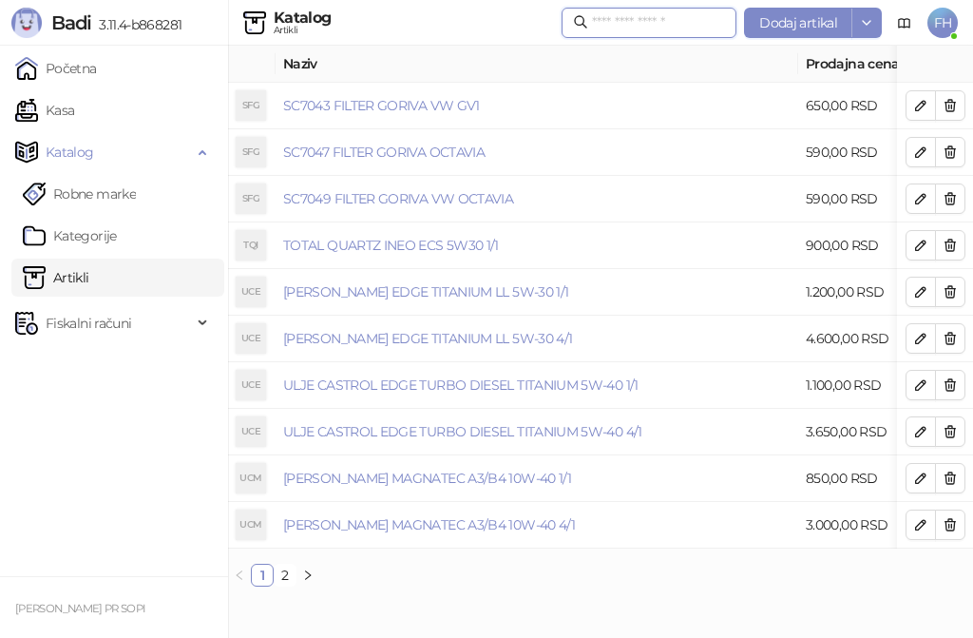
click at [592, 25] on input "text" at bounding box center [658, 22] width 133 height 21
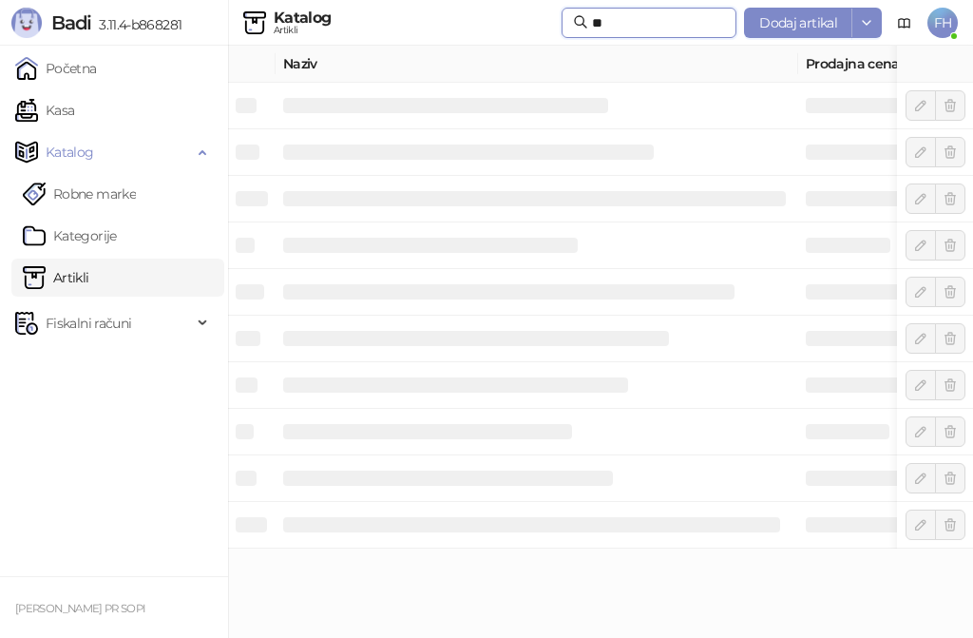
type input "*"
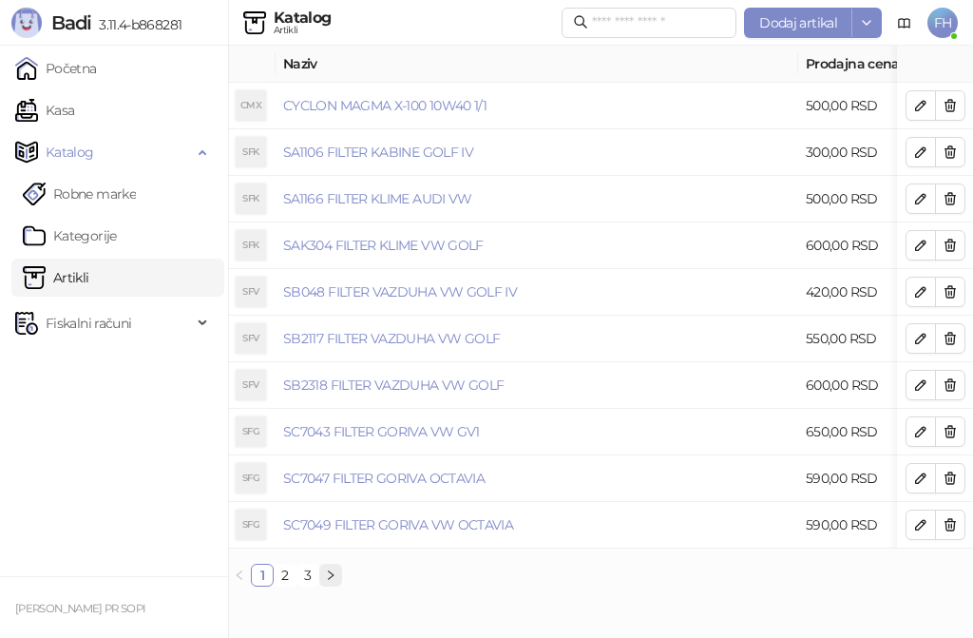
click at [329, 581] on icon "right" at bounding box center [330, 574] width 11 height 11
